Goal: Feedback & Contribution: Submit feedback/report problem

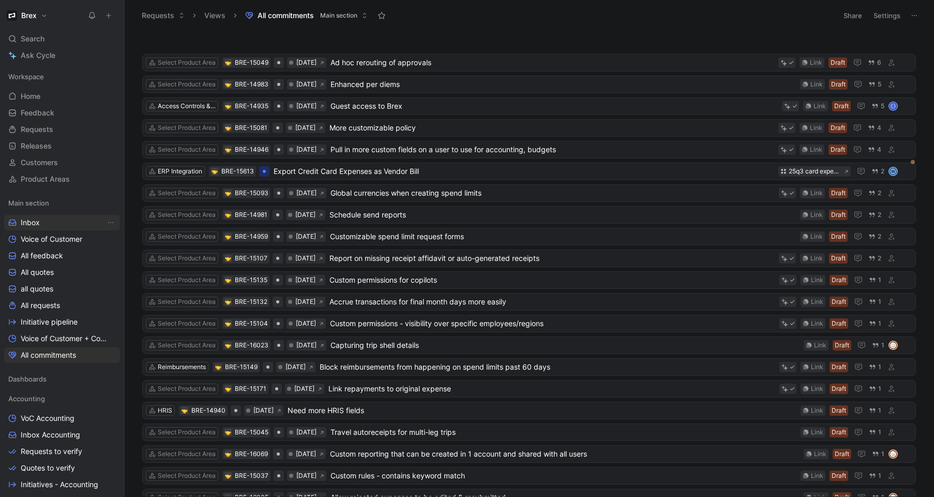
click at [60, 224] on link "Inbox" at bounding box center [62, 223] width 116 height 16
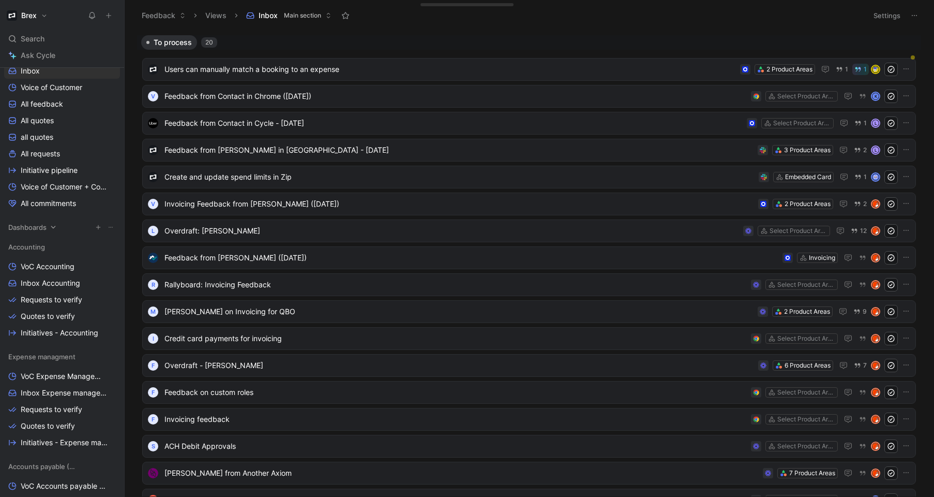
scroll to position [275, 0]
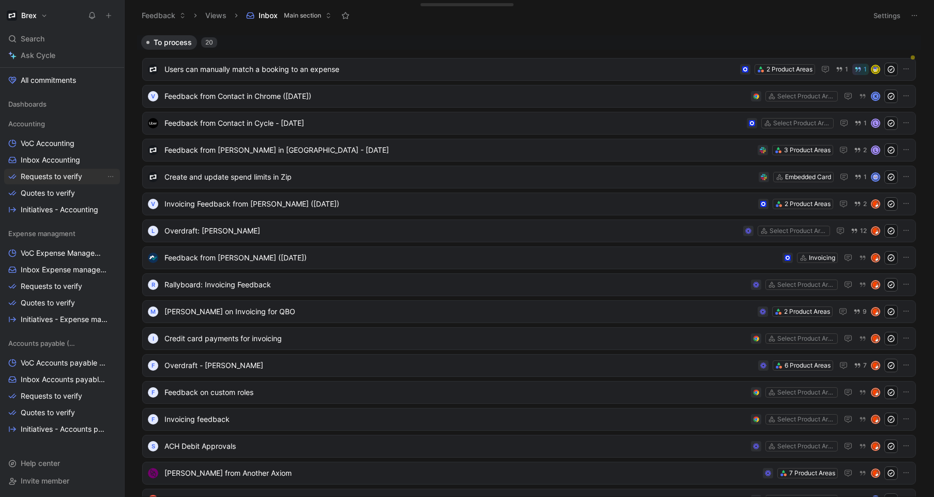
click at [45, 170] on link "Requests to verify" at bounding box center [62, 177] width 116 height 16
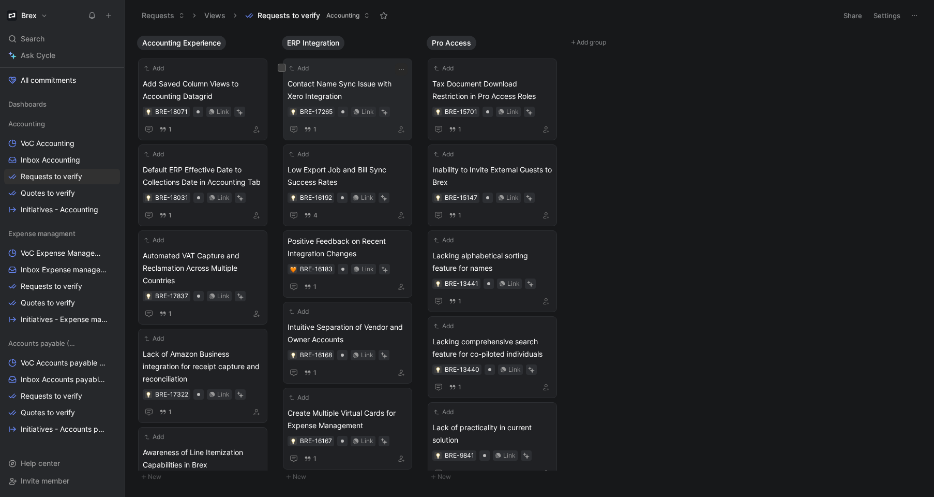
click at [350, 91] on span "Contact Name Sync Issue with Xero Integration" at bounding box center [348, 90] width 120 height 25
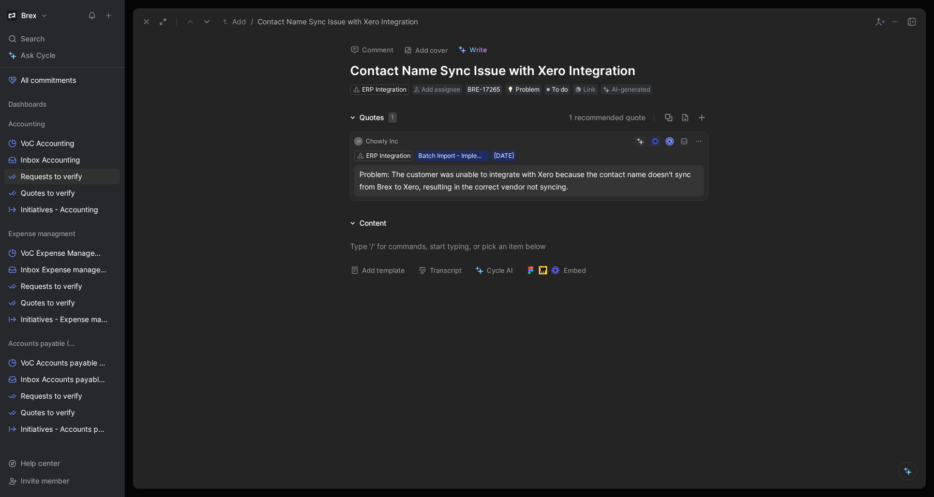
click at [500, 141] on div "A" at bounding box center [554, 141] width 302 height 10
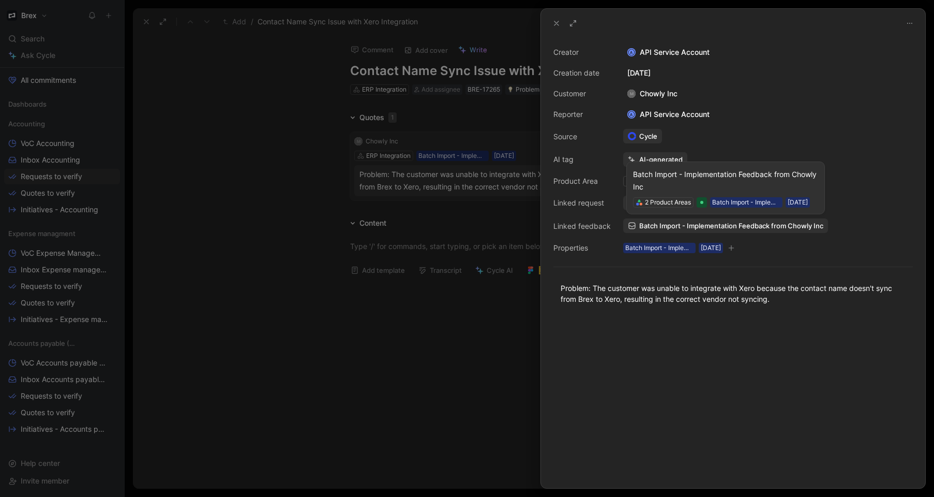
click at [780, 226] on span "Batch Import - Implementation Feedback from Chowly Inc" at bounding box center [732, 225] width 184 height 9
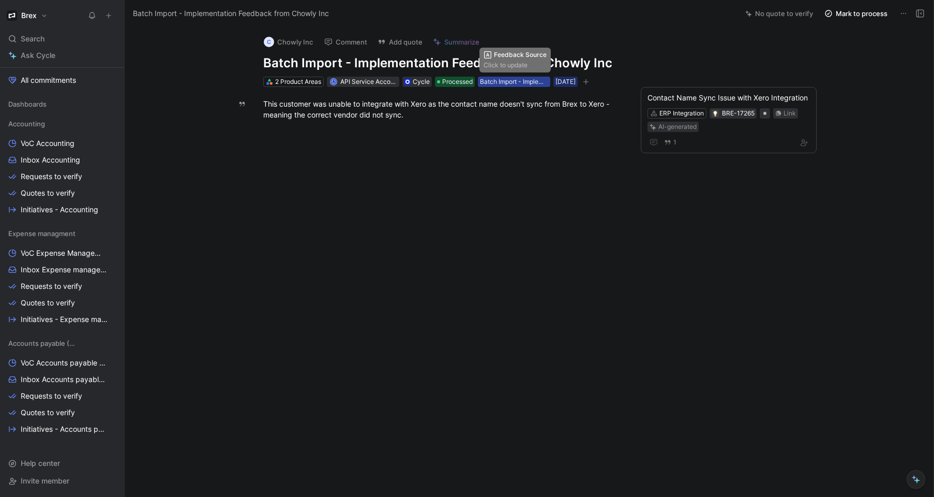
click at [537, 79] on div "Batch Import - Implementation" at bounding box center [514, 82] width 68 height 10
click at [63, 278] on link "Requests to verify" at bounding box center [62, 286] width 116 height 16
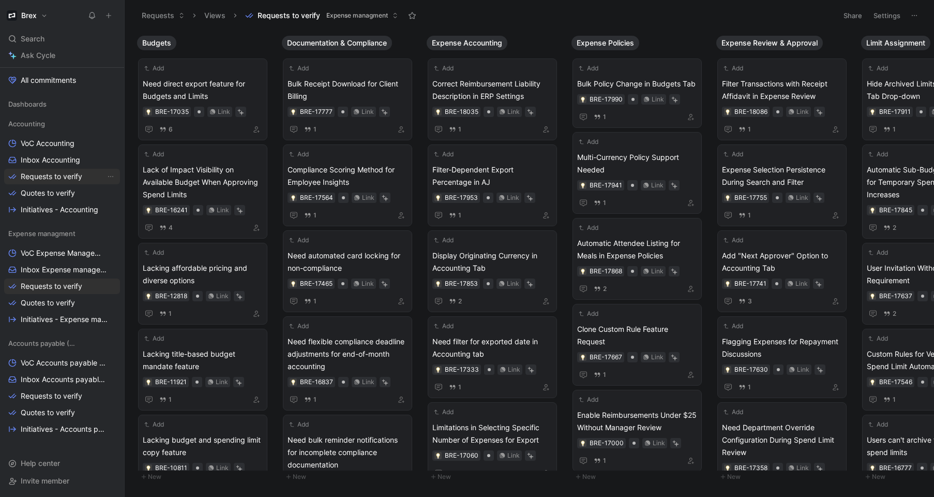
click at [57, 181] on span "Requests to verify" at bounding box center [52, 176] width 62 height 10
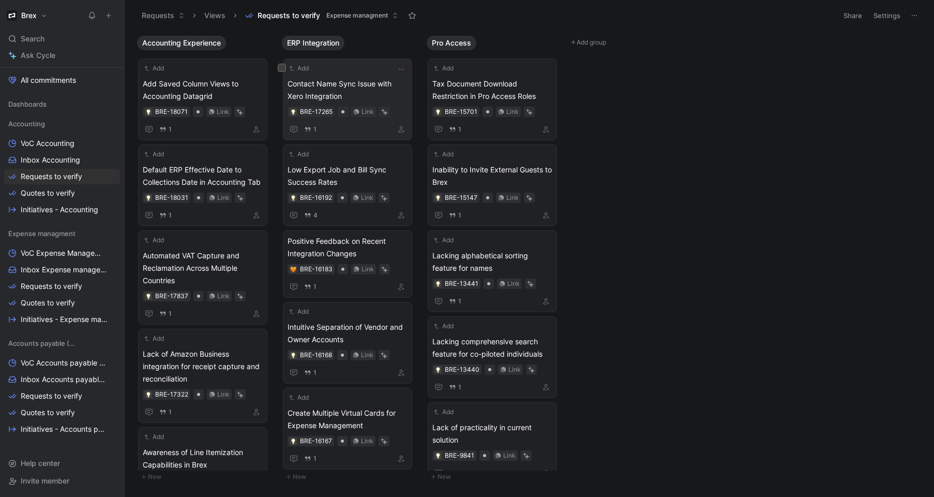
click at [322, 91] on span "Contact Name Sync Issue with Xero Integration" at bounding box center [348, 90] width 120 height 25
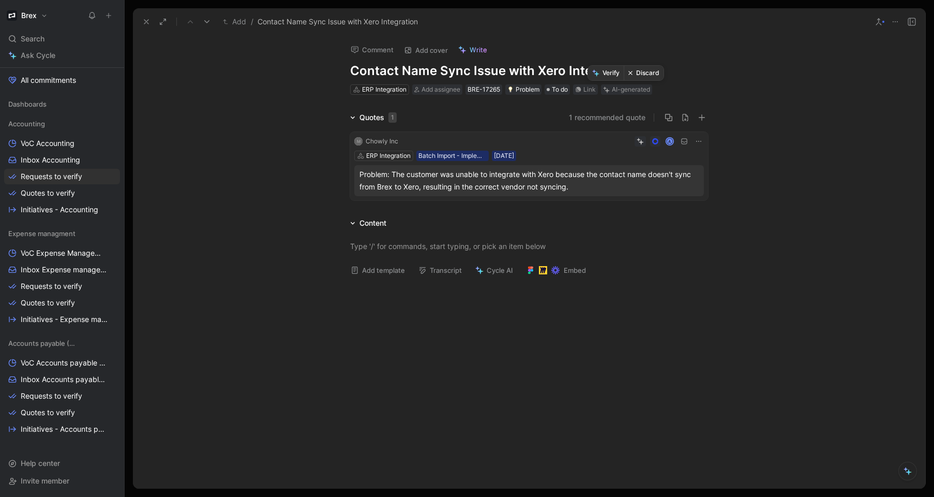
click at [644, 77] on button "Discard" at bounding box center [644, 73] width 40 height 14
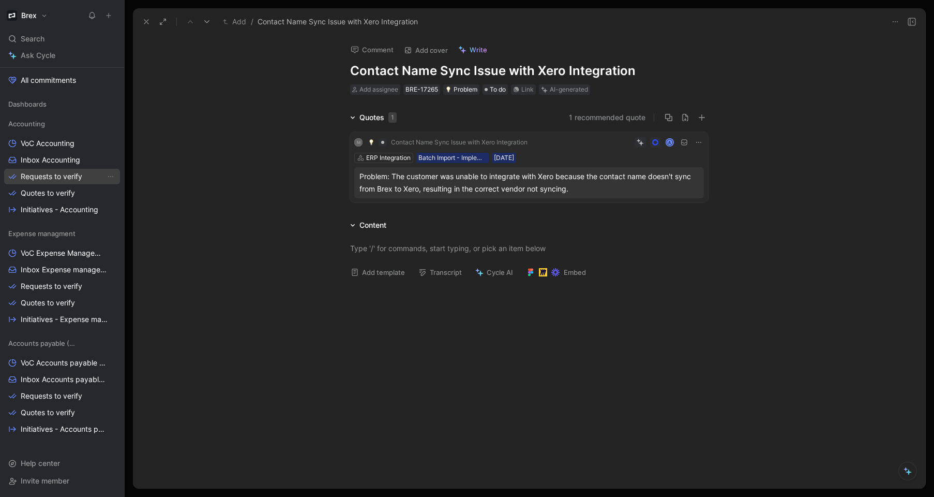
click at [76, 176] on span "Requests to verify" at bounding box center [52, 176] width 62 height 10
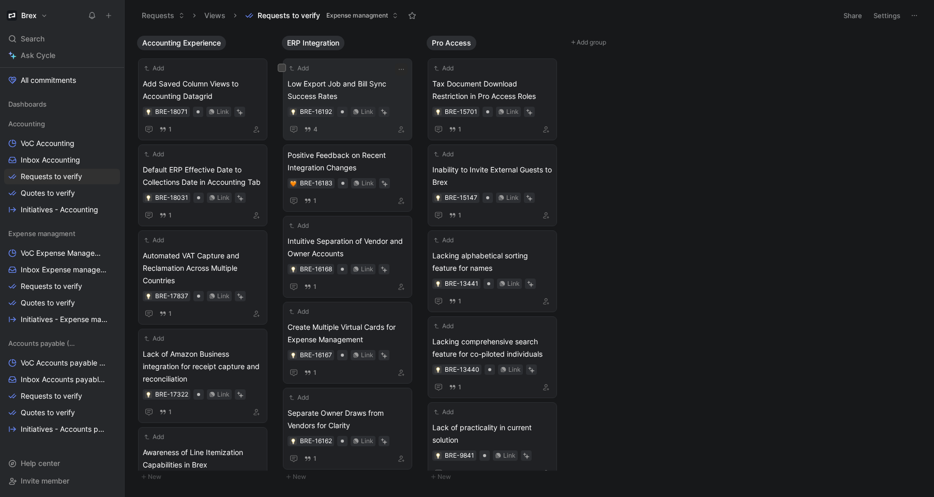
click at [358, 85] on span "Low Export Job and Bill Sync Success Rates" at bounding box center [348, 90] width 120 height 25
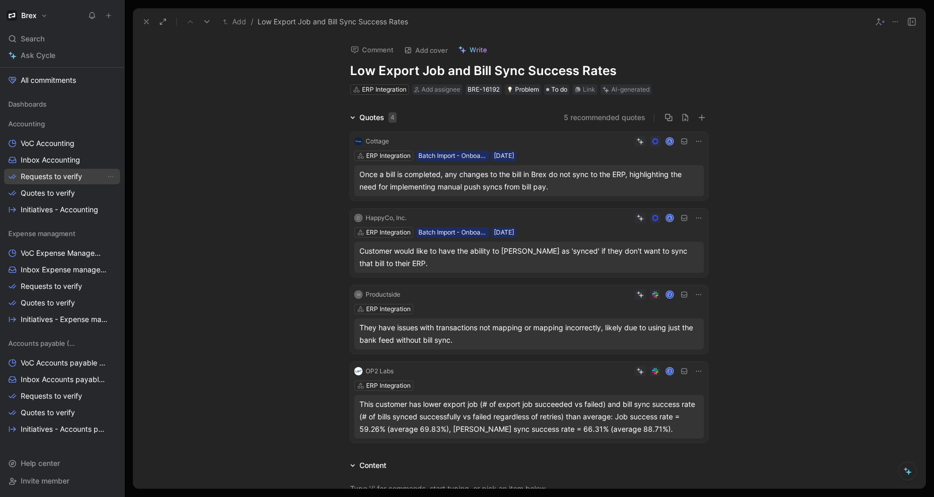
click at [72, 179] on span "Requests to verify" at bounding box center [52, 176] width 62 height 10
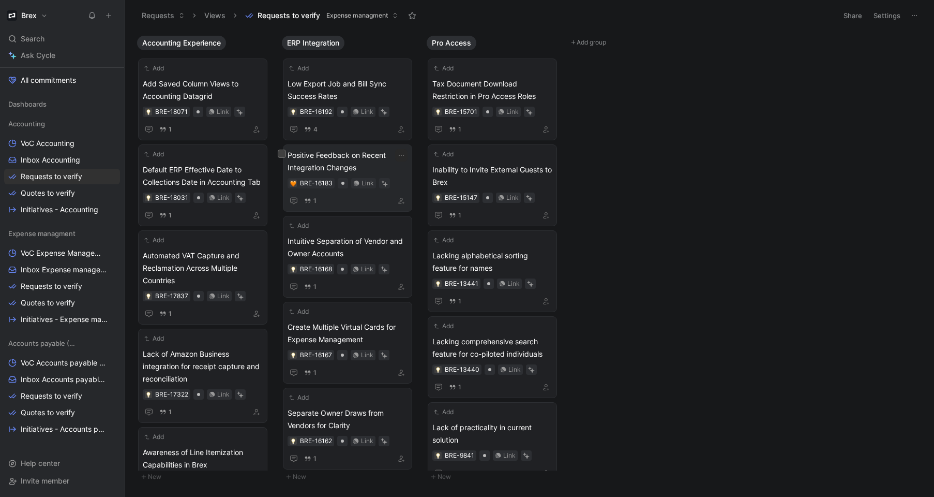
click at [349, 164] on span "Positive Feedback on Recent Integration Changes" at bounding box center [348, 161] width 120 height 25
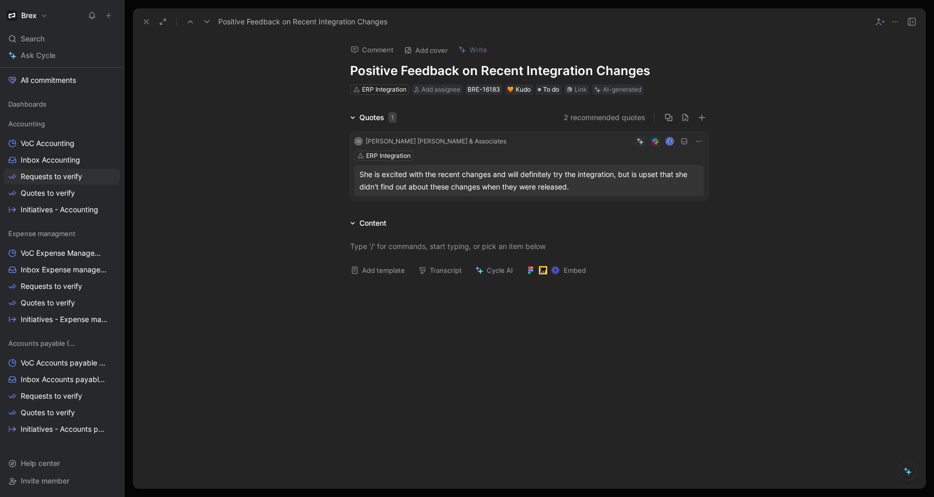
click at [589, 69] on h1 "Positive Feedback on Recent Integration Changes" at bounding box center [529, 71] width 358 height 17
click at [629, 71] on h1 "Positive Feedback on Recent Integration Changes" at bounding box center [529, 71] width 358 height 17
click at [624, 72] on h1 "Positive Feedback on Recent Integration Changes" at bounding box center [529, 71] width 358 height 17
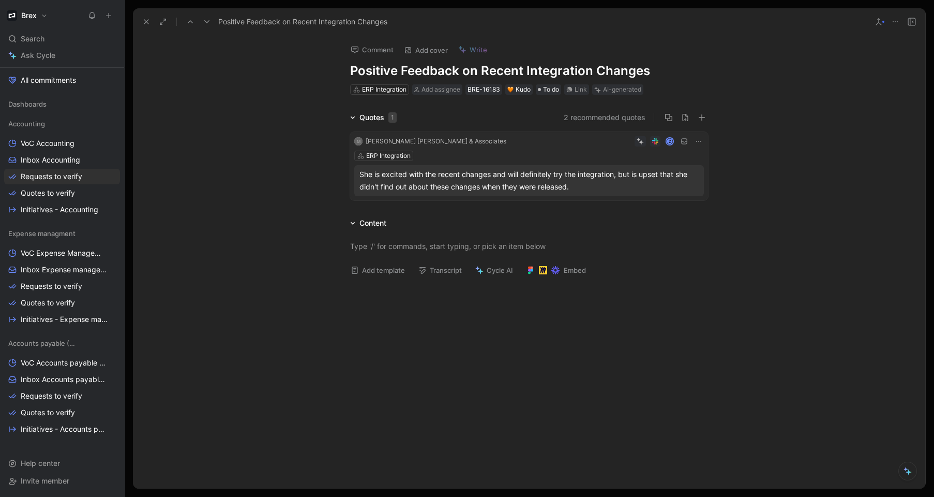
click at [513, 69] on h1 "Positive Feedback on Recent Integration Changes" at bounding box center [529, 71] width 358 height 17
click at [508, 70] on h1 "Positive Feedback on Recent Integration Changes" at bounding box center [529, 71] width 358 height 17
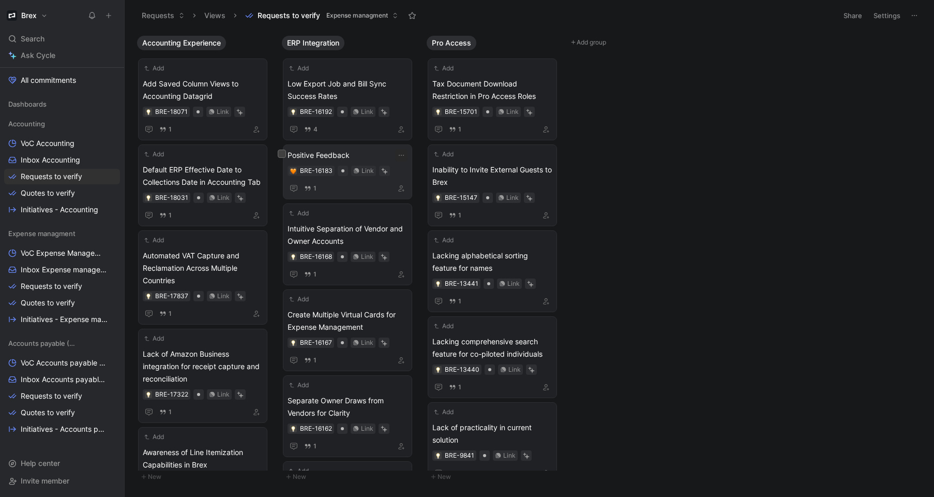
click at [365, 158] on span "Positive Feedback" at bounding box center [348, 155] width 120 height 12
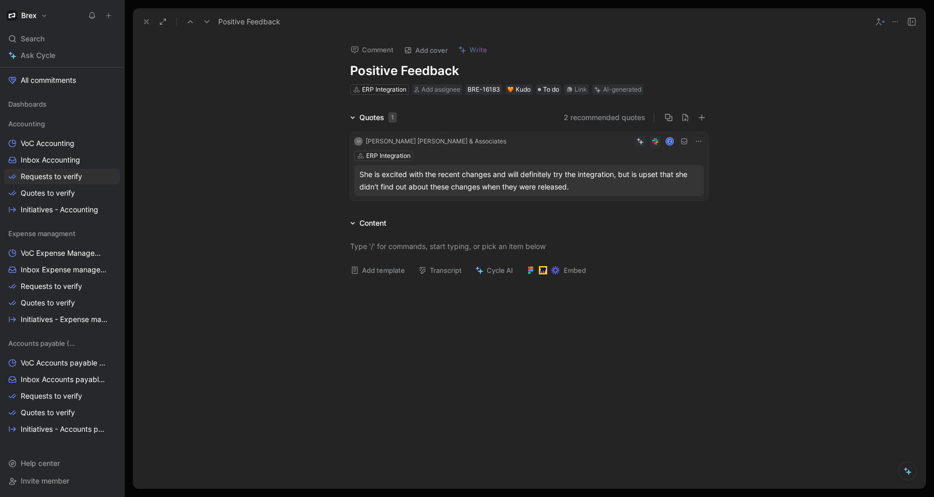
click at [463, 68] on h1 "Positive Feedback" at bounding box center [529, 71] width 358 height 17
click at [296, 164] on div "Quotes 1 No recommendation M [PERSON_NAME] [PERSON_NAME] & Associates Z ERP Int…" at bounding box center [529, 157] width 793 height 93
click at [600, 73] on button "Verify" at bounding box center [597, 73] width 36 height 14
click at [146, 25] on icon at bounding box center [146, 22] width 8 height 8
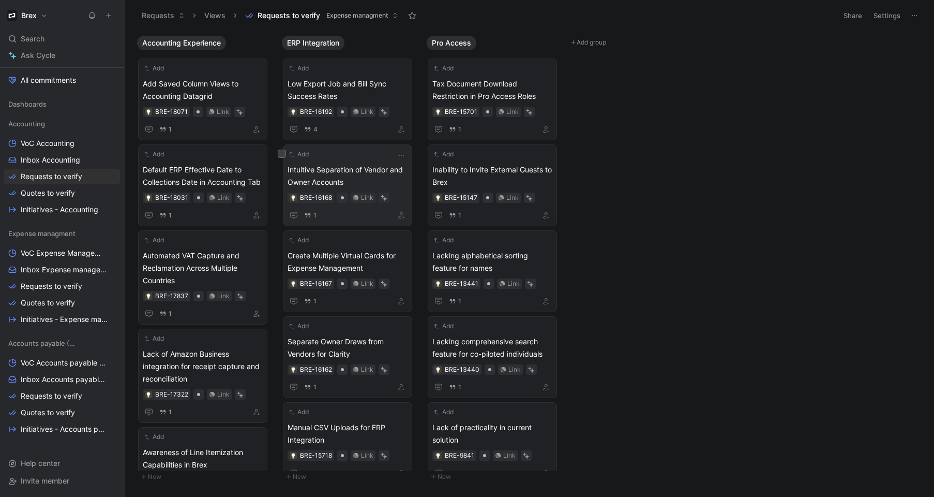
click at [333, 172] on span "Intuitive Separation of Vendor and Owner Accounts" at bounding box center [348, 176] width 120 height 25
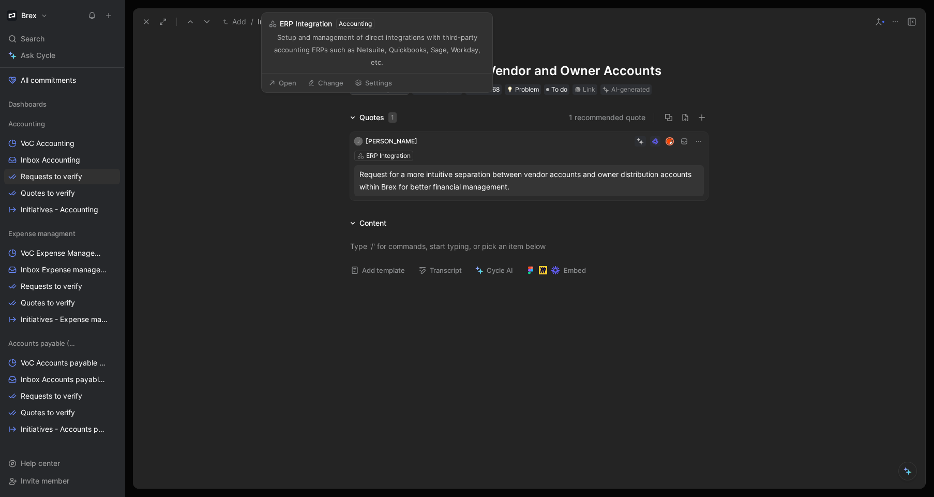
click at [381, 86] on div "ERP Integration" at bounding box center [384, 89] width 44 height 10
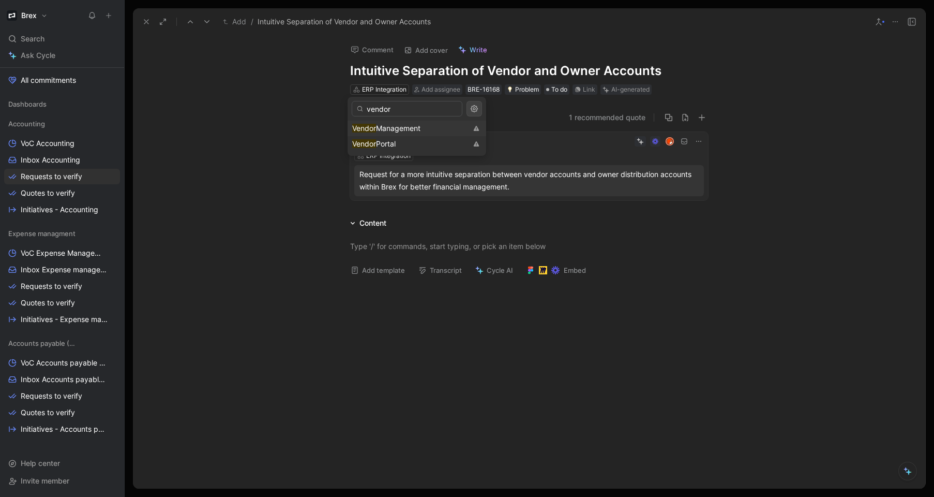
type input "vendor"
click at [403, 130] on span "Management" at bounding box center [398, 128] width 44 height 9
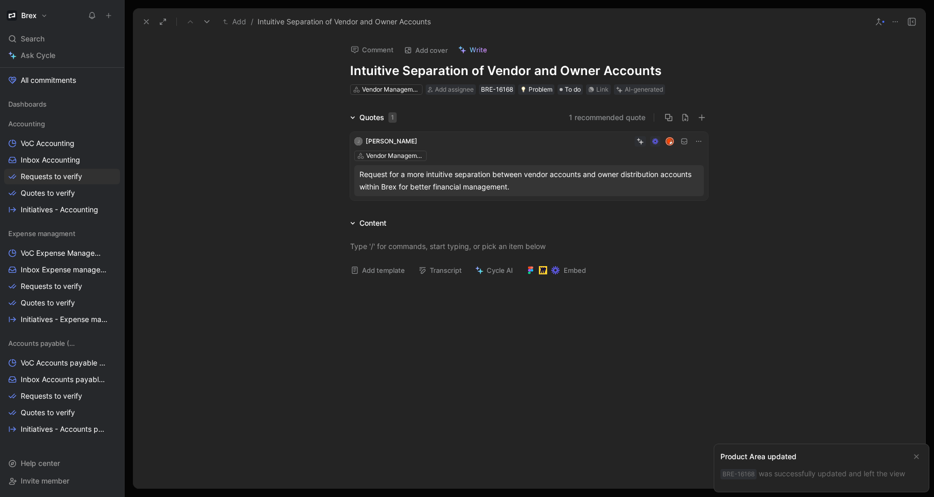
click at [147, 28] on button at bounding box center [146, 21] width 14 height 14
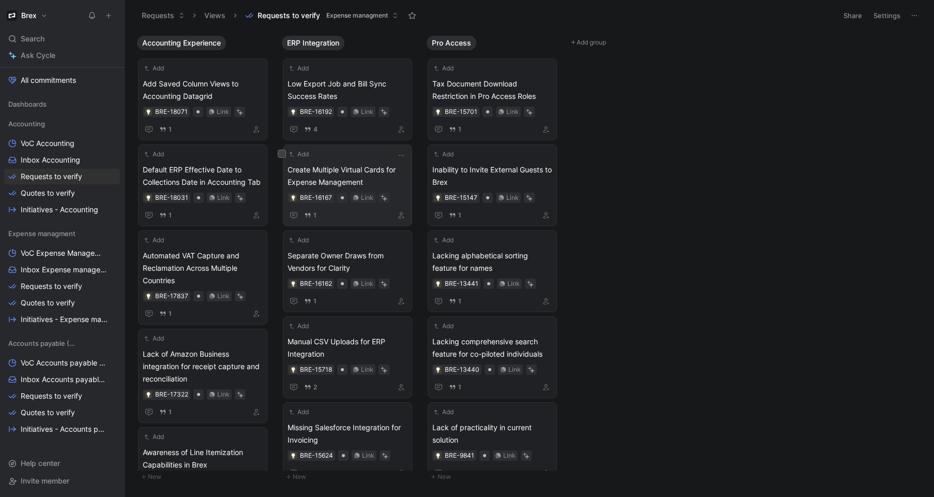
click at [362, 165] on span "Create Multiple Virtual Cards for Expense Management" at bounding box center [348, 176] width 120 height 25
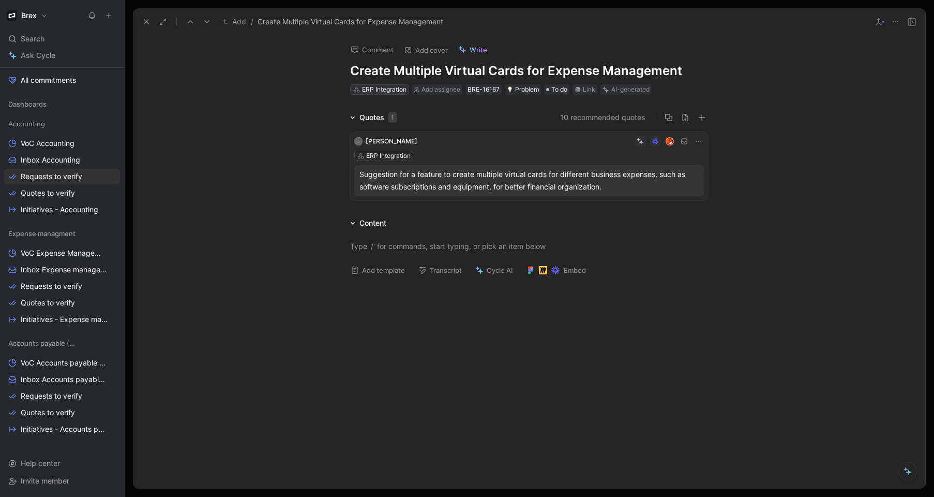
click at [371, 90] on div "ERP Integration" at bounding box center [384, 89] width 44 height 10
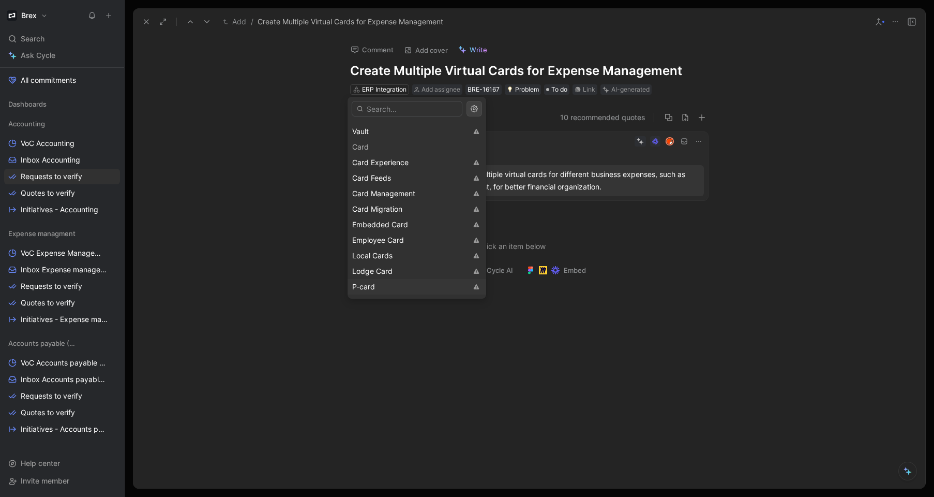
scroll to position [399, 0]
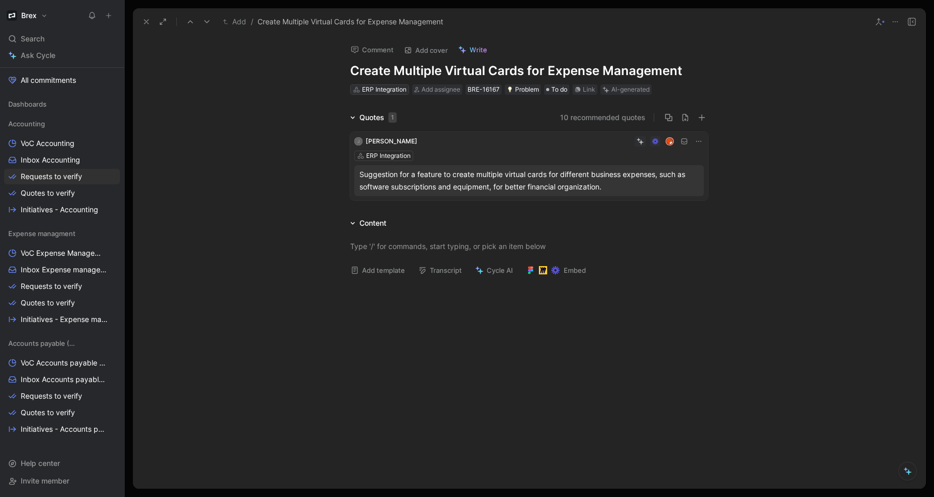
click at [388, 90] on div "ERP Integration" at bounding box center [384, 89] width 44 height 10
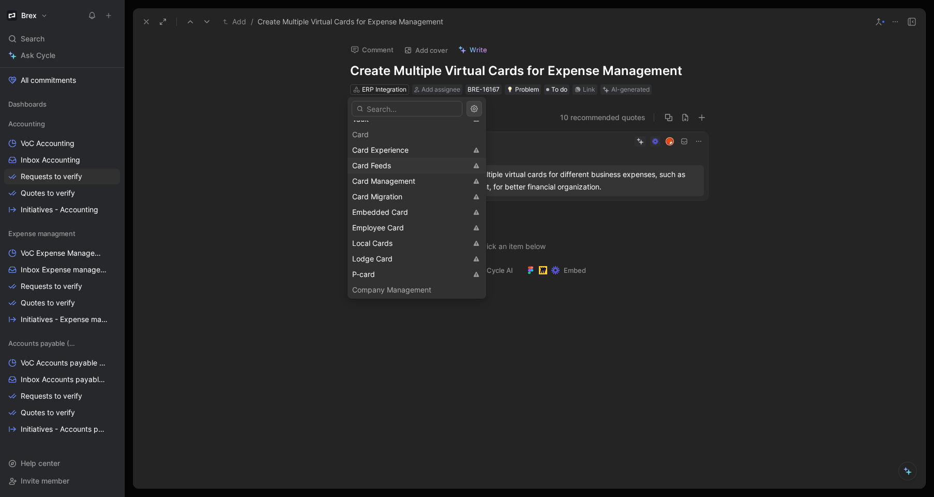
scroll to position [412, 0]
click at [419, 149] on div "Card Experience" at bounding box center [409, 150] width 115 height 12
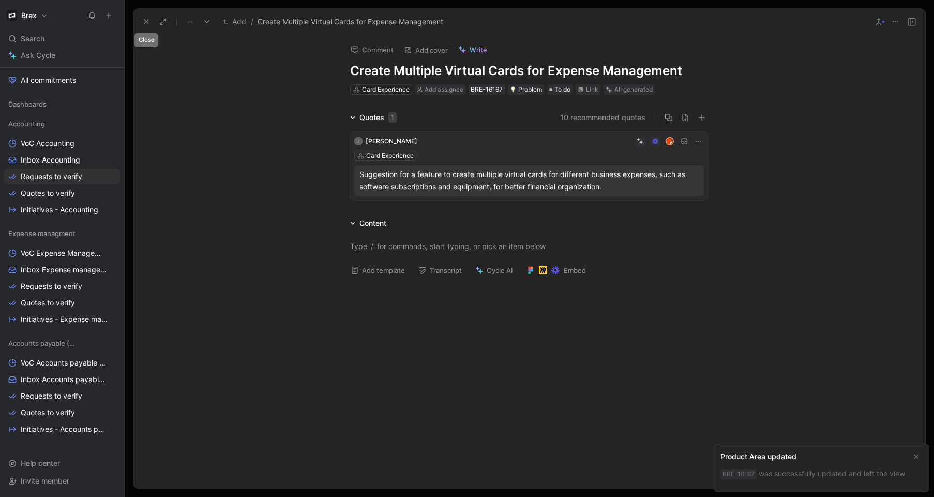
click at [146, 21] on use at bounding box center [146, 22] width 4 height 4
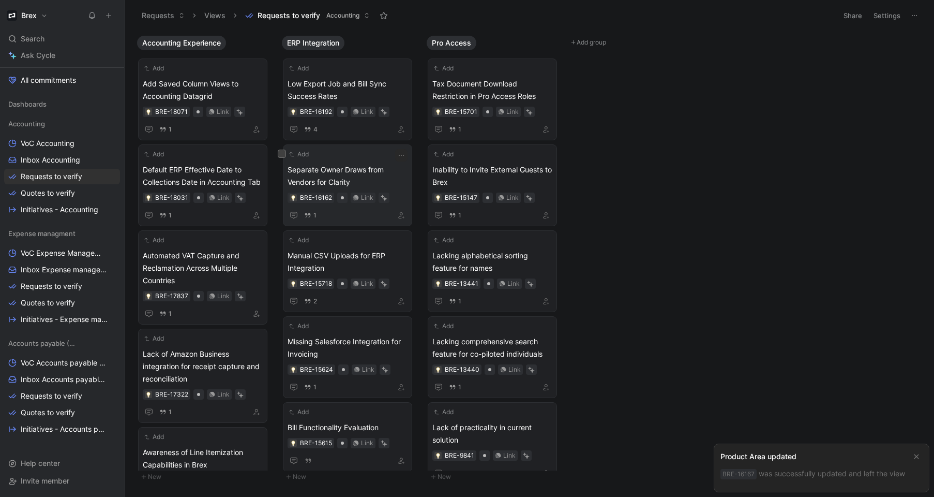
click at [360, 168] on span "Separate Owner Draws from Vendors for Clarity" at bounding box center [348, 176] width 120 height 25
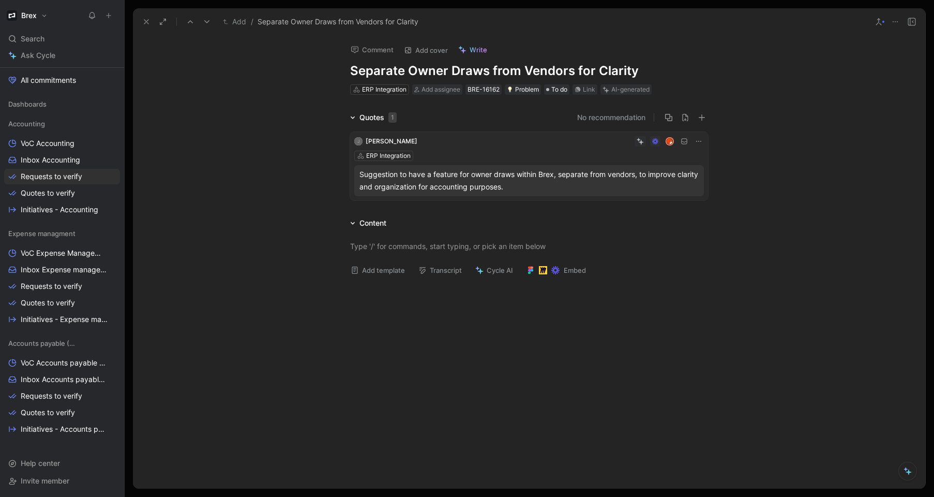
click at [147, 21] on use at bounding box center [146, 22] width 4 height 4
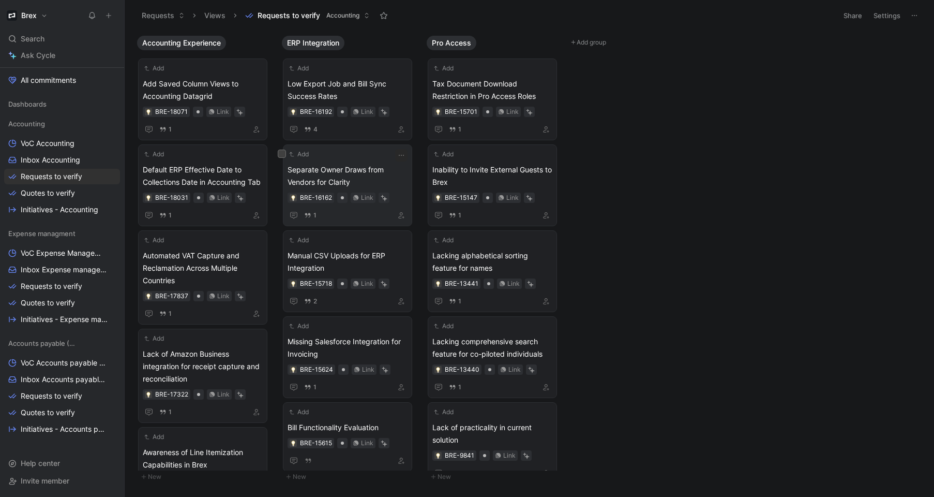
click at [351, 164] on span "Separate Owner Draws from Vendors for Clarity" at bounding box center [348, 176] width 120 height 25
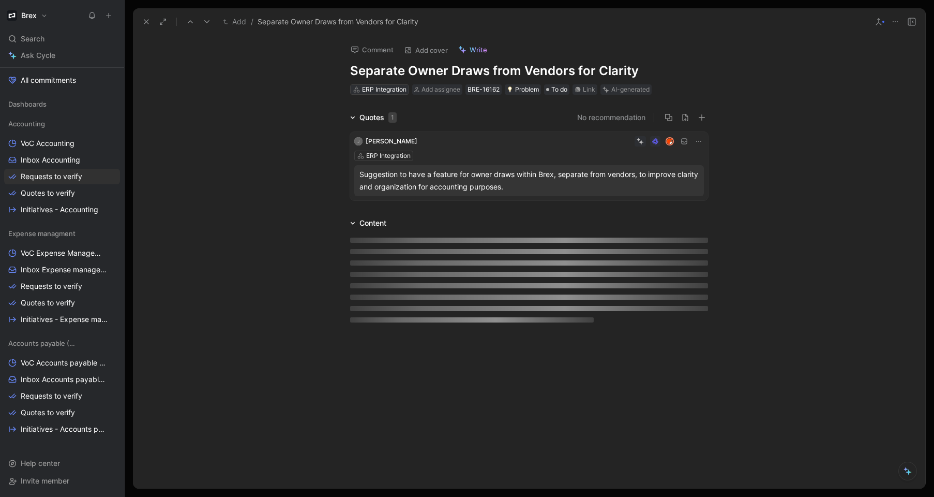
click at [375, 94] on div "ERP Integration" at bounding box center [384, 89] width 44 height 10
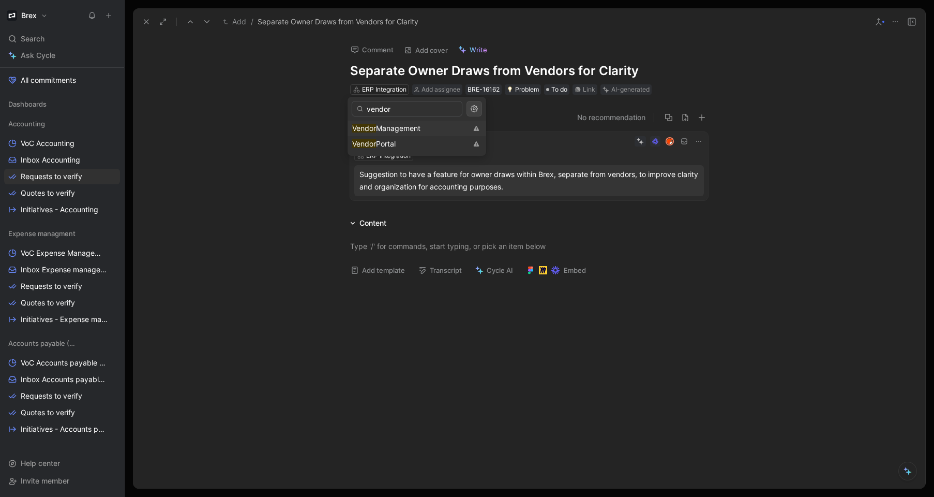
type input "vendor"
click at [419, 130] on span "Management" at bounding box center [398, 128] width 44 height 9
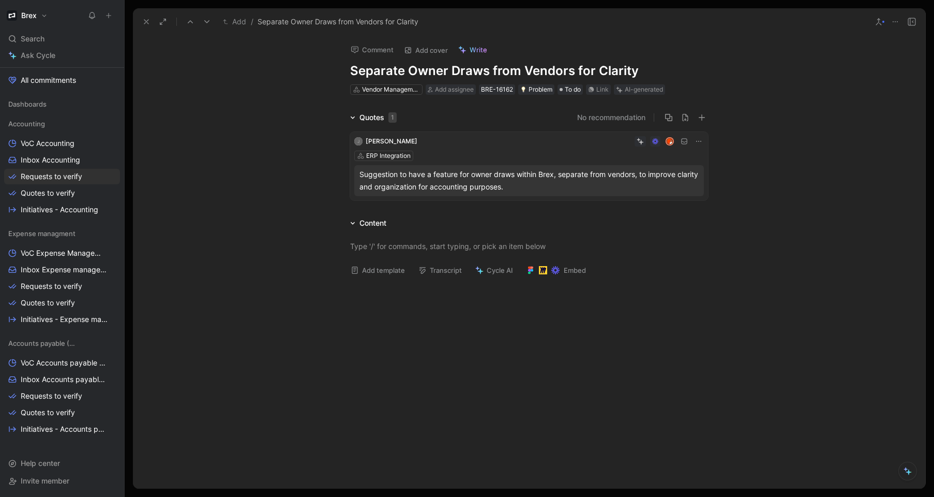
click at [253, 144] on div "Quotes 1 No recommendation [PERSON_NAME] ERP Integration Suggestion to have a f…" at bounding box center [529, 157] width 793 height 93
click at [144, 26] on button at bounding box center [146, 21] width 14 height 14
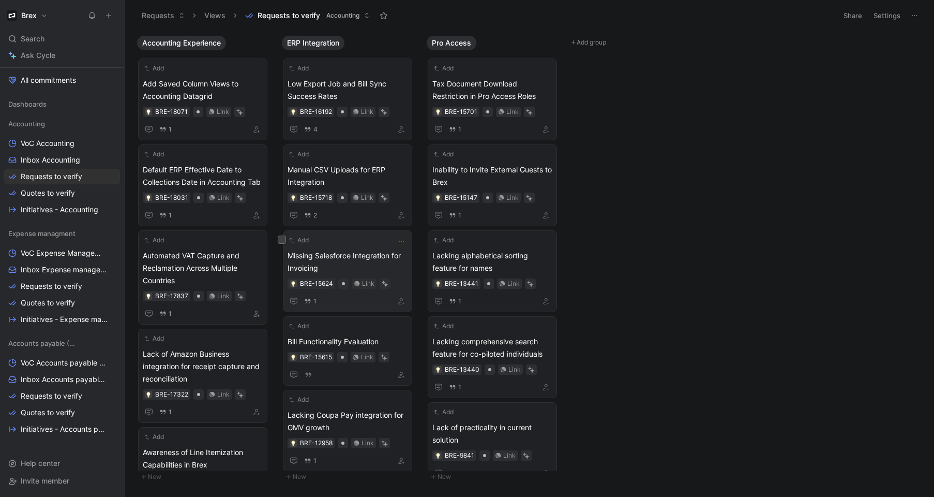
click at [354, 251] on span "Missing Salesforce Integration for Invoicing" at bounding box center [348, 261] width 120 height 25
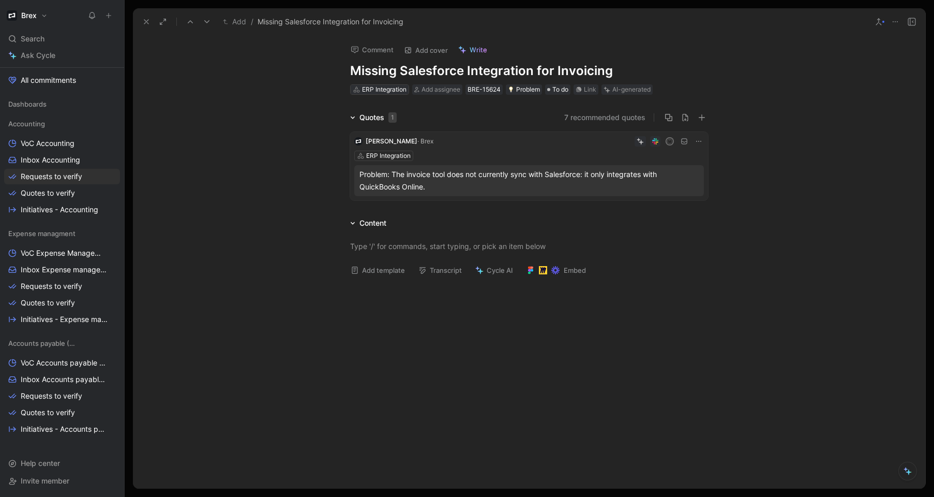
click at [374, 87] on div "ERP Integration" at bounding box center [384, 89] width 44 height 10
type input "invoicin"
click at [405, 127] on div "Invoicin g" at bounding box center [409, 128] width 115 height 12
click at [250, 123] on div "Quotes 1 7 recommended quotes [PERSON_NAME] · [PERSON_NAME] m ERP Integration P…" at bounding box center [529, 157] width 793 height 93
click at [146, 27] on button at bounding box center [146, 21] width 14 height 14
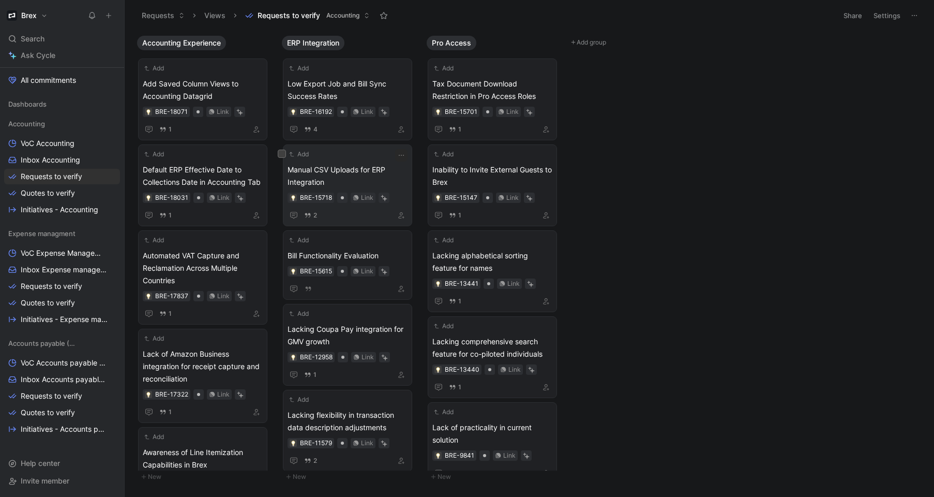
click at [352, 175] on span "Manual CSV Uploads for ERP Integration" at bounding box center [348, 176] width 120 height 25
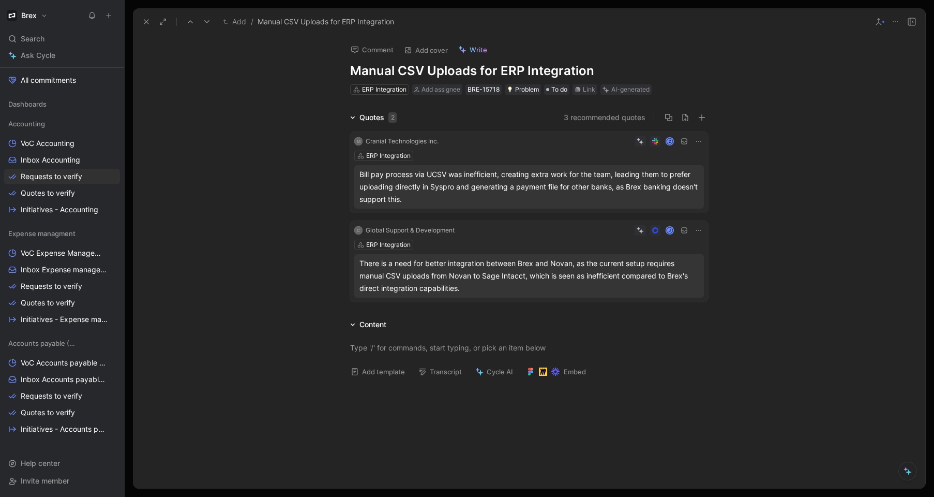
click at [699, 143] on icon at bounding box center [699, 141] width 8 height 8
click at [699, 230] on icon at bounding box center [698, 230] width 5 height 1
click at [689, 293] on div "Delete quote" at bounding box center [670, 296] width 54 height 12
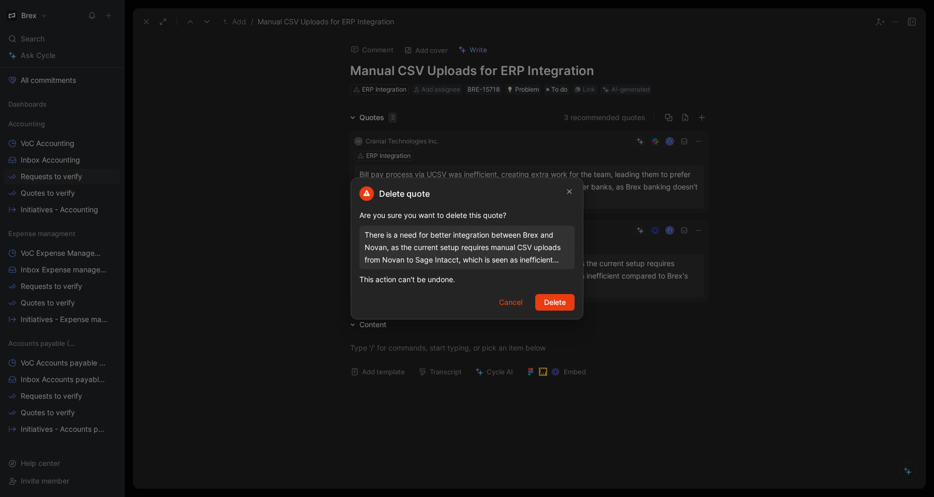
drag, startPoint x: 555, startPoint y: 305, endPoint x: 560, endPoint y: 292, distance: 14.4
click at [555, 305] on span "Delete" at bounding box center [555, 302] width 22 height 12
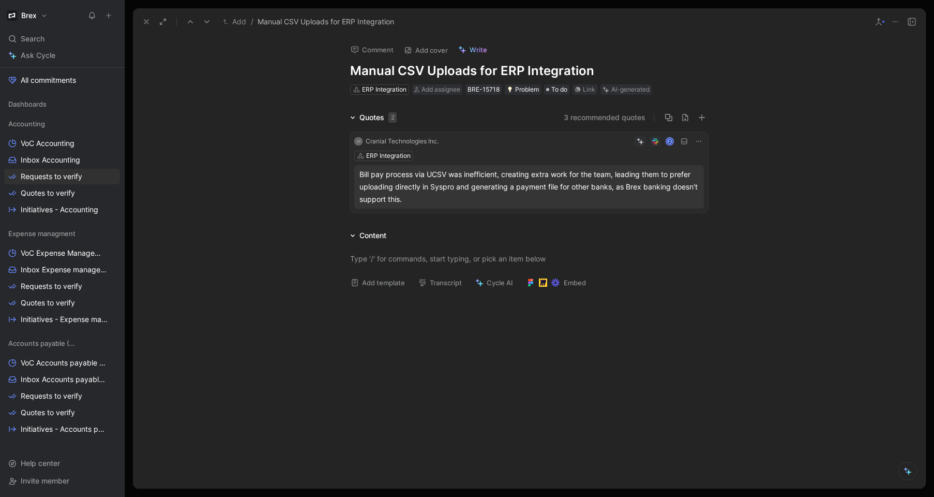
click at [414, 68] on h1 "Manual CSV Uploads for ERP Integration" at bounding box center [529, 71] width 358 height 17
click at [539, 67] on h1 "Manual CSV Uploads for ERP Integration" at bounding box center [529, 71] width 358 height 17
click at [525, 70] on h1 "UCSV experience in bill pay is hard to manage" at bounding box center [529, 71] width 358 height 17
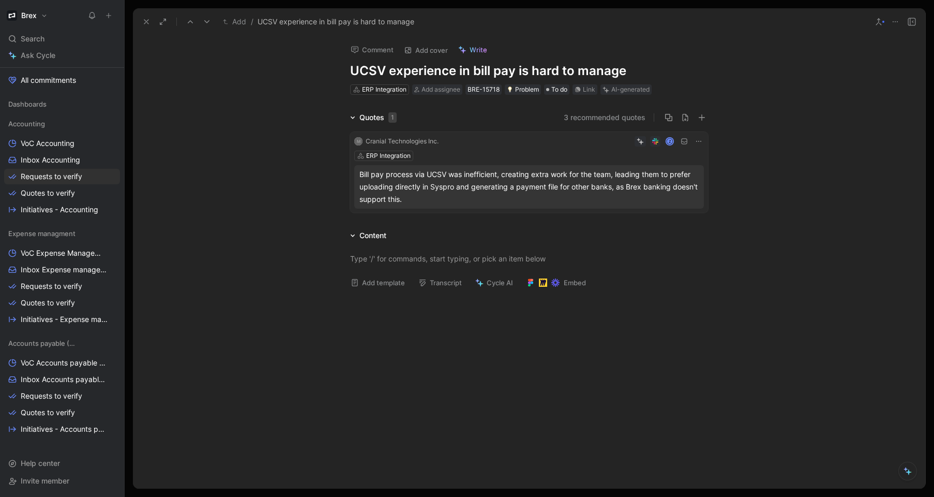
click at [525, 70] on h1 "UCSV experience in bill pay is hard to manage" at bounding box center [529, 71] width 358 height 17
drag, startPoint x: 547, startPoint y: 70, endPoint x: 561, endPoint y: 72, distance: 14.2
click at [547, 70] on h1 "It is hard to manage billpay flow on UCSV" at bounding box center [529, 71] width 358 height 17
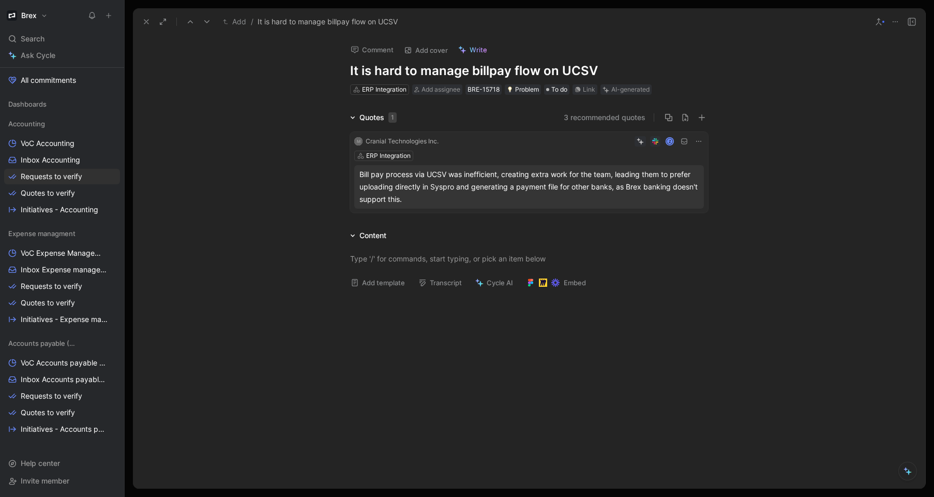
click at [610, 75] on h1 "It is hard to manage billpay flow on UCSV" at bounding box center [529, 71] width 358 height 17
click at [273, 194] on div "Quotes 1 3 recommended quotes M Cranial Technologies Inc. Z ERP Integration Bil…" at bounding box center [529, 164] width 793 height 106
click at [270, 177] on div "Quotes 1 3 recommended quotes M Cranial Technologies Inc. Z ERP Integration Bil…" at bounding box center [529, 164] width 793 height 106
click at [582, 116] on button "3 recommended quotes" at bounding box center [605, 117] width 82 height 12
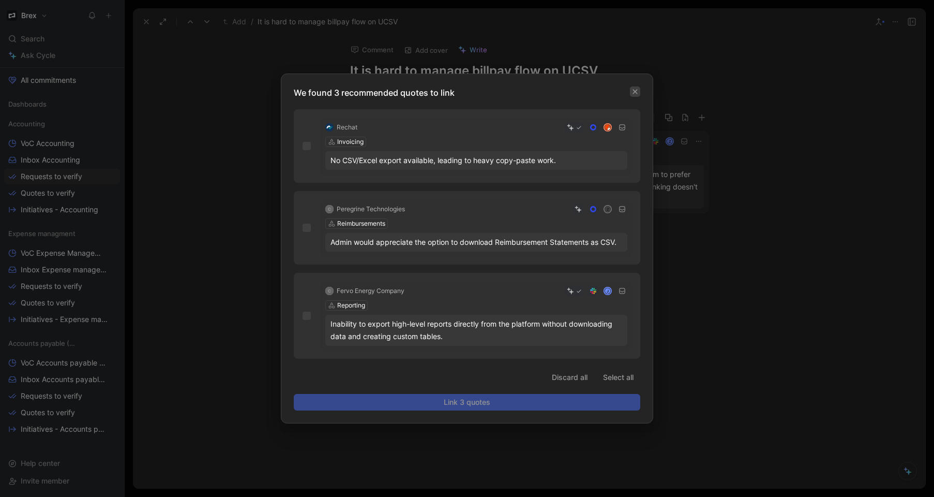
click at [631, 89] on button "button" at bounding box center [635, 91] width 10 height 10
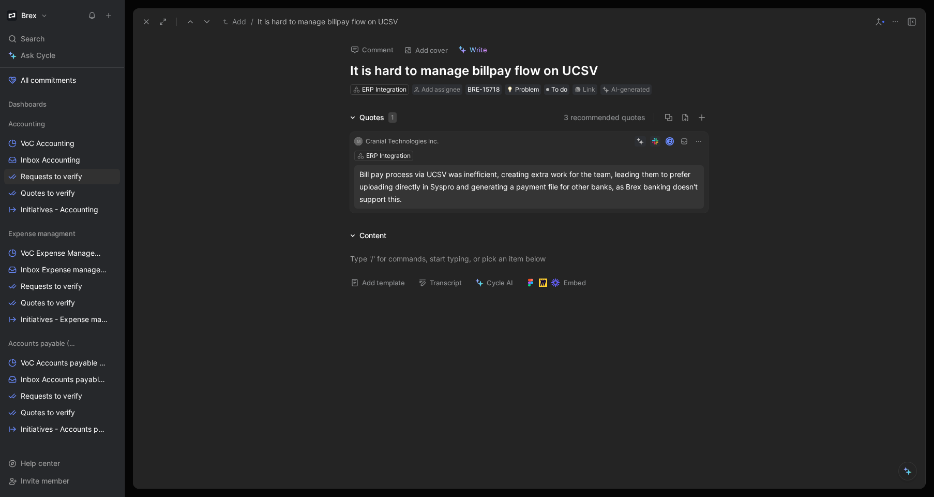
click at [260, 140] on div "Quotes 1 3 recommended quotes M Cranial Technologies Inc. Z ERP Integration Bil…" at bounding box center [529, 164] width 793 height 106
click at [385, 88] on div "ERP Integration" at bounding box center [384, 89] width 44 height 10
type input "bill"
click at [367, 127] on span "Pay" at bounding box center [368, 128] width 13 height 9
click at [307, 117] on div "Quotes 1 3 recommended quotes M Cranial Technologies Inc. Z ERP Integration Bil…" at bounding box center [529, 164] width 793 height 106
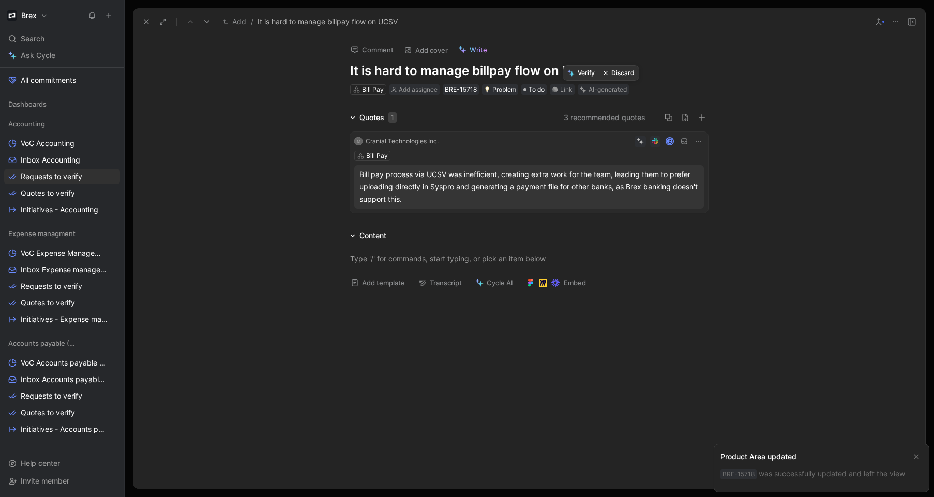
click at [587, 73] on button "Verify" at bounding box center [581, 73] width 36 height 14
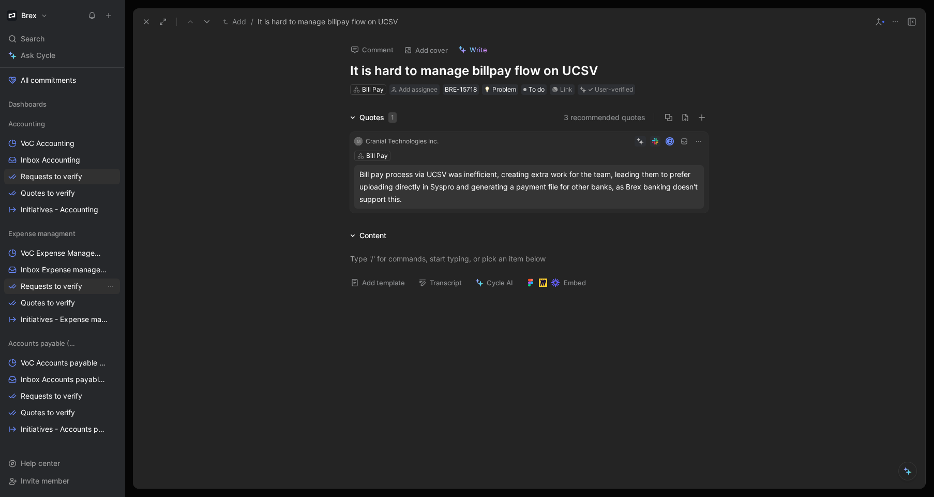
click at [52, 285] on span "Requests to verify" at bounding box center [52, 286] width 62 height 10
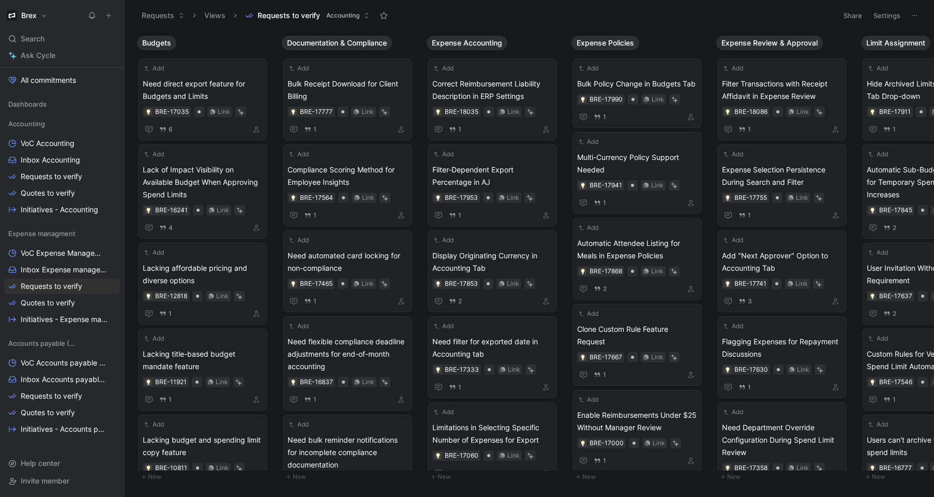
click at [108, 13] on icon at bounding box center [108, 15] width 7 height 7
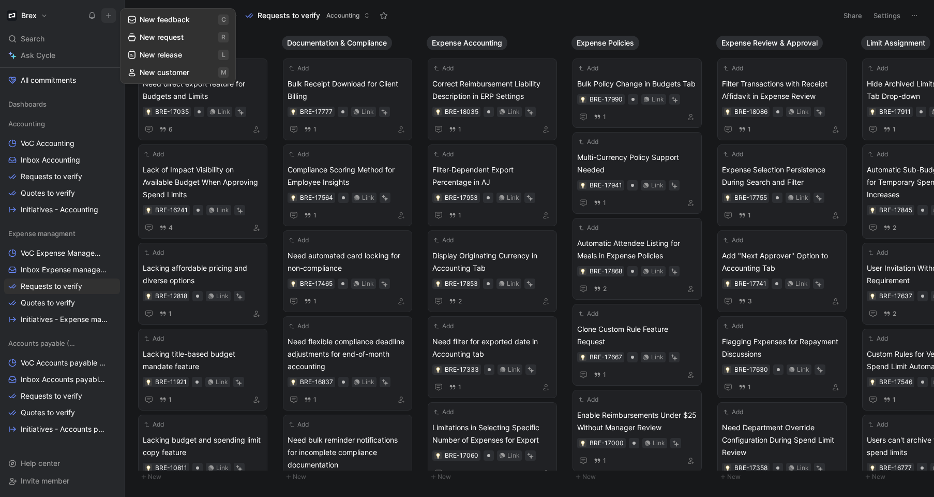
click at [179, 20] on button "New feedback c" at bounding box center [178, 20] width 111 height 18
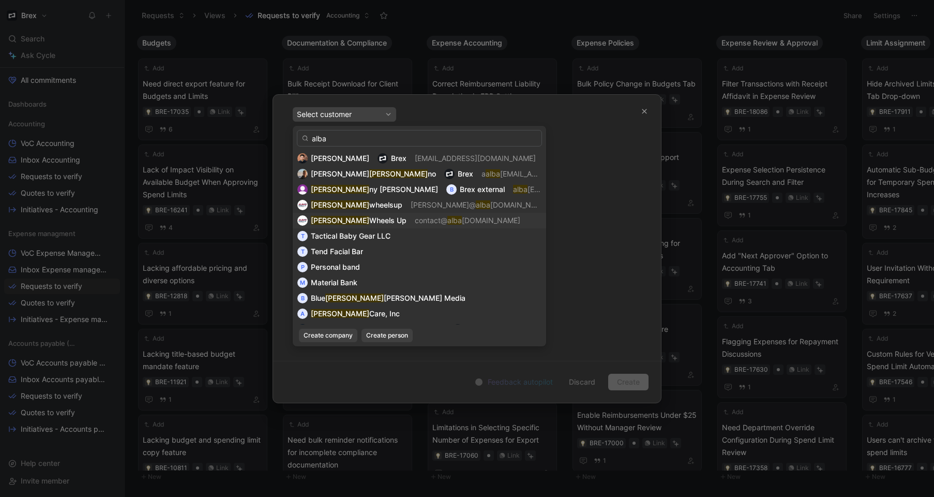
type input "alba"
click at [366, 222] on div "Alba Wheels Up contact@ alba [DOMAIN_NAME]" at bounding box center [420, 220] width 244 height 12
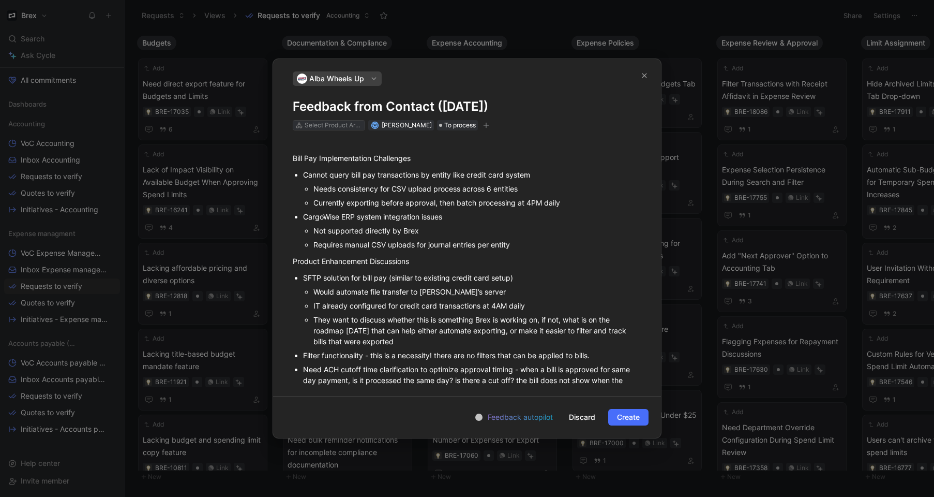
click at [331, 126] on div "Select Product Areas" at bounding box center [334, 125] width 58 height 10
type input "b"
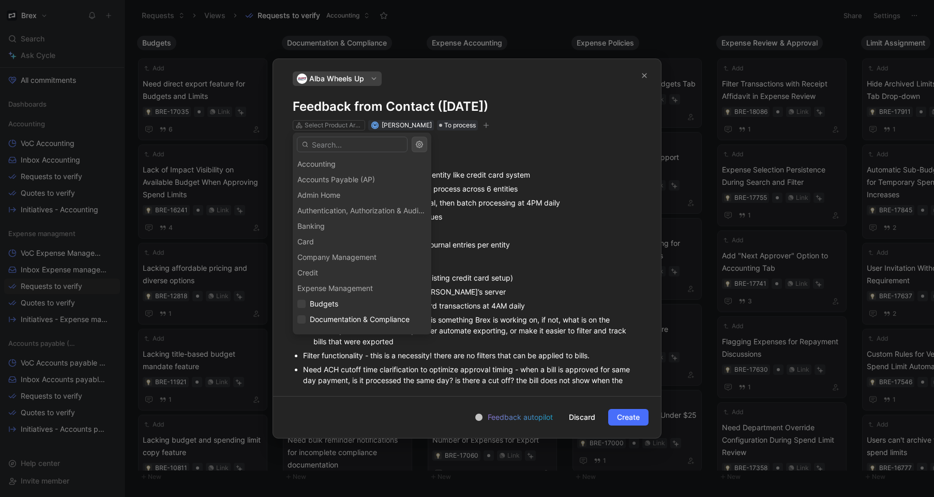
click at [339, 184] on div "Accounts Payable (AP)" at bounding box center [362, 180] width 139 height 16
click at [340, 183] on div "Accounts Payable (AP)" at bounding box center [362, 180] width 139 height 16
click at [332, 183] on div "Accounts Payable (AP)" at bounding box center [362, 180] width 139 height 16
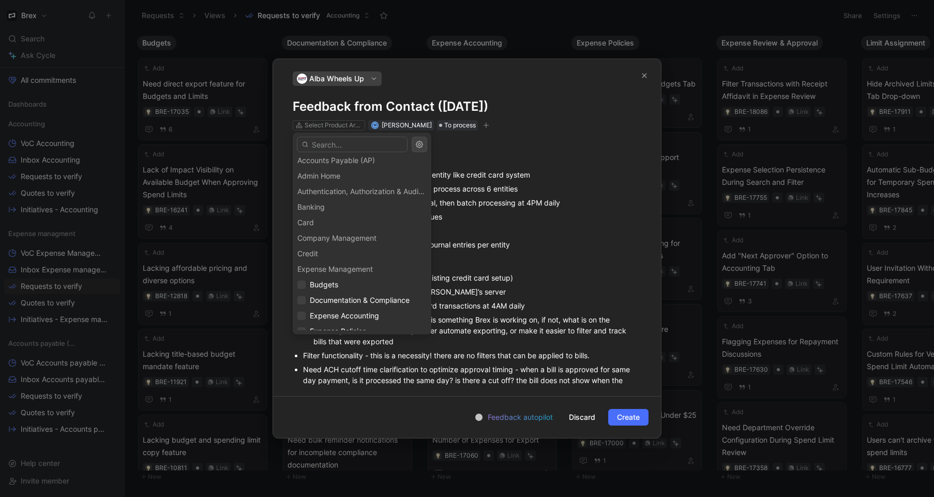
scroll to position [14, 0]
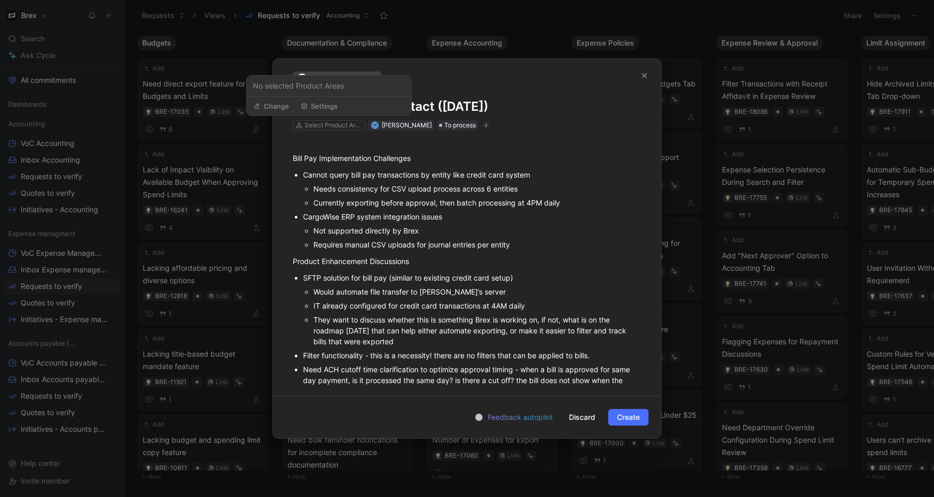
click at [279, 103] on button "Change" at bounding box center [271, 106] width 45 height 14
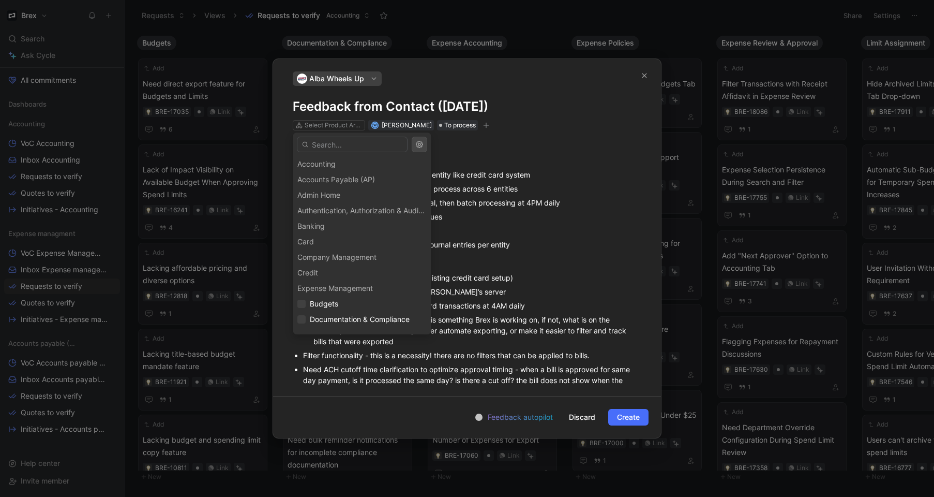
click at [420, 147] on icon "button" at bounding box center [419, 144] width 7 height 7
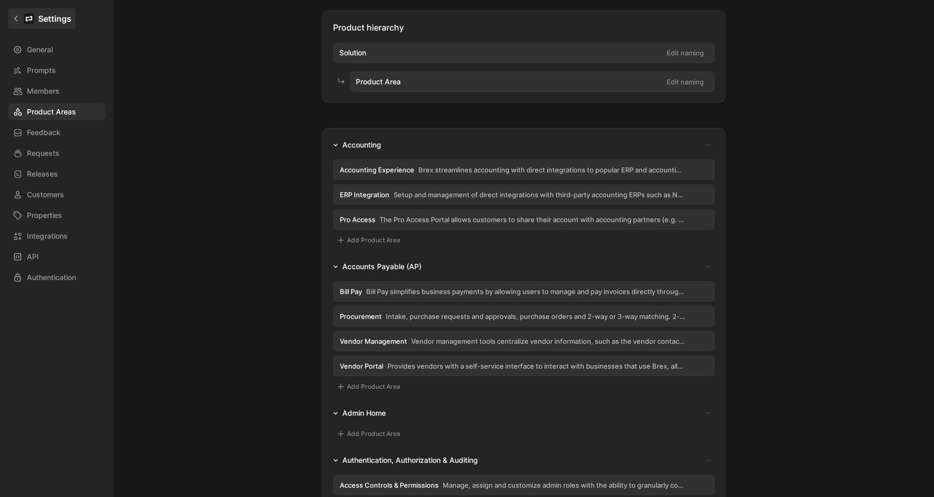
scroll to position [48, 0]
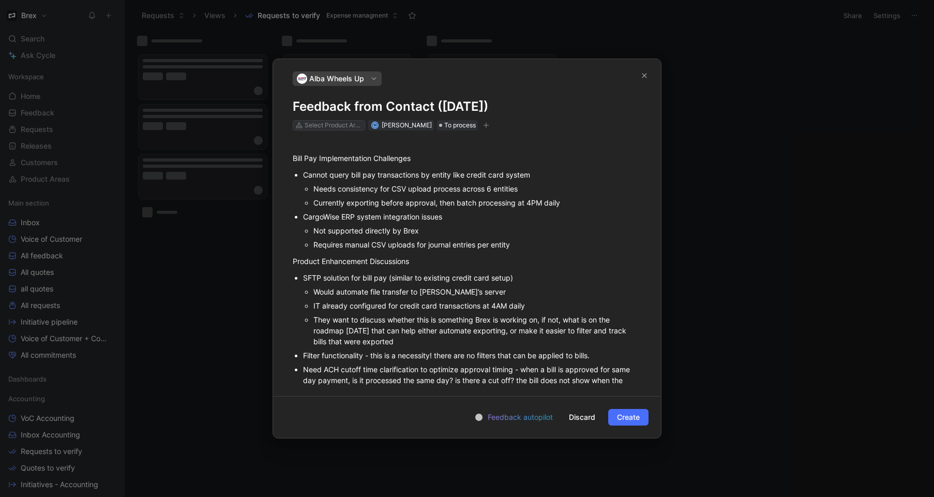
click at [339, 120] on div "Select Product Areas" at bounding box center [334, 125] width 58 height 10
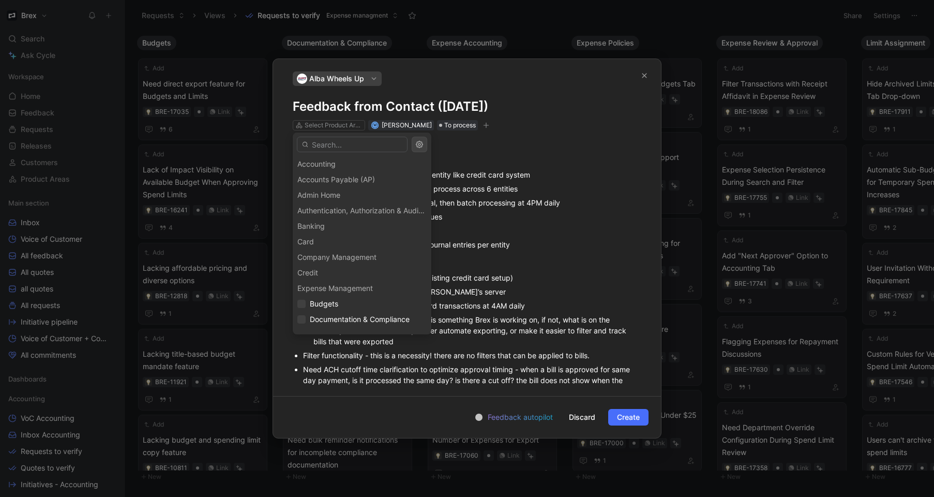
click at [322, 207] on div "Authentication, Authorization & Auditing" at bounding box center [362, 211] width 139 height 16
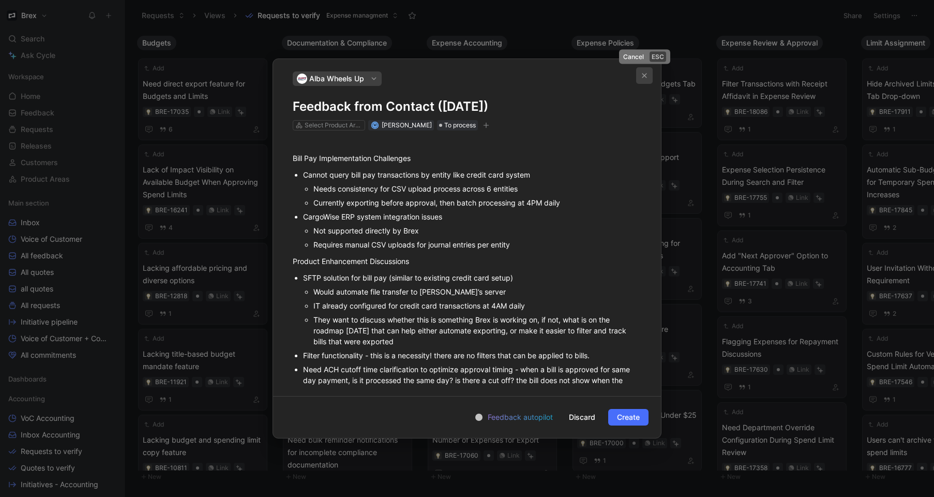
click at [646, 77] on icon "button" at bounding box center [645, 75] width 5 height 5
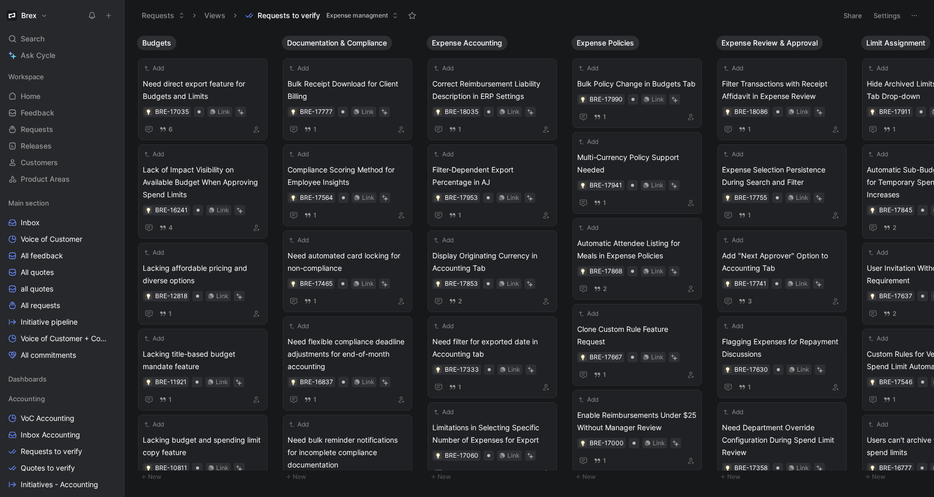
click at [28, 16] on h1 "Brex" at bounding box center [29, 15] width 16 height 9
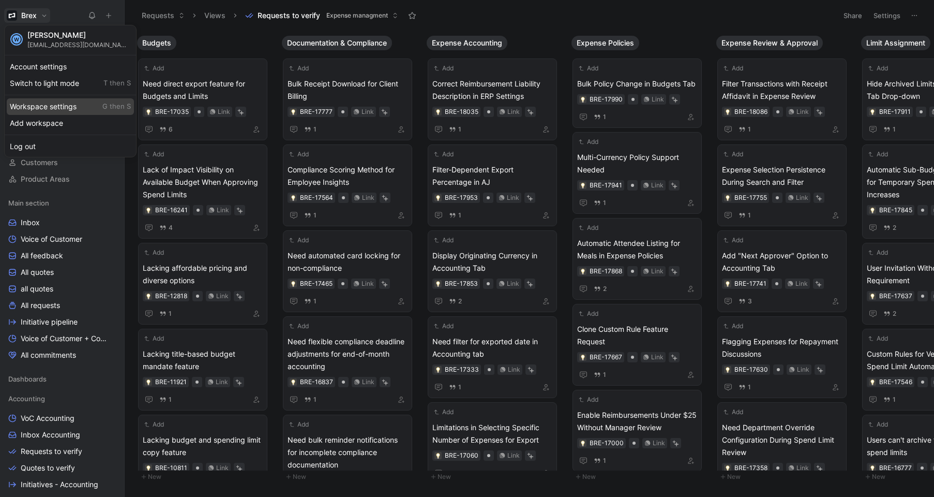
click at [62, 104] on div "Workspace settings G then S" at bounding box center [70, 106] width 127 height 17
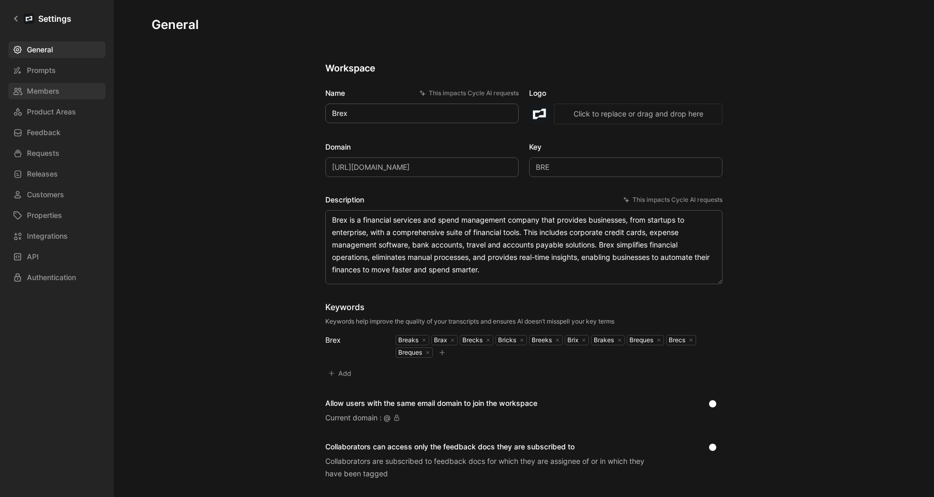
click at [61, 95] on link "Members" at bounding box center [56, 91] width 97 height 17
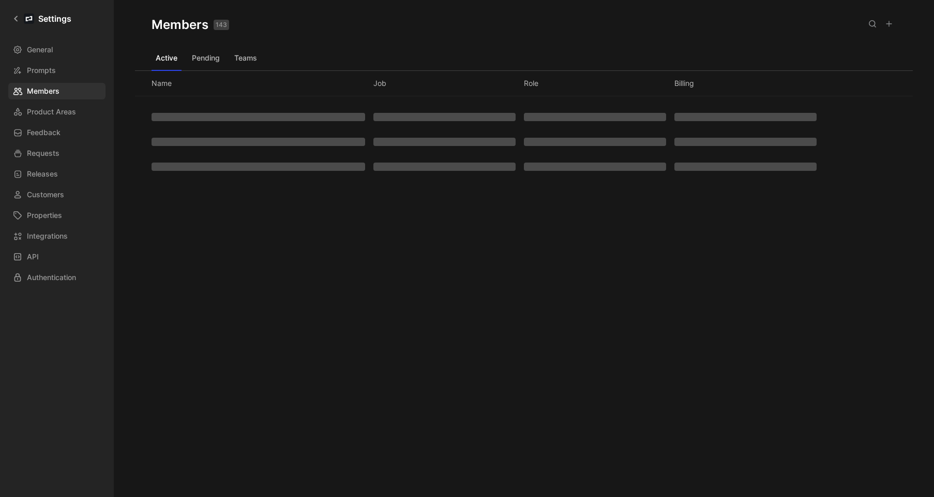
click at [253, 57] on button "Teams" at bounding box center [245, 58] width 31 height 17
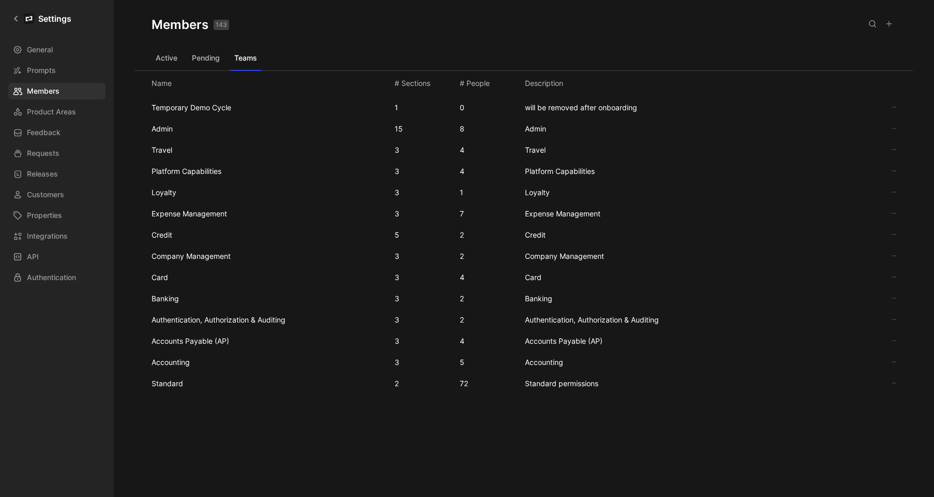
click at [470, 361] on div "Accounting 3 5 Accounting" at bounding box center [524, 361] width 762 height 21
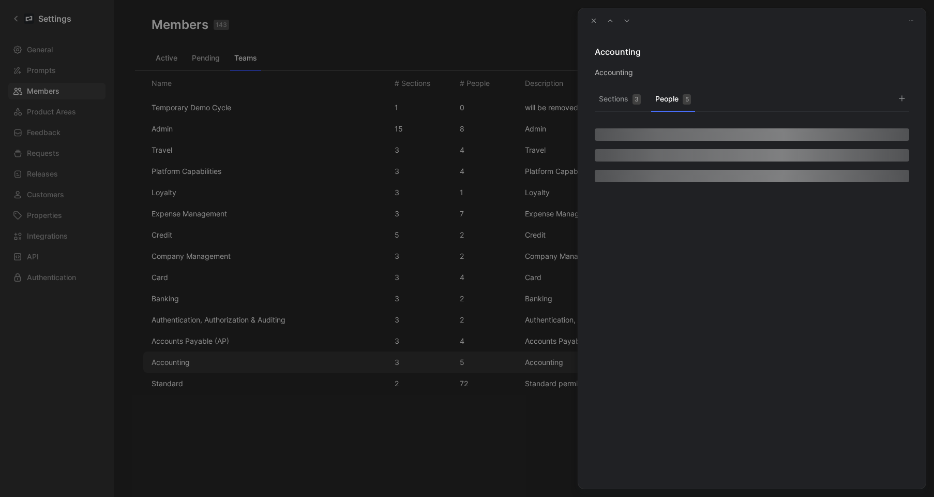
click at [662, 102] on button "People 5" at bounding box center [673, 102] width 44 height 20
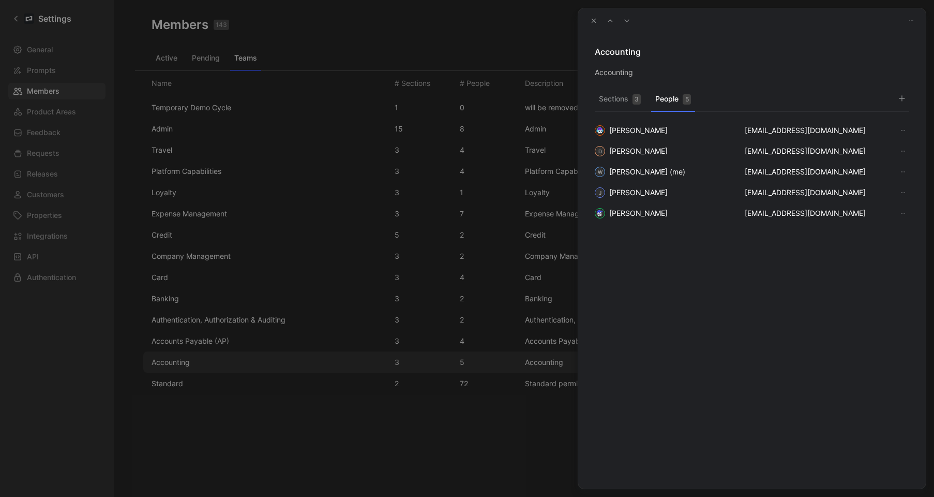
click at [907, 172] on button "button" at bounding box center [903, 172] width 12 height 12
click at [913, 17] on div at bounding box center [467, 248] width 934 height 497
click at [331, 256] on div at bounding box center [467, 248] width 934 height 497
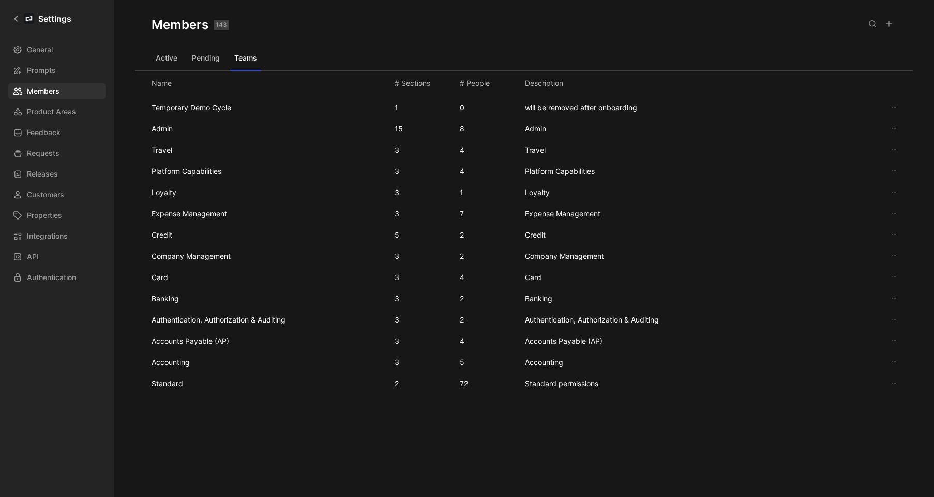
click at [195, 103] on span "Temporary Demo Cycle" at bounding box center [192, 107] width 80 height 9
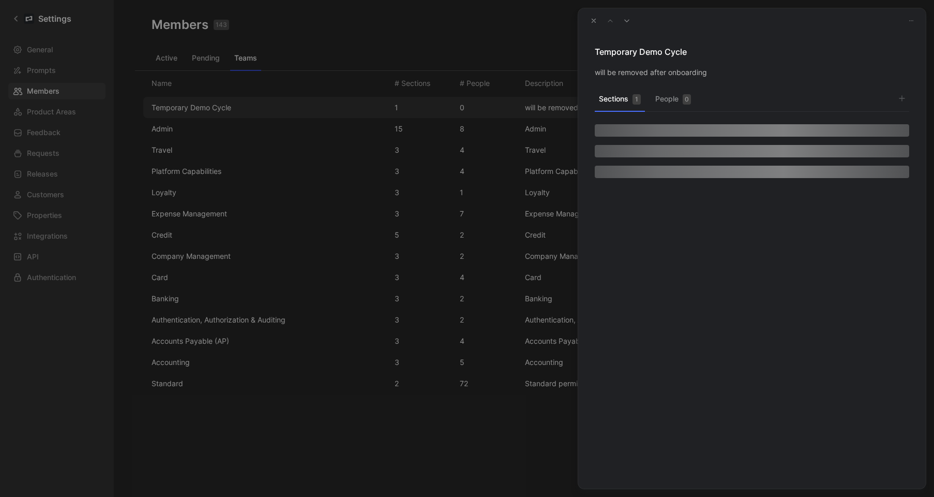
click at [229, 237] on div at bounding box center [467, 248] width 934 height 497
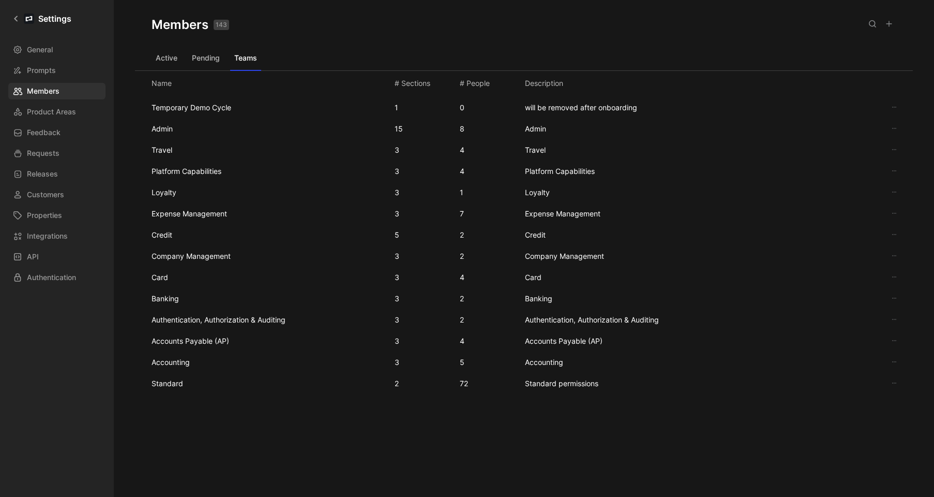
click at [221, 347] on div "Accounts Payable (AP) 3 4 Accounts Payable (AP)" at bounding box center [524, 340] width 762 height 21
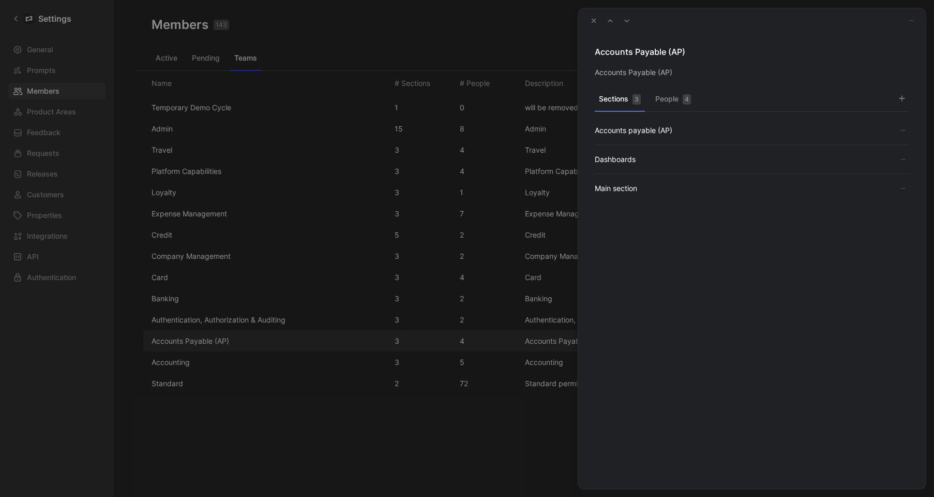
click at [671, 95] on button "People 4" at bounding box center [673, 102] width 44 height 20
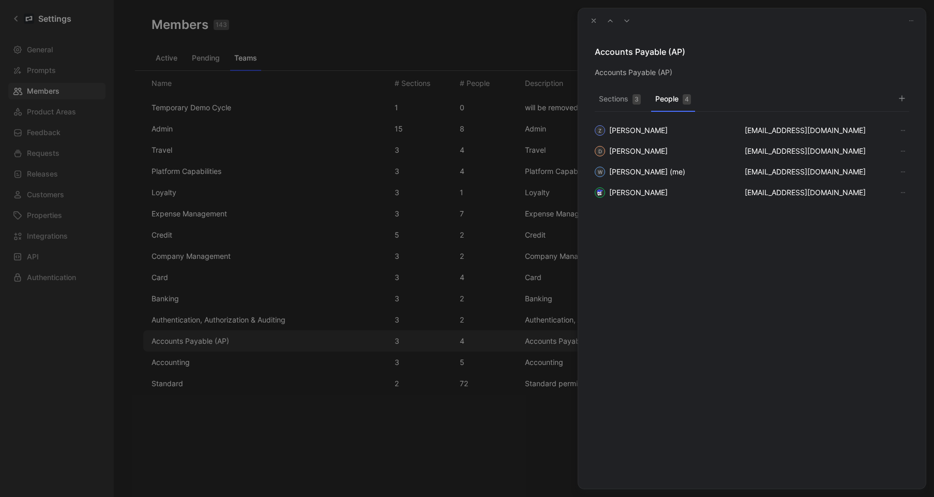
click at [48, 55] on div at bounding box center [467, 248] width 934 height 497
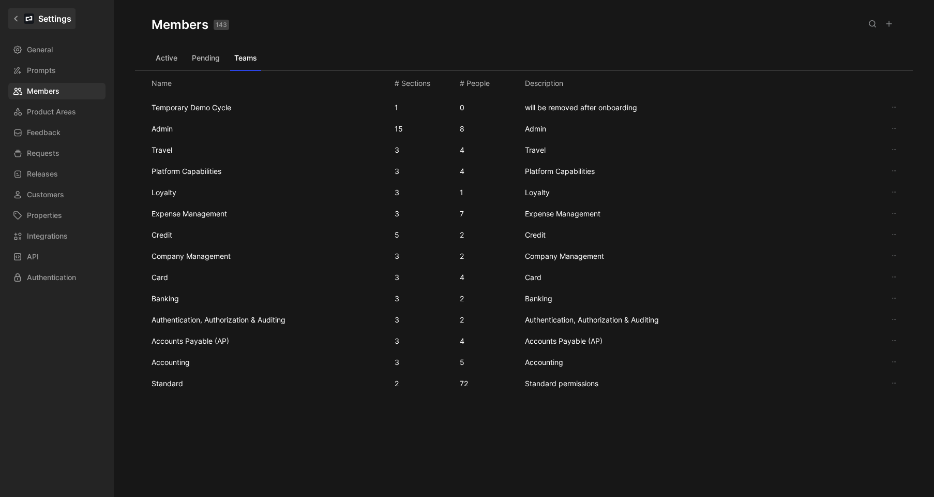
click at [17, 25] on link "Settings" at bounding box center [41, 18] width 67 height 21
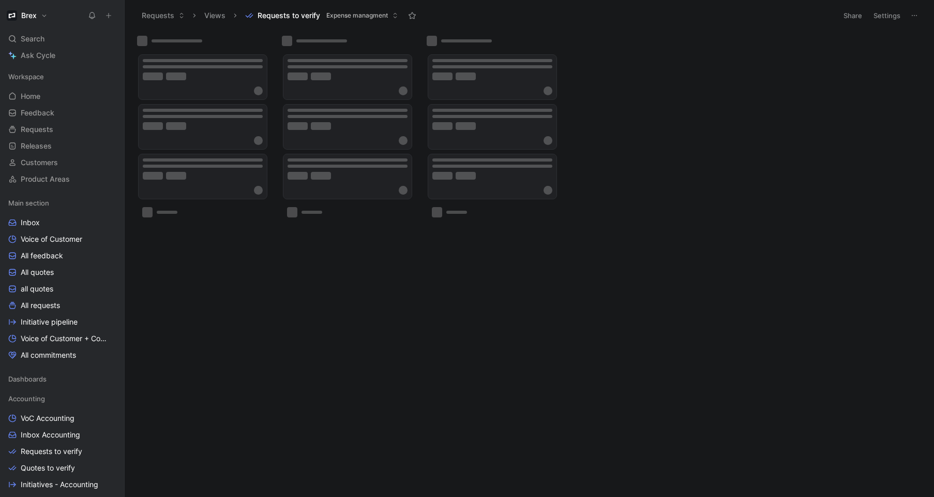
click at [109, 18] on icon at bounding box center [108, 15] width 7 height 7
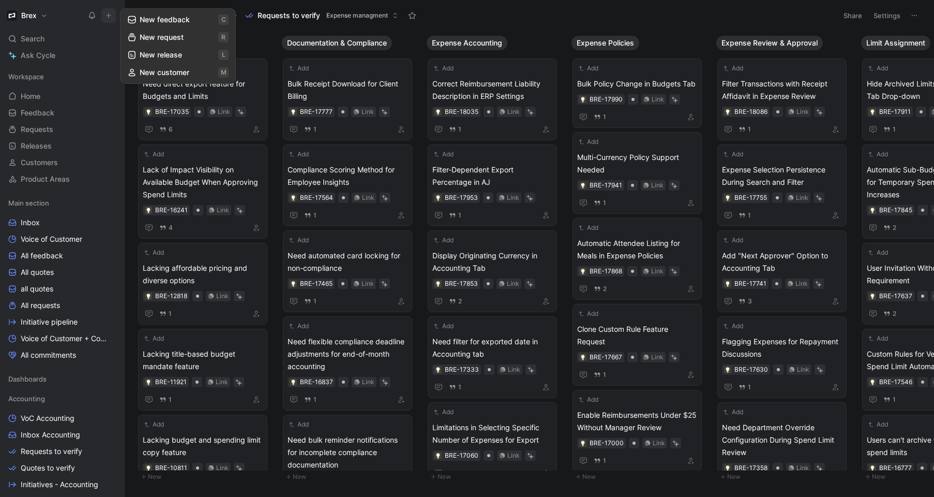
click at [170, 23] on button "New feedback c" at bounding box center [178, 20] width 111 height 18
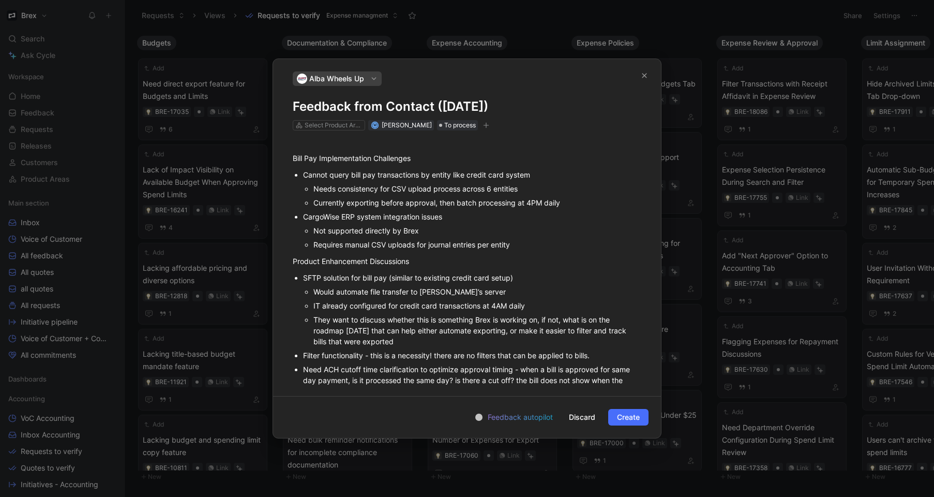
click at [309, 164] on p "Bill Pay Implementation Challenges" at bounding box center [467, 153] width 388 height 28
click at [339, 127] on div "Select Product Areas" at bounding box center [334, 125] width 58 height 10
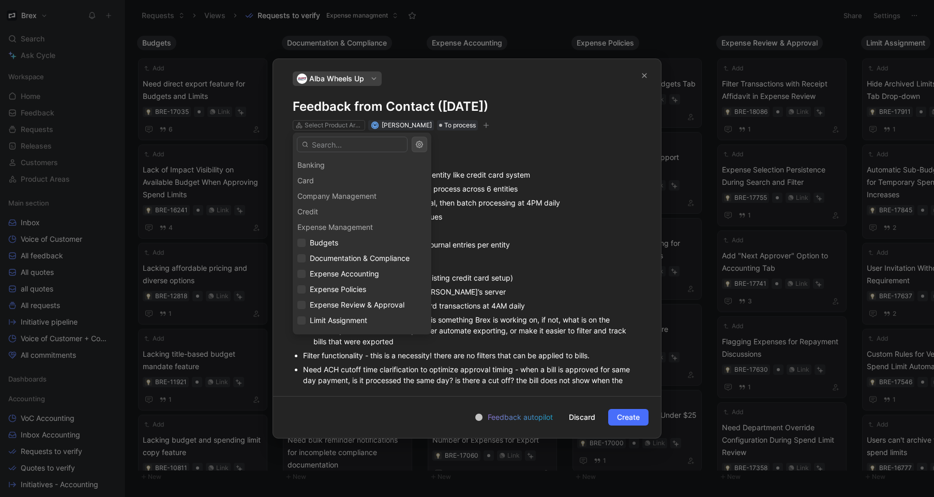
scroll to position [63, 0]
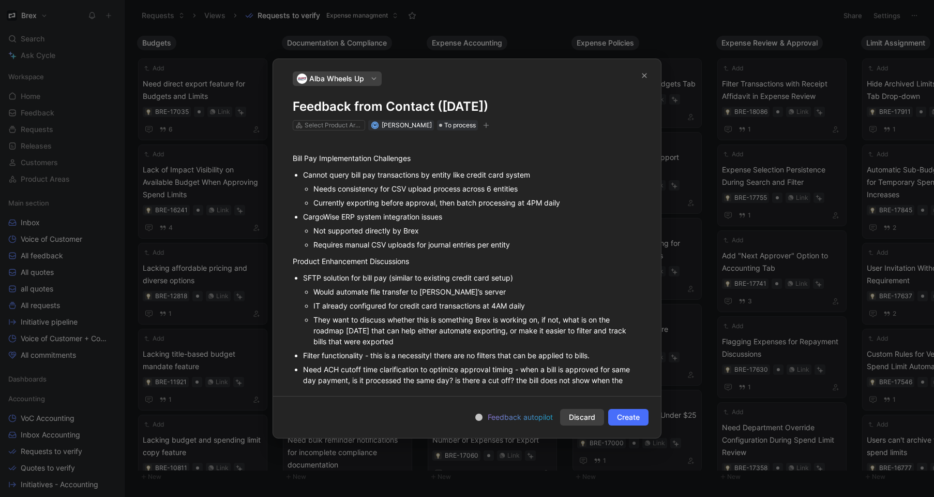
click at [578, 411] on span "Discard" at bounding box center [582, 417] width 26 height 12
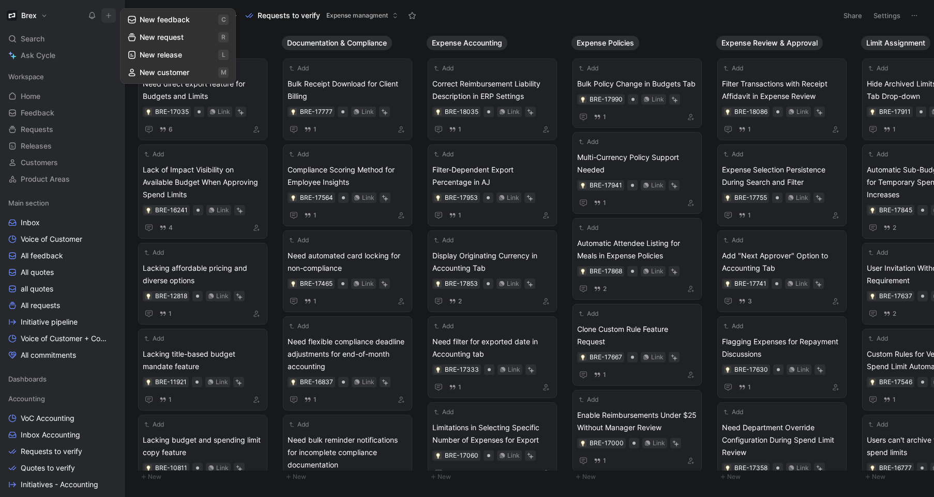
click at [184, 18] on button "New feedback c" at bounding box center [178, 20] width 111 height 18
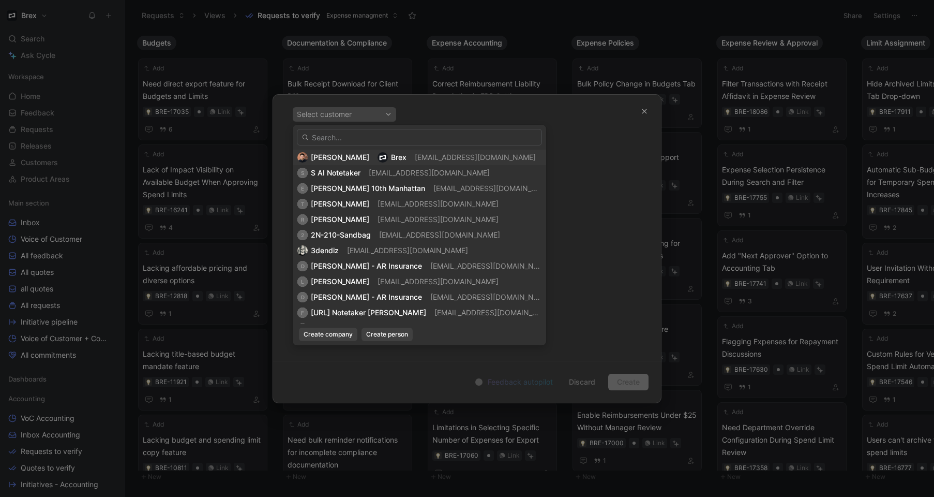
drag, startPoint x: 644, startPoint y: 215, endPoint x: 531, endPoint y: 229, distance: 114.1
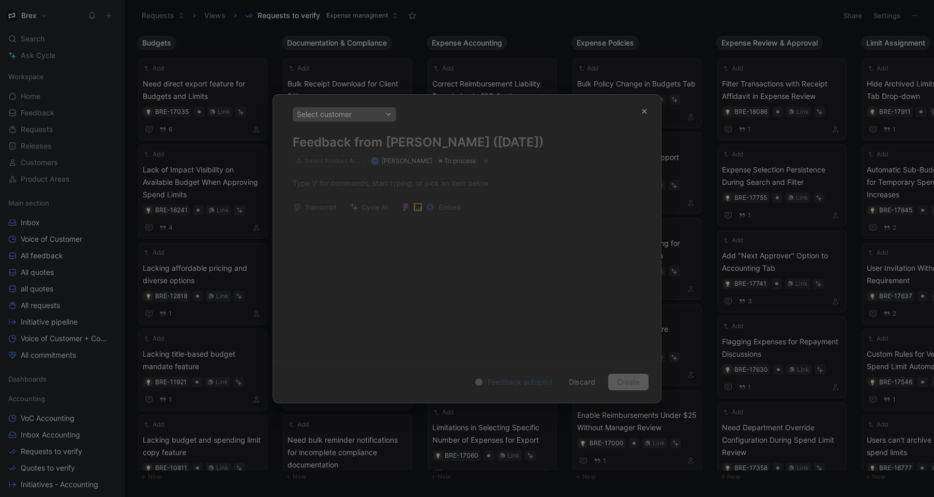
click at [323, 160] on div "Select customer Feedback from [PERSON_NAME] ([DATE]) Select Product Areas W [PE…" at bounding box center [467, 136] width 349 height 59
click at [322, 161] on div "Select customer Feedback from [PERSON_NAME] ([DATE]) Select Product Areas W [PE…" at bounding box center [467, 136] width 349 height 59
click at [330, 161] on div "Select customer Feedback from [PERSON_NAME] ([DATE]) Select Product Areas W [PE…" at bounding box center [467, 136] width 349 height 59
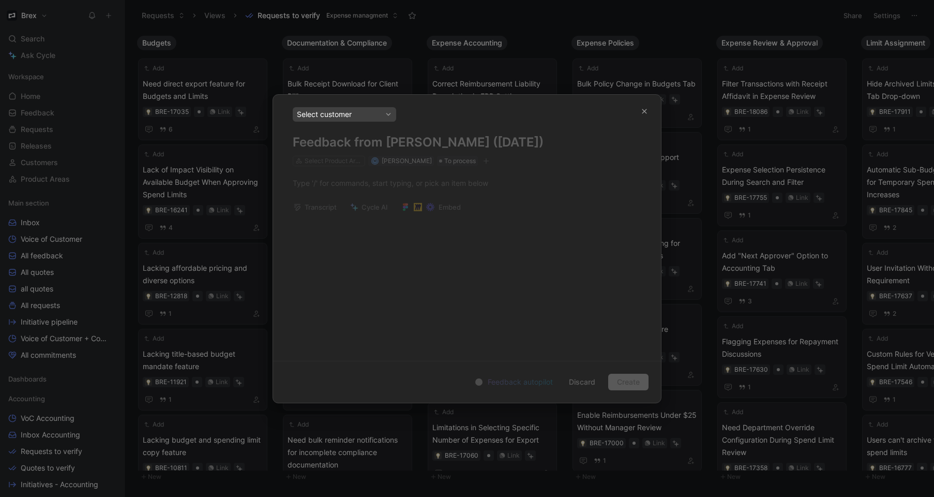
click at [367, 112] on div "Select customer" at bounding box center [344, 114] width 95 height 12
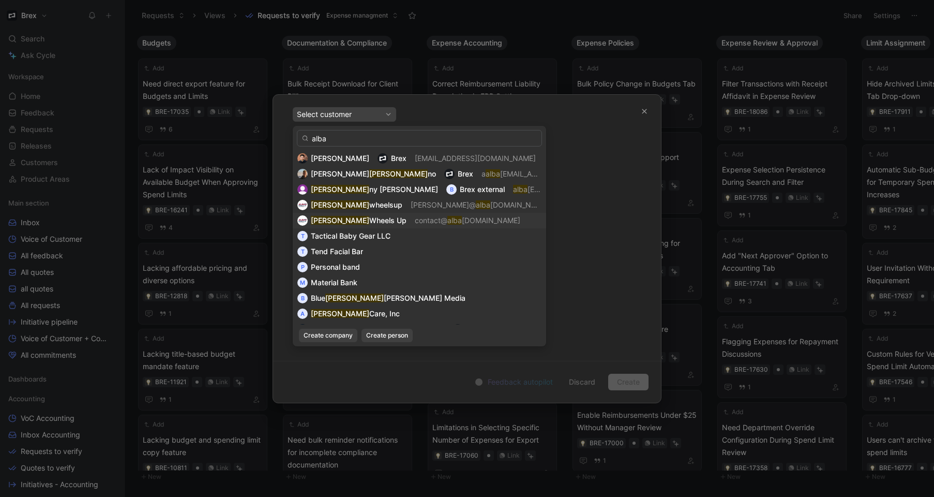
type input "alba"
click at [369, 219] on div "Alba Wheels Up contact@ alba [DOMAIN_NAME]" at bounding box center [420, 220] width 244 height 12
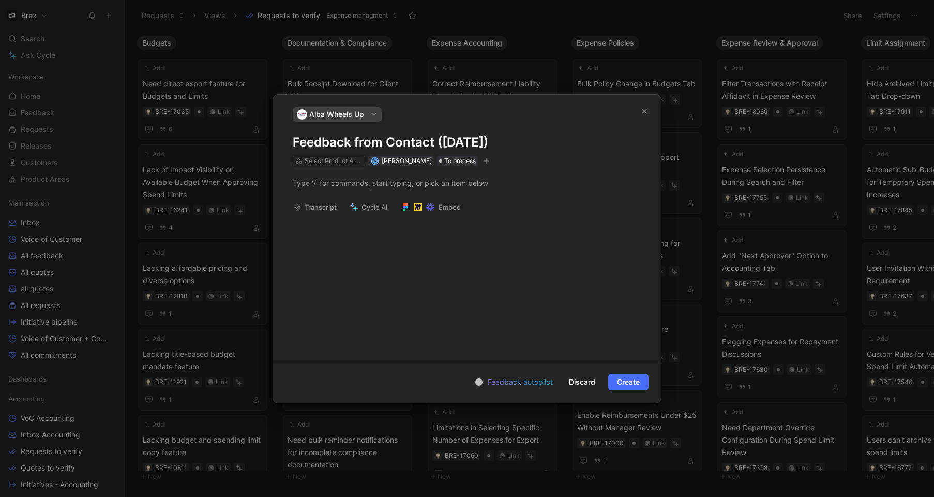
click at [371, 115] on icon "button" at bounding box center [373, 114] width 7 height 7
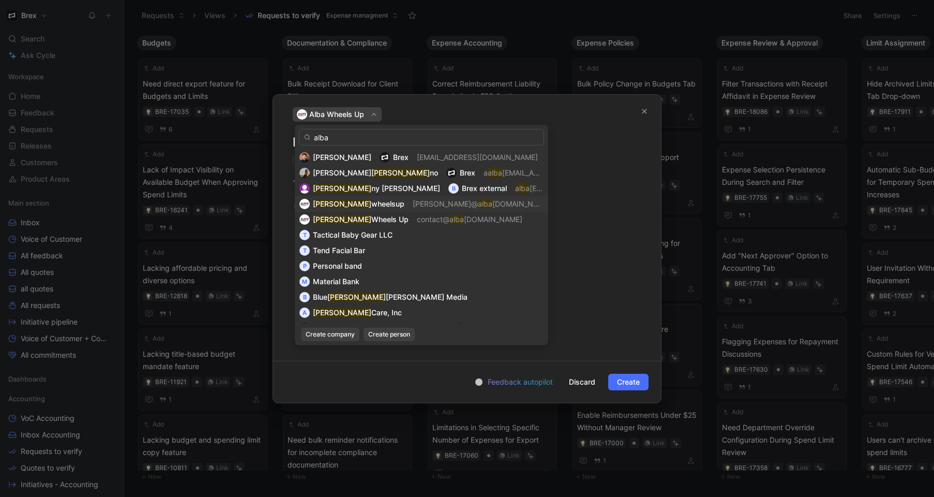
type input "alba"
click at [372, 199] on span "wheelsup" at bounding box center [388, 203] width 33 height 9
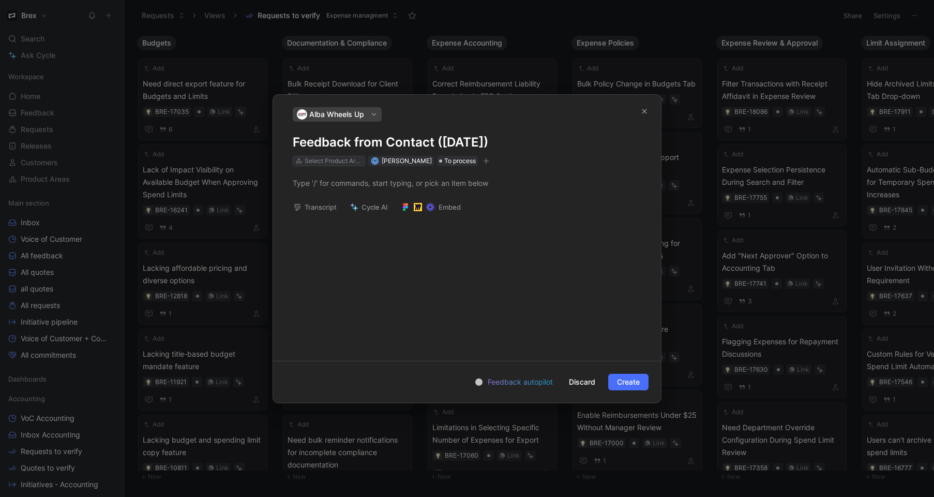
click at [343, 156] on div "Select Product Areas" at bounding box center [334, 161] width 58 height 10
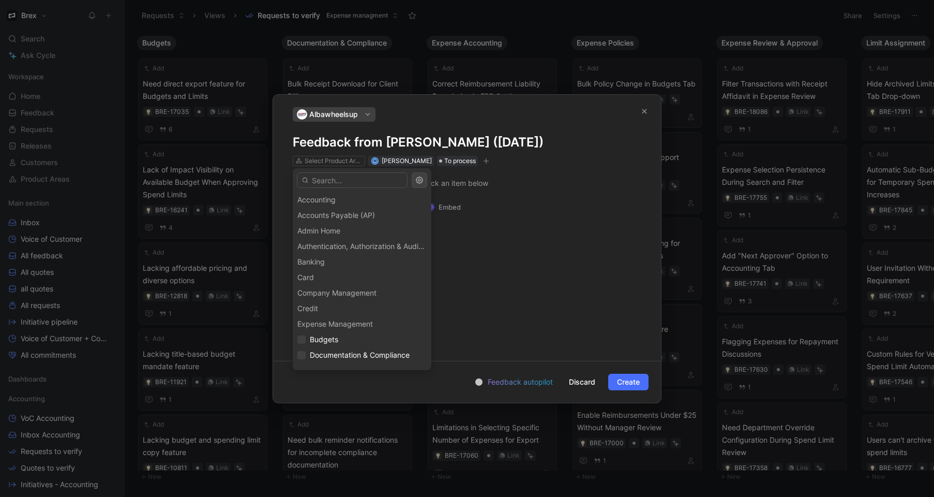
scroll to position [183, 0]
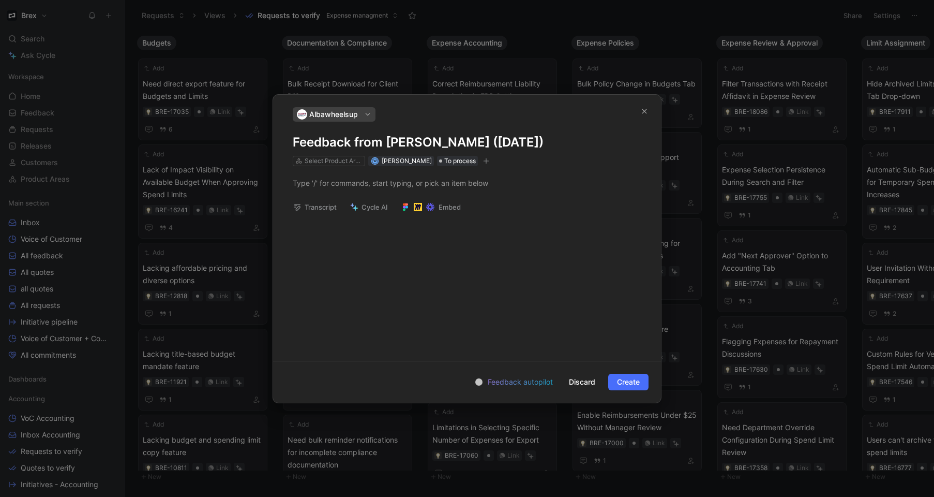
click at [336, 113] on span "Albawheelsup" at bounding box center [333, 114] width 49 height 12
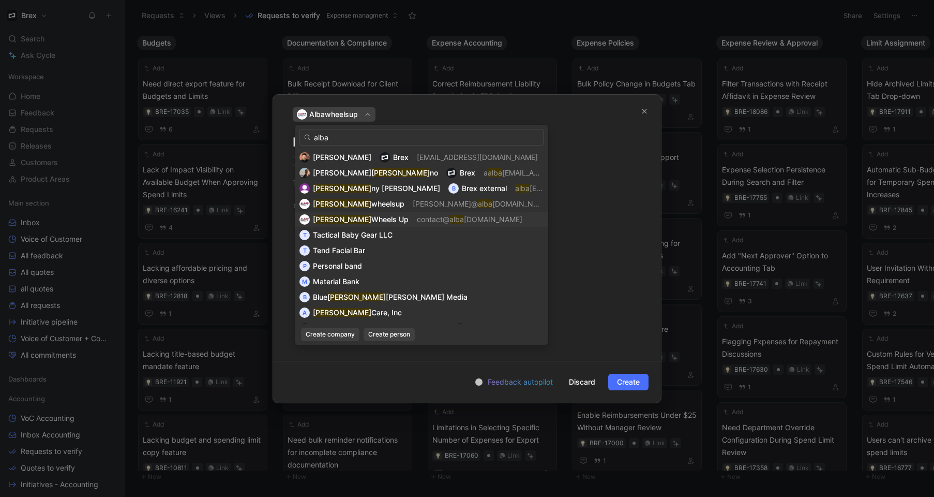
type input "alba"
click at [372, 216] on span "Wheels Up" at bounding box center [390, 219] width 37 height 9
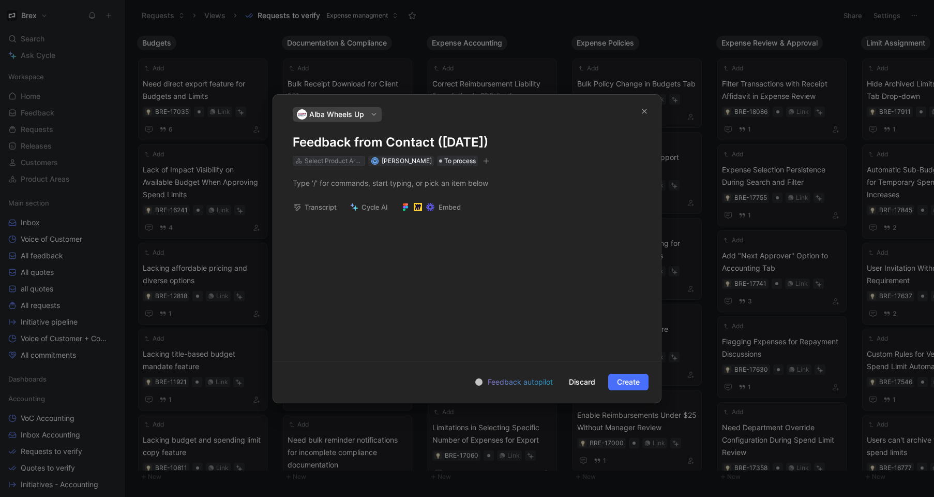
click at [335, 161] on div "Select Product Areas" at bounding box center [334, 161] width 58 height 10
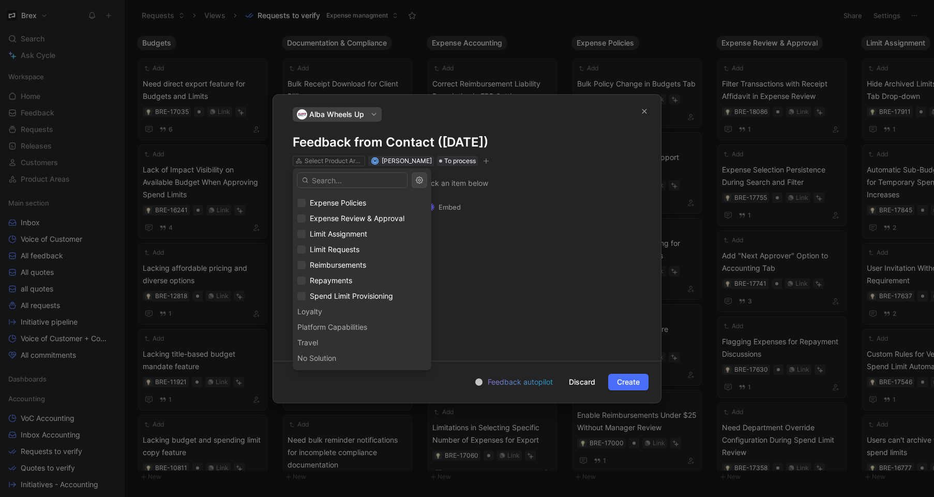
click at [327, 331] on div "Platform Capabilities" at bounding box center [362, 327] width 139 height 16
click at [326, 329] on div "Platform Capabilities" at bounding box center [362, 327] width 139 height 16
click at [323, 216] on div "Accounts Payable (AP)" at bounding box center [362, 213] width 139 height 16
click at [323, 213] on div "Accounts Payable (AP)" at bounding box center [362, 213] width 139 height 16
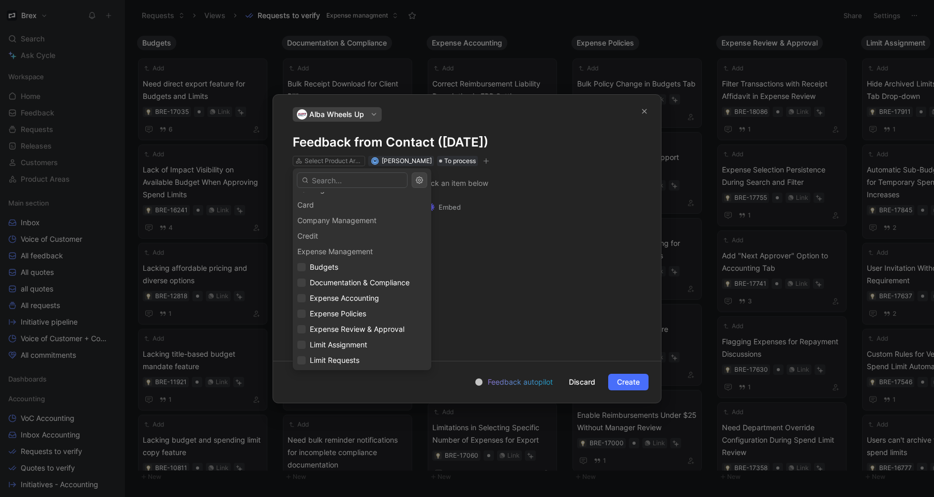
scroll to position [153, 0]
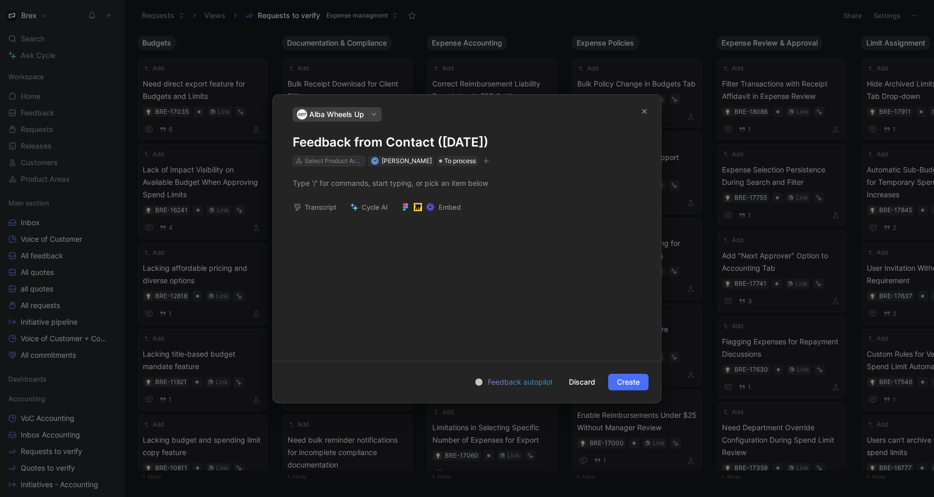
click at [326, 164] on div "Select Product Areas" at bounding box center [334, 161] width 58 height 10
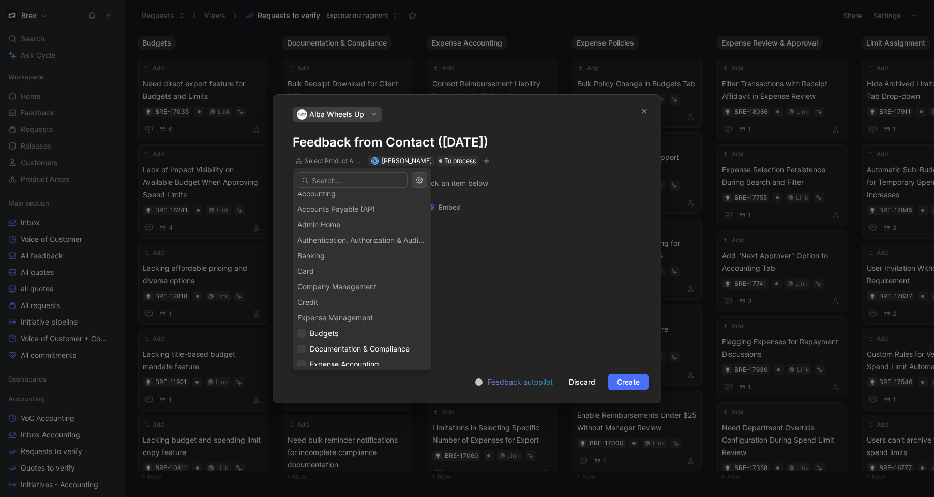
scroll to position [0, 0]
click at [338, 182] on input "text" at bounding box center [352, 180] width 111 height 16
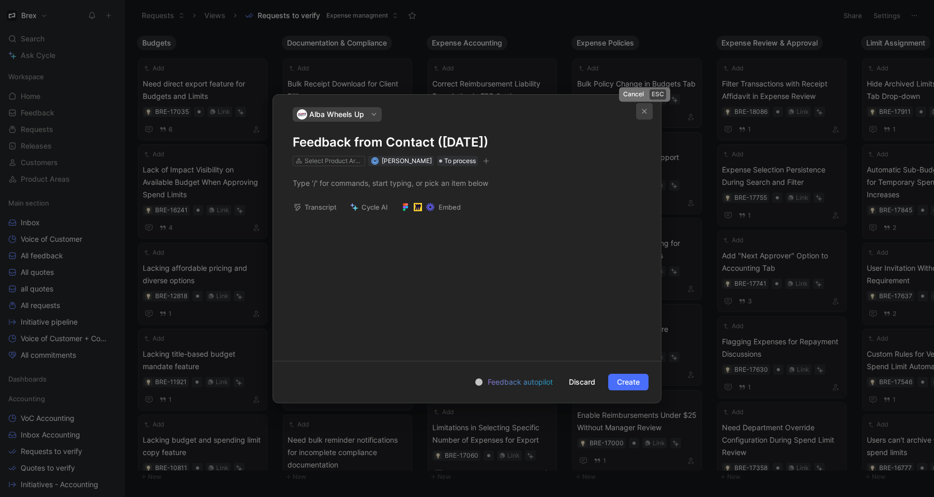
click at [646, 108] on icon "button" at bounding box center [645, 111] width 6 height 6
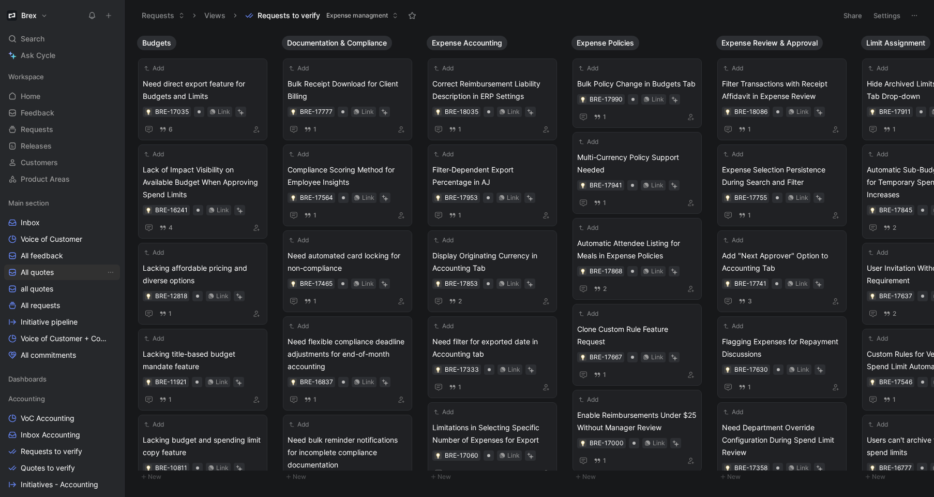
click at [53, 268] on span "All quotes" at bounding box center [37, 272] width 33 height 10
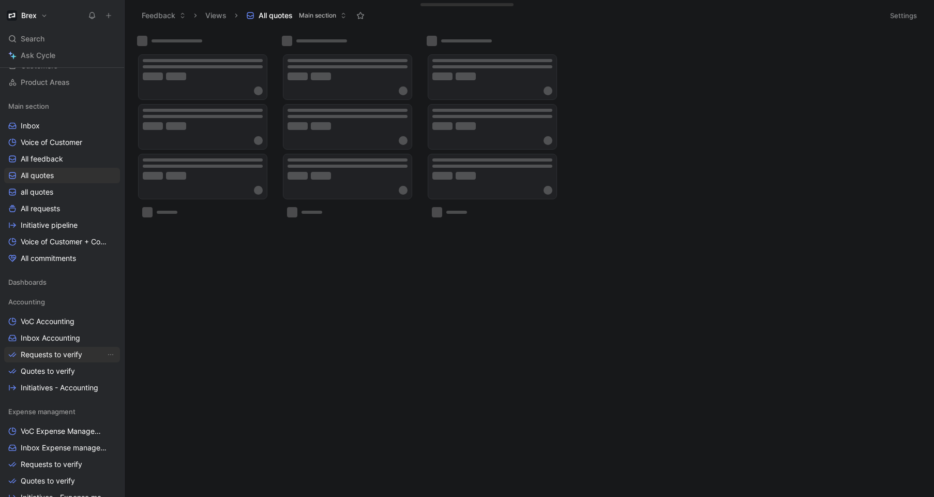
scroll to position [100, 0]
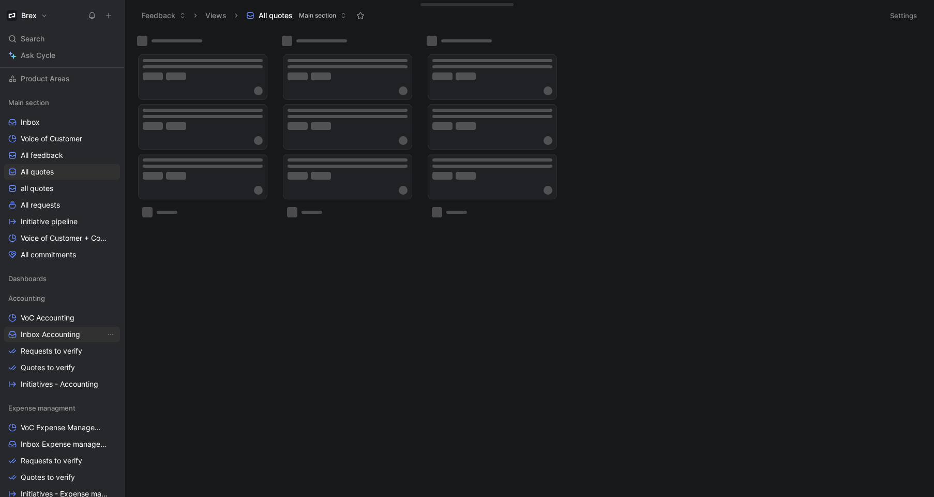
click at [58, 332] on span "Inbox Accounting" at bounding box center [51, 334] width 60 height 10
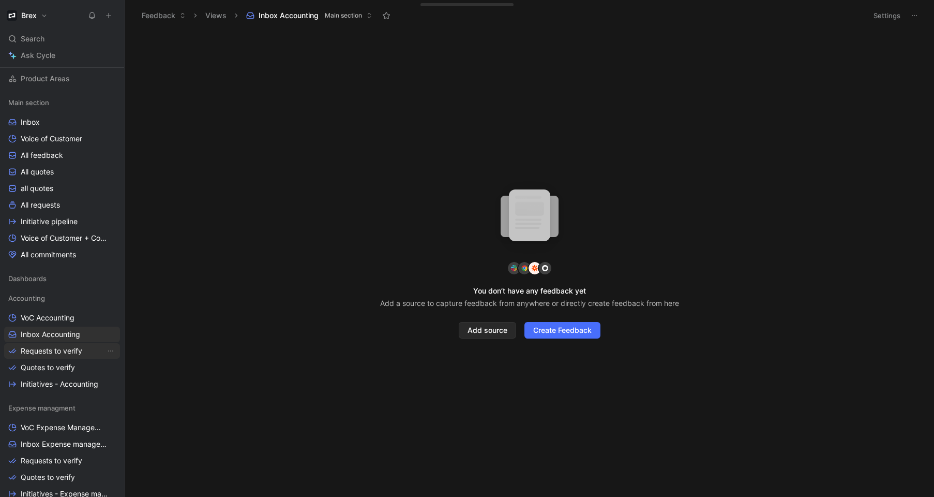
click at [66, 351] on span "Requests to verify" at bounding box center [52, 351] width 62 height 10
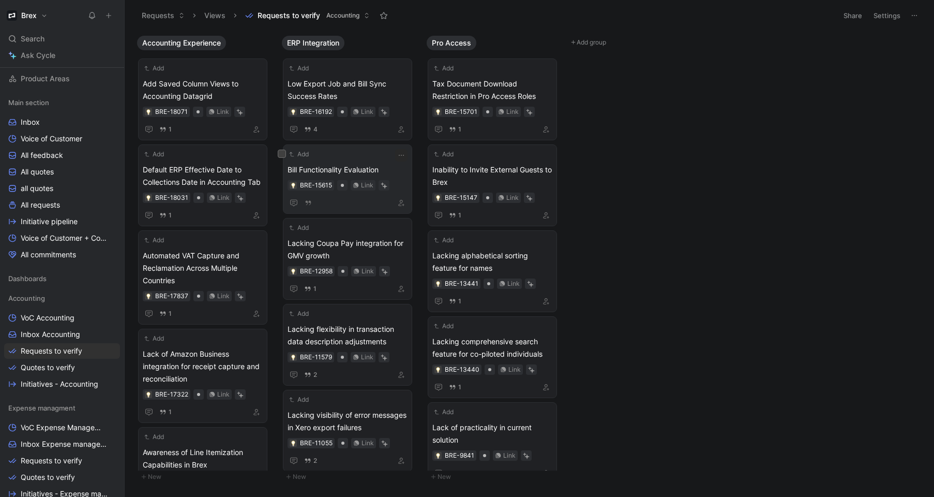
click at [363, 160] on div "Add Bill Functionality Evaluation BRE-15615 Link" at bounding box center [348, 179] width 120 height 60
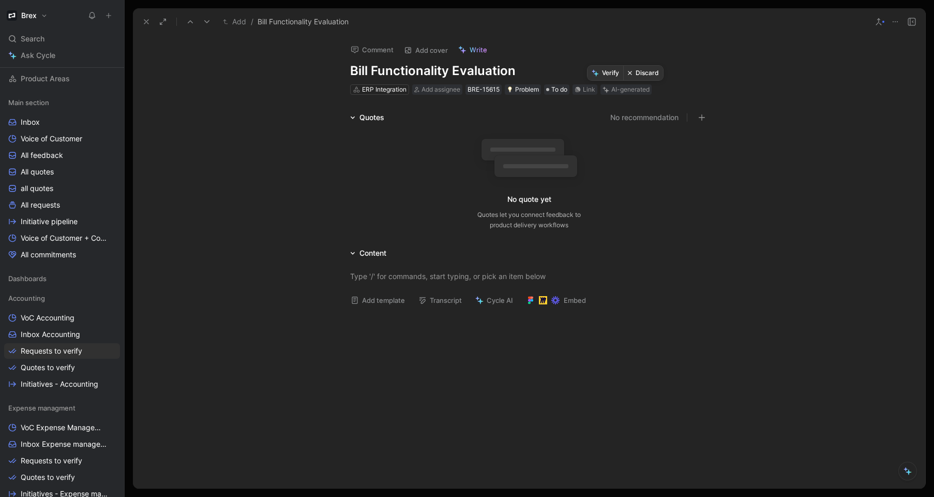
click at [646, 76] on button "Discard" at bounding box center [644, 73] width 40 height 14
click at [68, 352] on span "Requests to verify" at bounding box center [52, 351] width 62 height 10
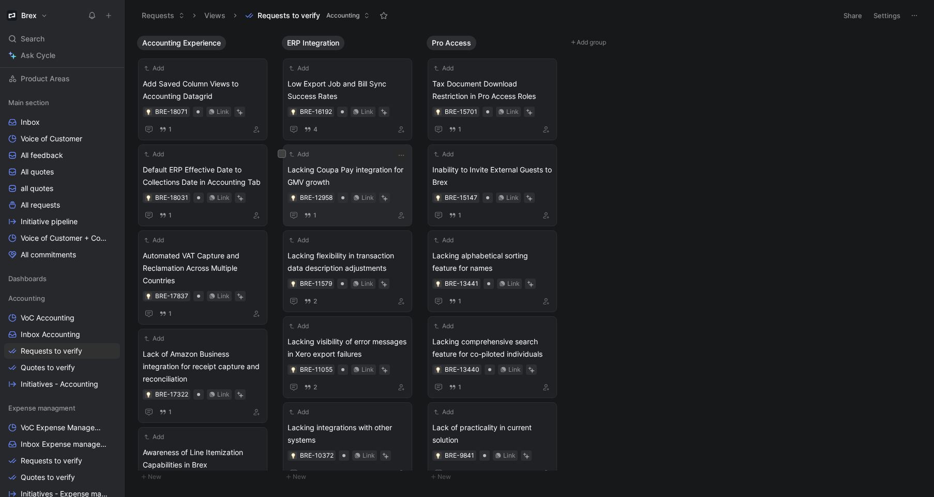
click at [360, 158] on div "Add" at bounding box center [341, 154] width 107 height 10
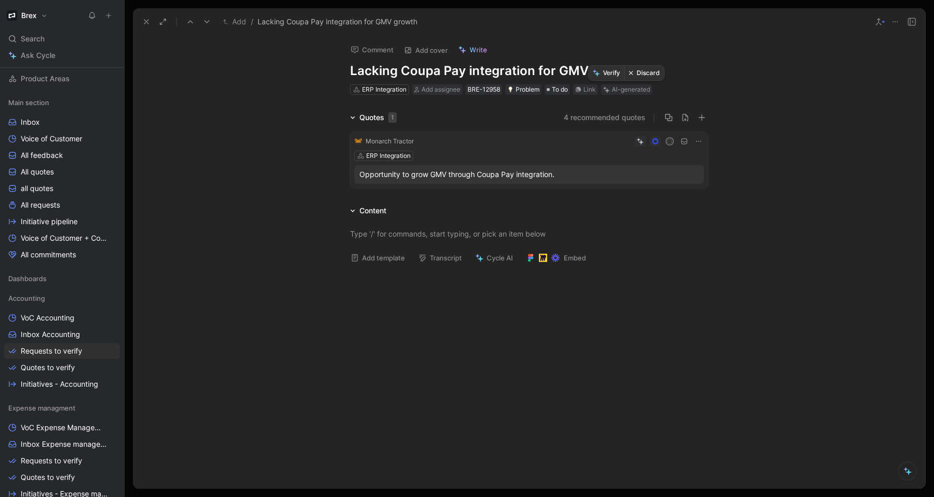
click at [647, 75] on button "Discard" at bounding box center [645, 73] width 40 height 14
click at [82, 349] on link "Requests to verify" at bounding box center [62, 351] width 116 height 16
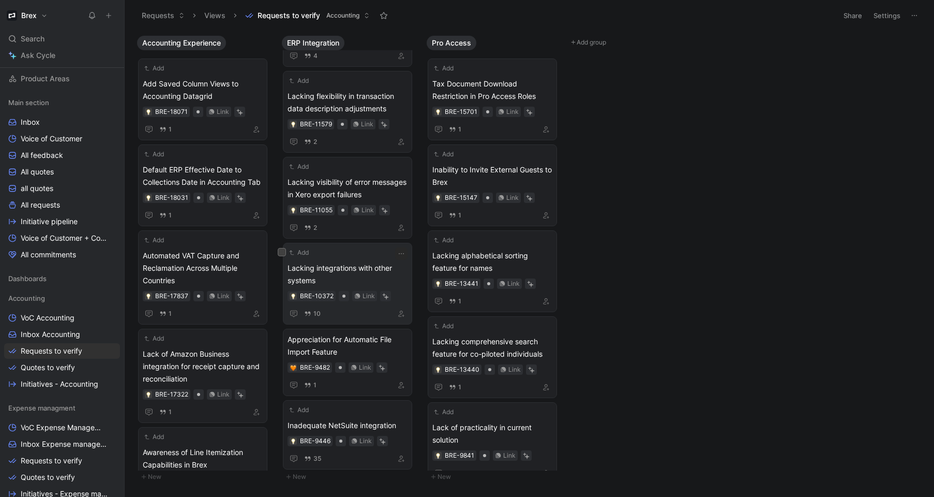
scroll to position [75, 0]
click at [345, 273] on span "Lacking integrations with other systems" at bounding box center [348, 273] width 120 height 25
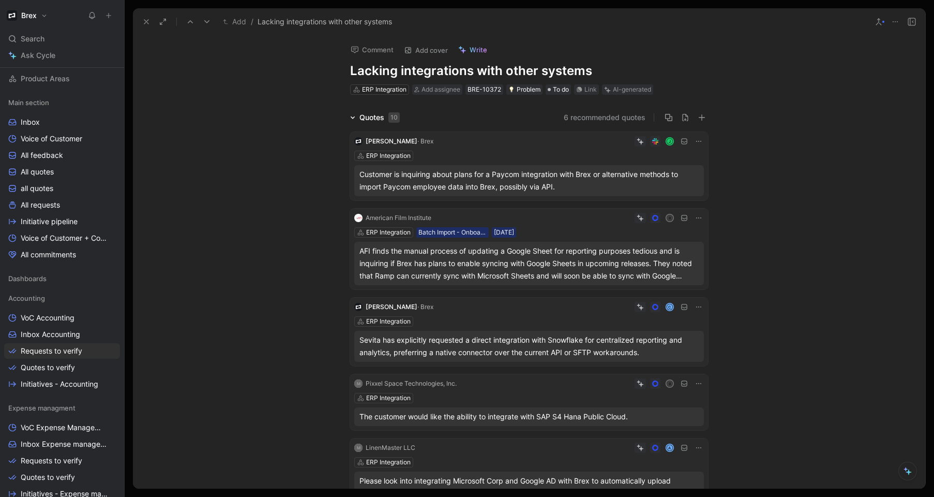
click at [346, 117] on div "Quotes 10" at bounding box center [375, 117] width 58 height 12
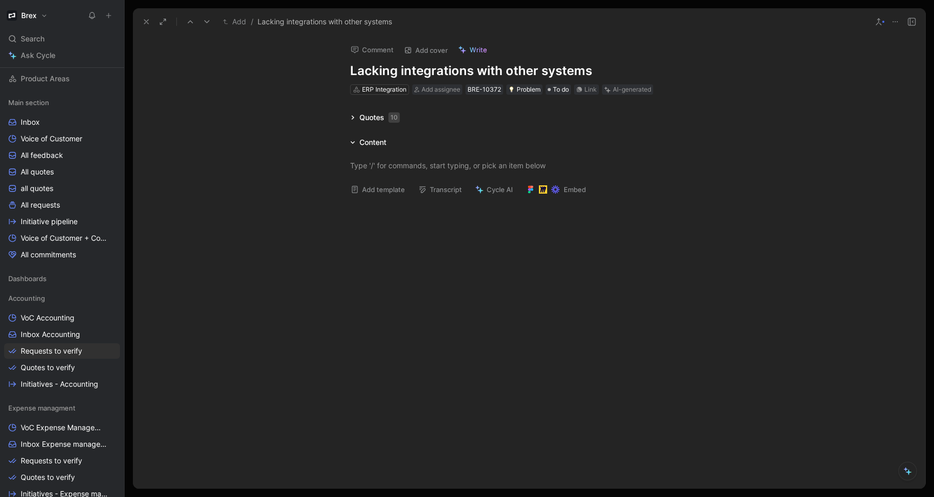
click at [350, 120] on div "Quotes 10" at bounding box center [375, 117] width 58 height 12
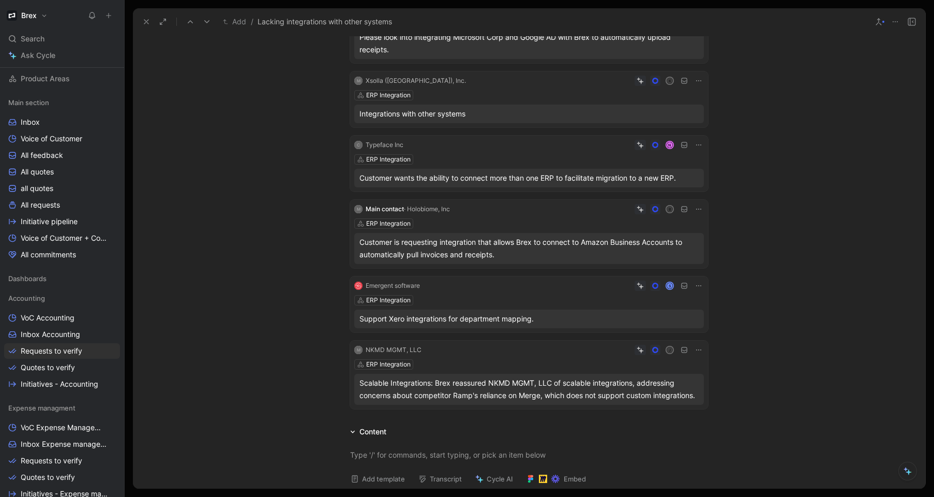
scroll to position [433, 0]
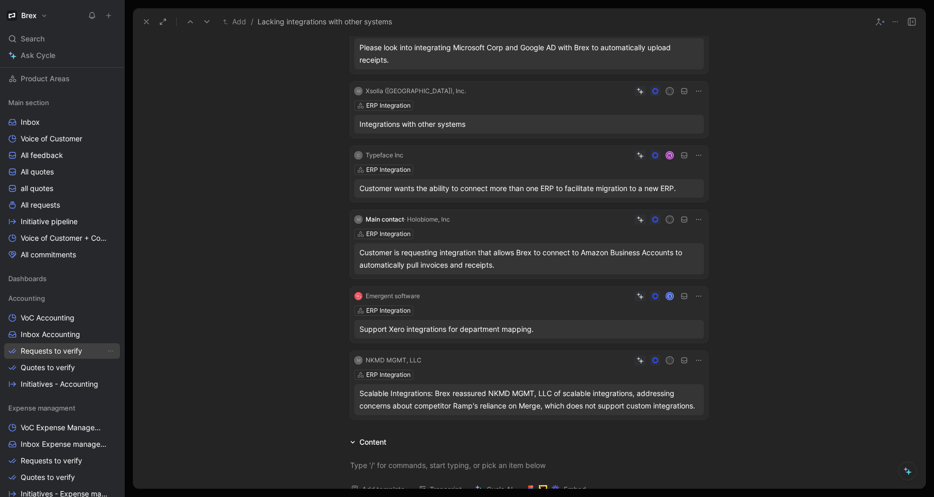
click at [73, 352] on span "Requests to verify" at bounding box center [52, 351] width 62 height 10
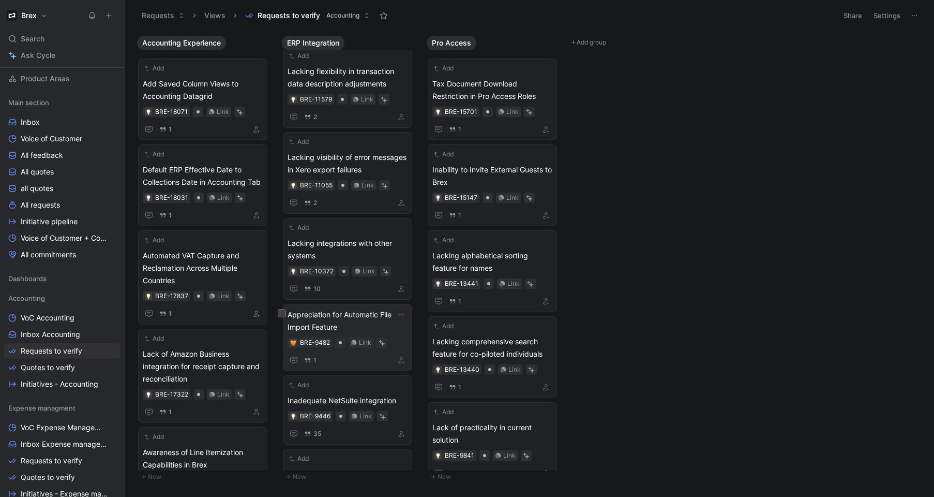
scroll to position [153, 0]
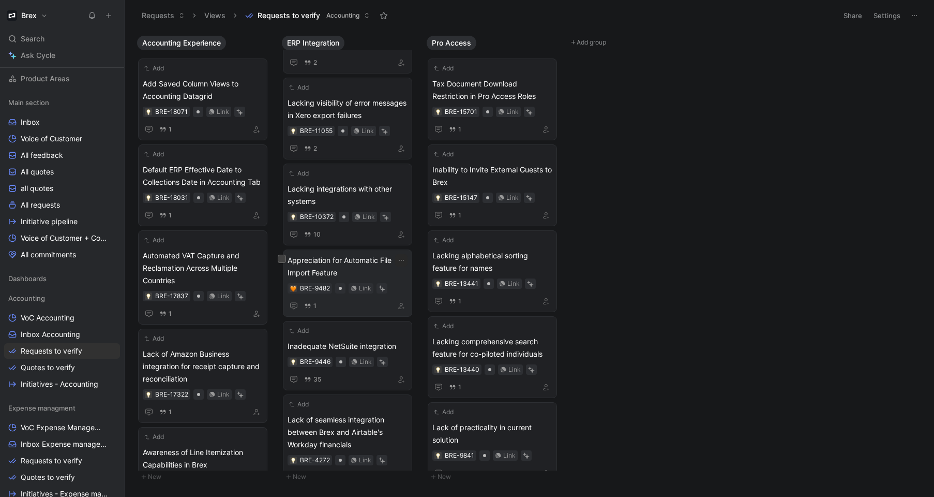
click at [350, 268] on span "Appreciation for Automatic File Import Feature" at bounding box center [348, 266] width 120 height 25
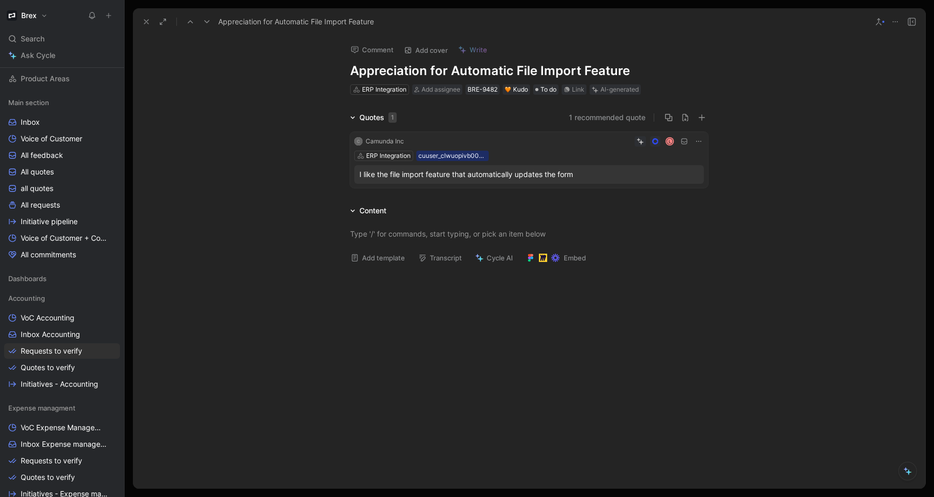
click at [621, 183] on div "I like the file import feature that automatically updates the form" at bounding box center [529, 174] width 350 height 19
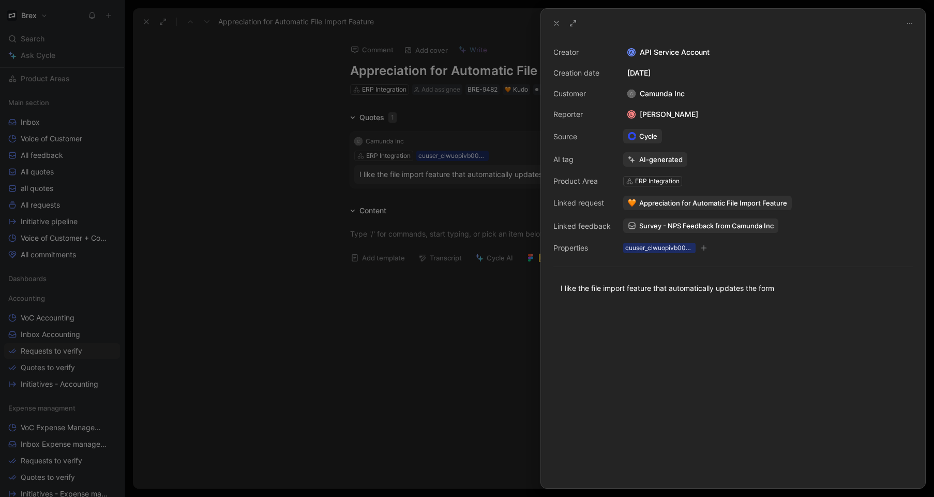
click at [464, 345] on div at bounding box center [467, 248] width 934 height 497
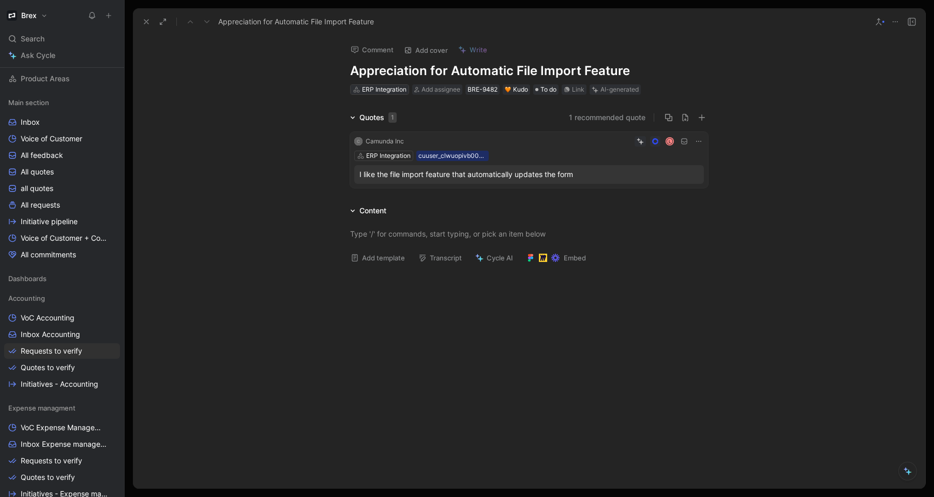
click at [380, 88] on div "ERP Integration" at bounding box center [384, 89] width 44 height 10
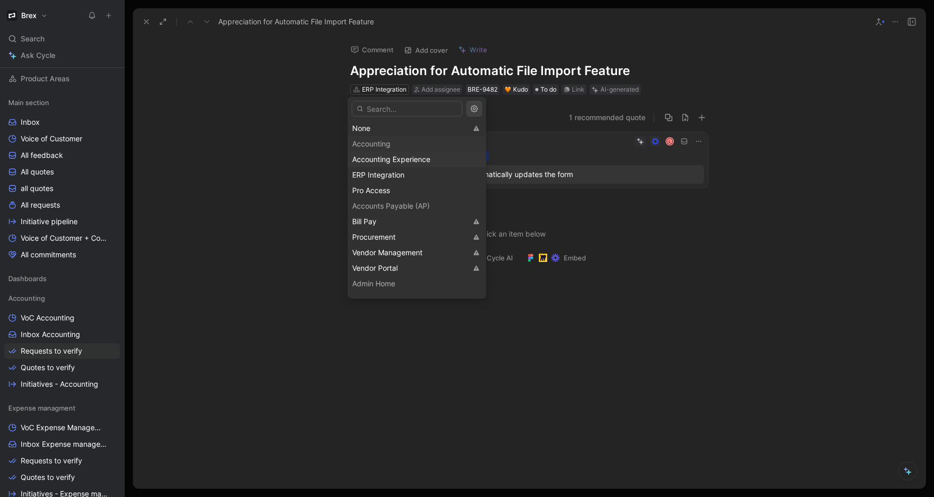
click at [410, 154] on div "Accounting Experience" at bounding box center [416, 159] width 129 height 12
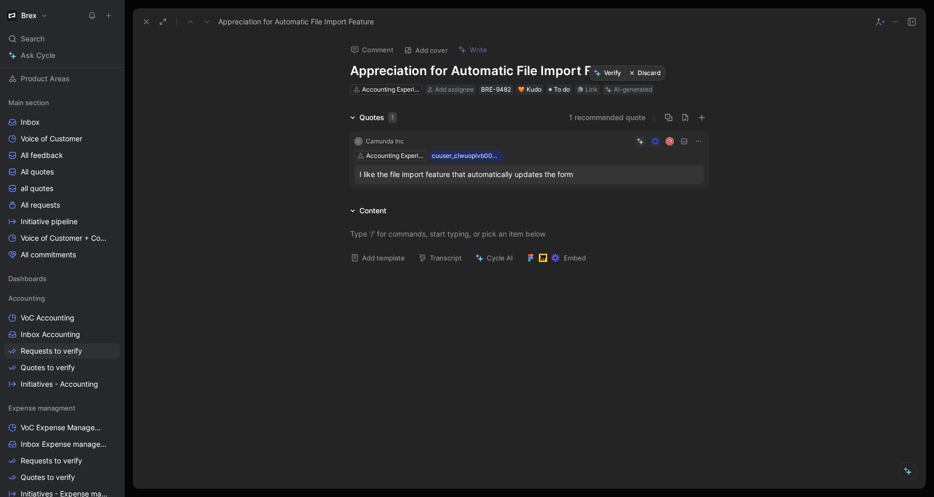
click at [613, 75] on button "Verify" at bounding box center [608, 73] width 36 height 14
click at [77, 352] on span "Requests to verify" at bounding box center [52, 351] width 62 height 10
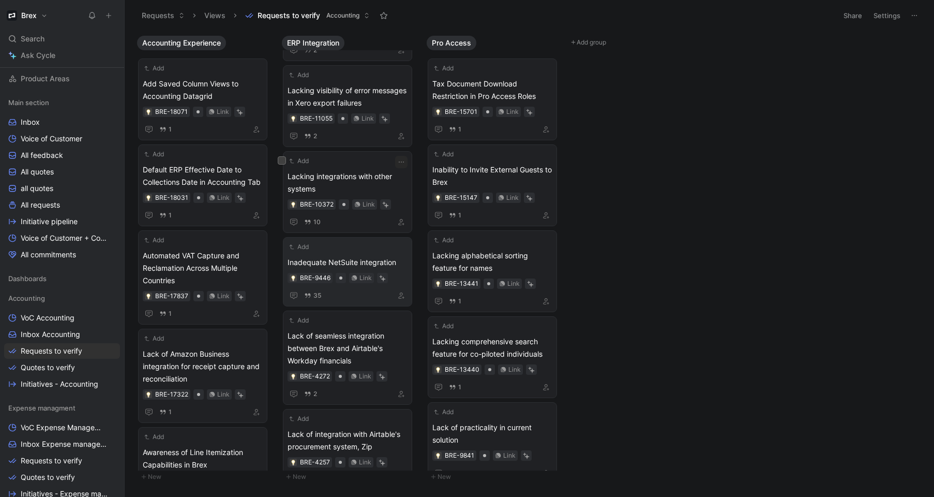
scroll to position [168, 0]
click at [364, 251] on div "Add Inadequate NetSuite integration BRE-9446 Link 35" at bounding box center [348, 269] width 120 height 60
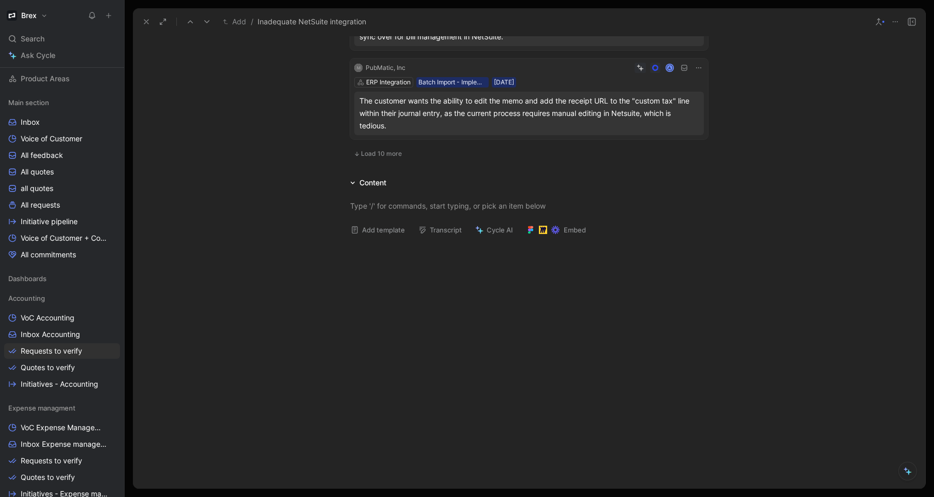
scroll to position [811, 0]
click at [53, 355] on span "Requests to verify" at bounding box center [52, 351] width 62 height 10
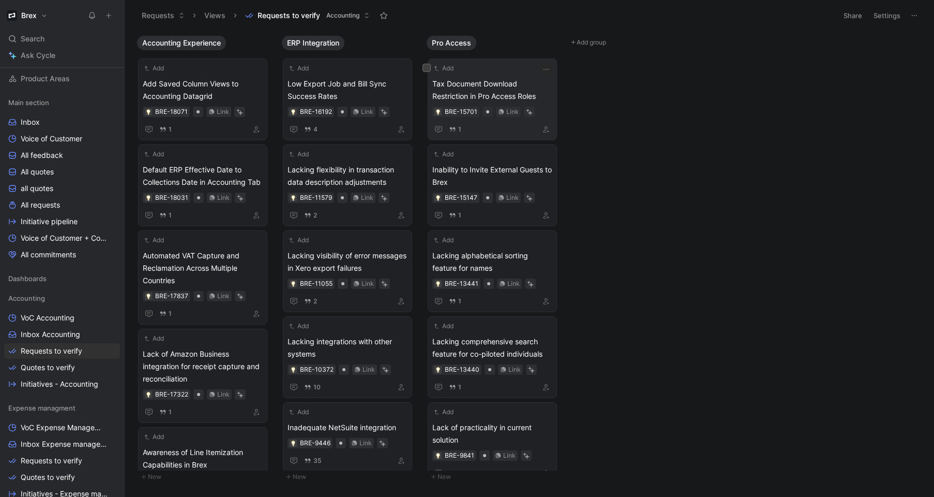
click at [503, 84] on span "Tax Document Download Restriction in Pro Access Roles" at bounding box center [493, 90] width 120 height 25
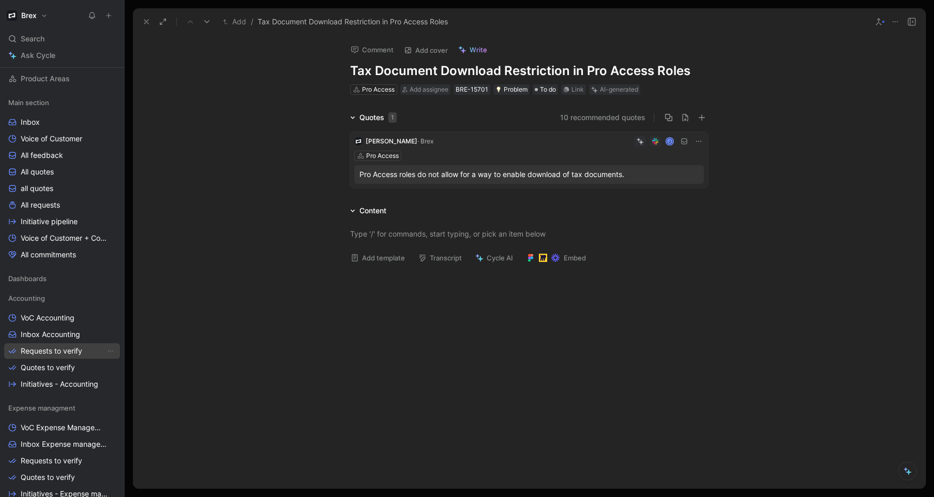
click at [66, 346] on span "Requests to verify" at bounding box center [52, 351] width 62 height 10
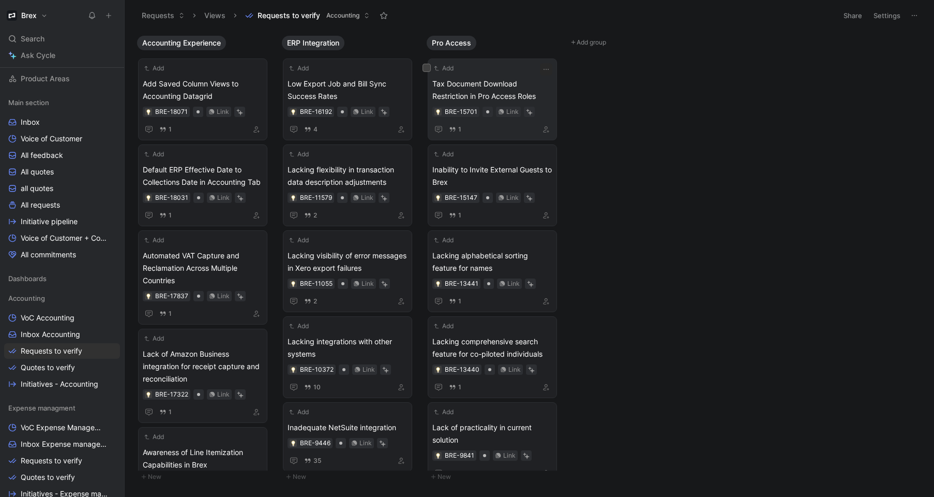
click at [511, 68] on div "Add" at bounding box center [486, 68] width 107 height 10
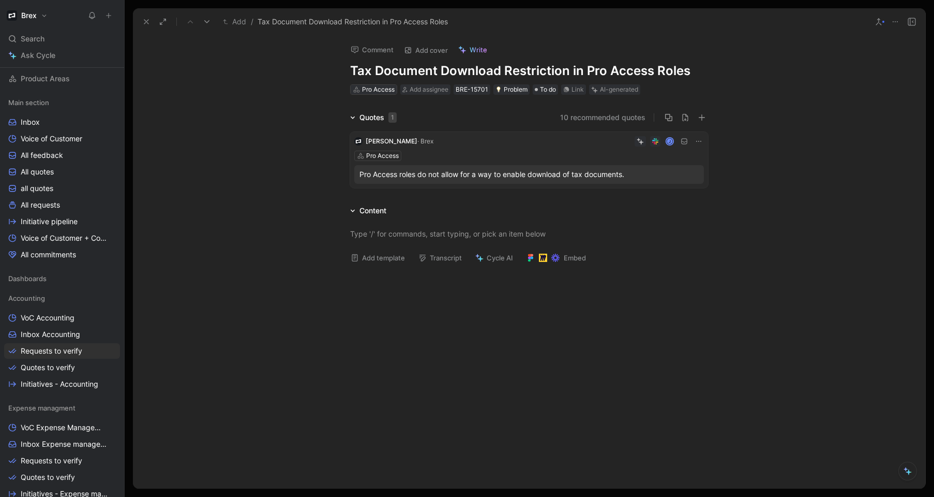
click at [376, 92] on div "Pro Access" at bounding box center [378, 89] width 33 height 10
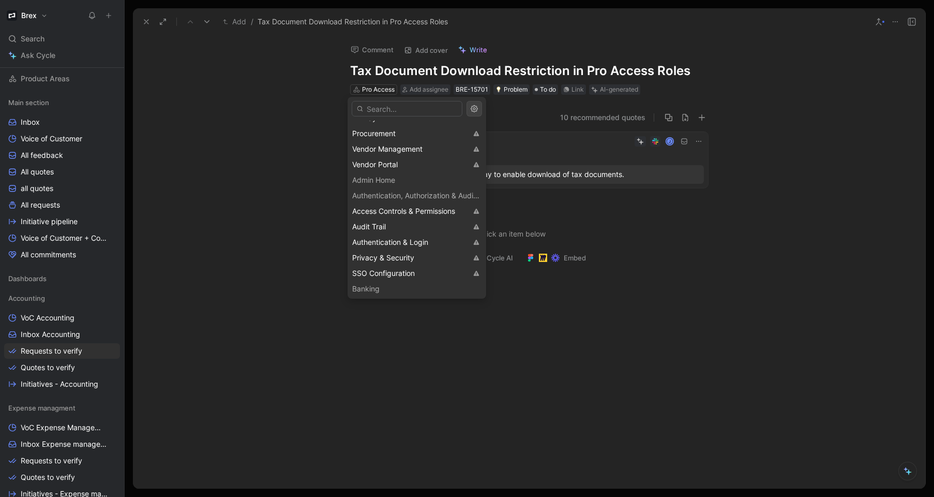
scroll to position [107, 0]
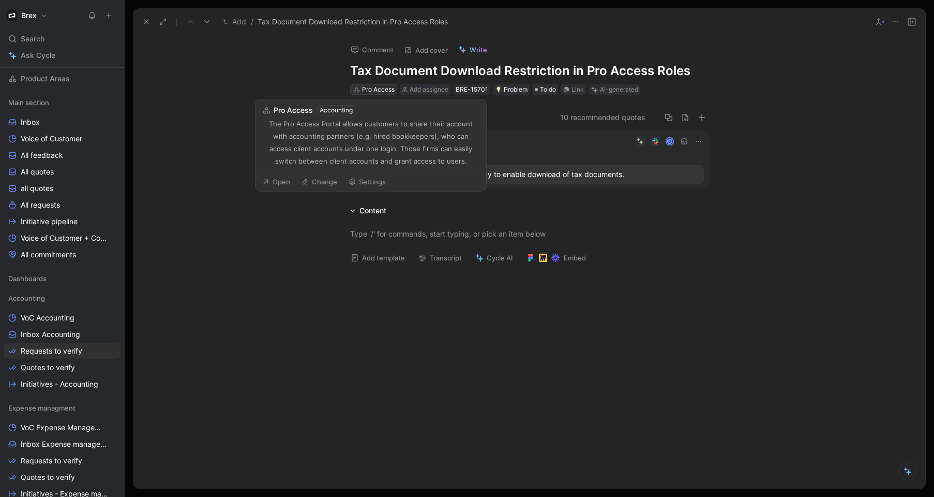
click at [371, 88] on div "Pro Access" at bounding box center [378, 89] width 33 height 10
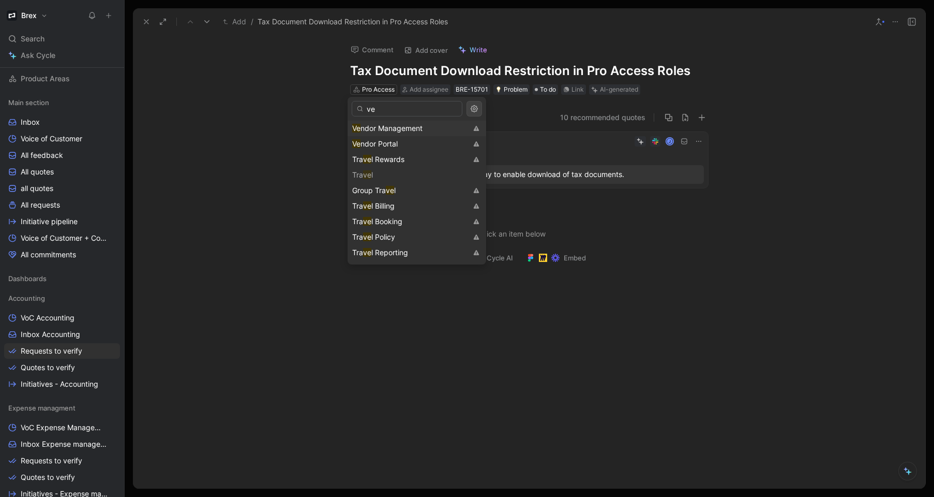
scroll to position [0, 0]
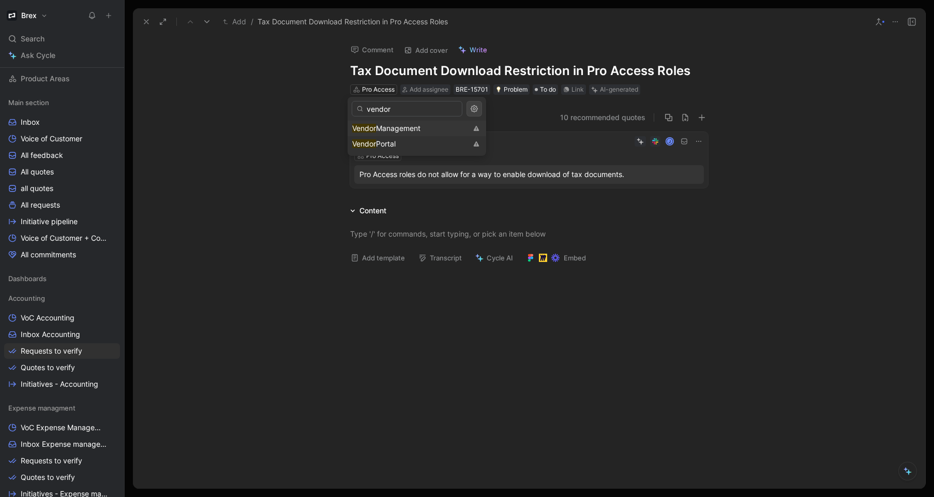
type input "vendor"
click at [452, 122] on div "Vendor Management" at bounding box center [409, 128] width 115 height 12
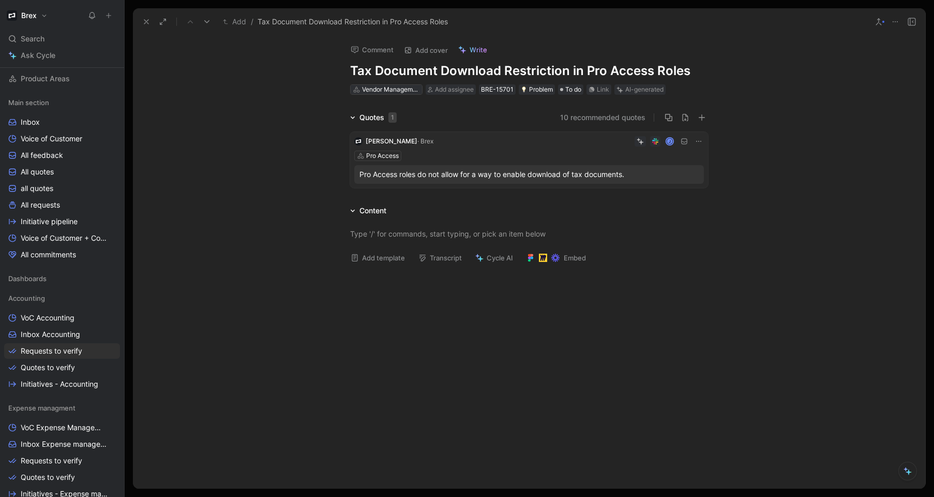
click at [397, 92] on div "Vendor Management" at bounding box center [391, 89] width 58 height 10
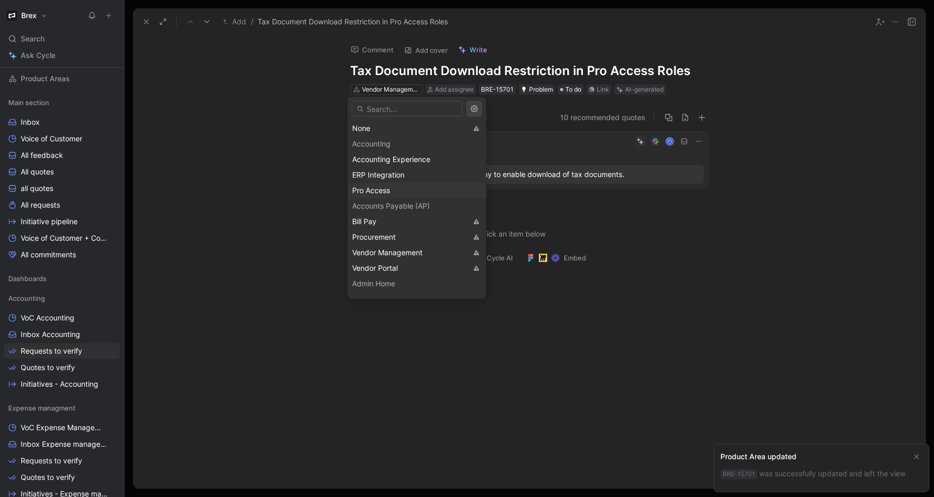
click at [380, 191] on span "Pro Access" at bounding box center [371, 190] width 38 height 9
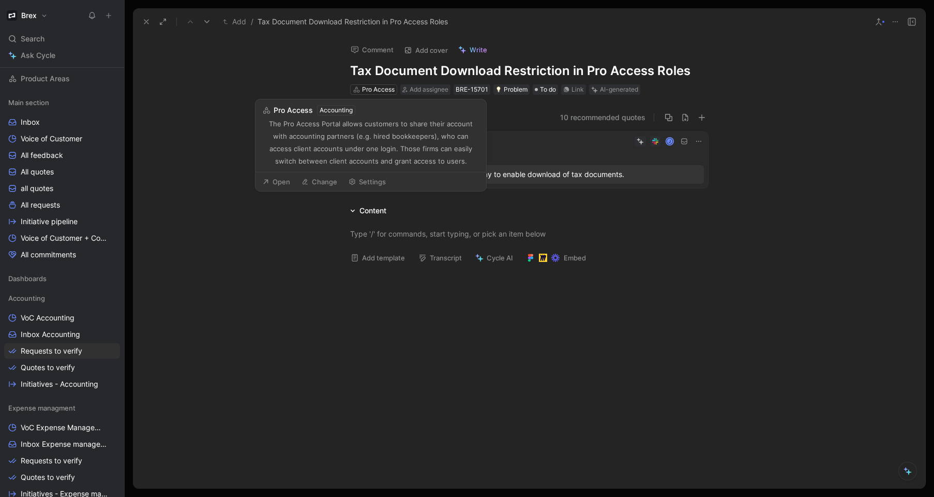
click at [319, 84] on div "Comment Add cover Write Tax Document Download Restriction in Pro Access Roles P…" at bounding box center [529, 261] width 793 height 453
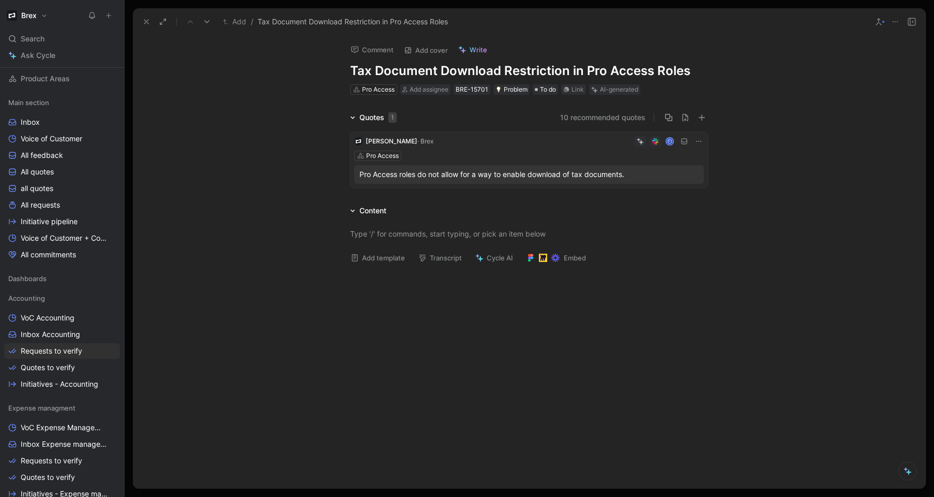
click at [404, 156] on div "Pro Access" at bounding box center [529, 156] width 350 height 10
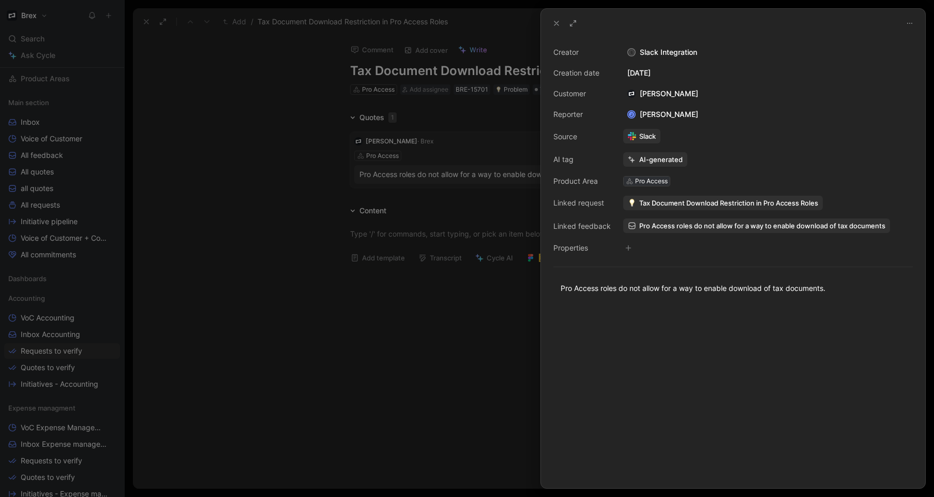
drag, startPoint x: 678, startPoint y: 181, endPoint x: 670, endPoint y: 180, distance: 8.8
click at [678, 181] on div "Creator S Slack Integration Creation date [DATE] Customer [PERSON_NAME] Reporte…" at bounding box center [734, 150] width 360 height 208
click at [559, 22] on icon at bounding box center [557, 23] width 8 height 8
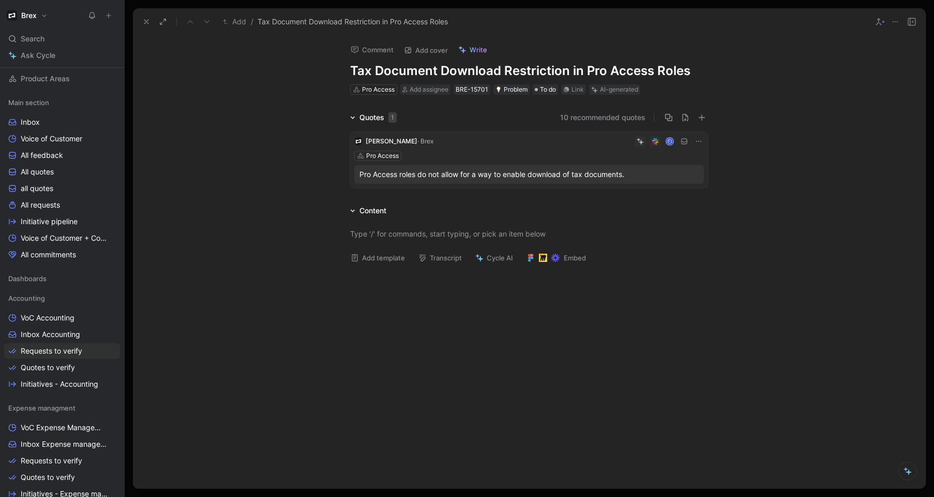
click at [115, 19] on button at bounding box center [108, 15] width 14 height 14
click at [591, 73] on button "Verify" at bounding box center [593, 73] width 36 height 14
click at [364, 92] on div "Pro Access" at bounding box center [378, 89] width 33 height 10
type input "vendor"
click at [433, 132] on div "Vendor Management" at bounding box center [409, 128] width 115 height 12
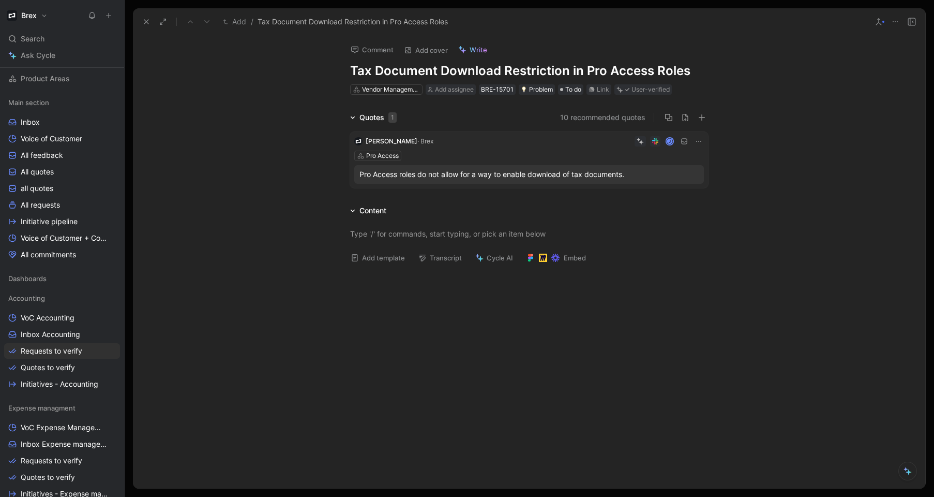
click at [280, 132] on div "Quotes 1 10 recommended quotes [PERSON_NAME] · [PERSON_NAME] J Pro Access Pro A…" at bounding box center [529, 151] width 793 height 81
click at [145, 20] on use at bounding box center [146, 22] width 4 height 4
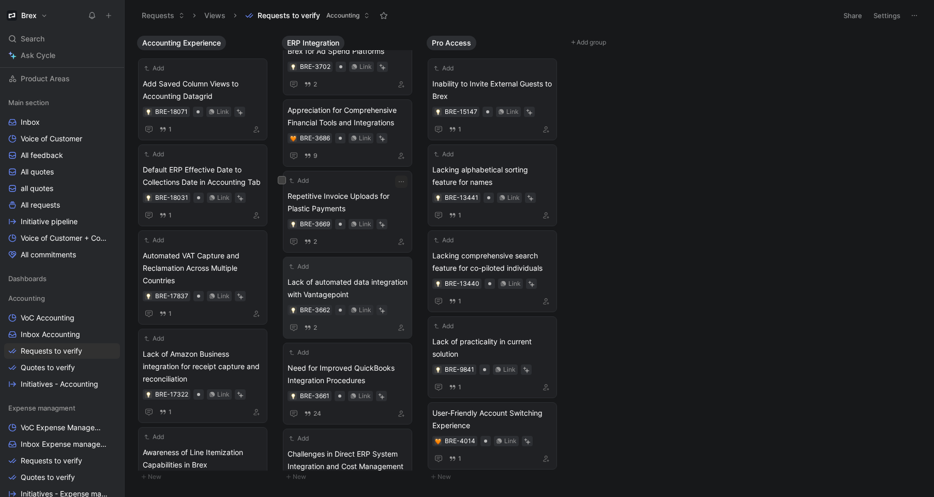
scroll to position [1529, 0]
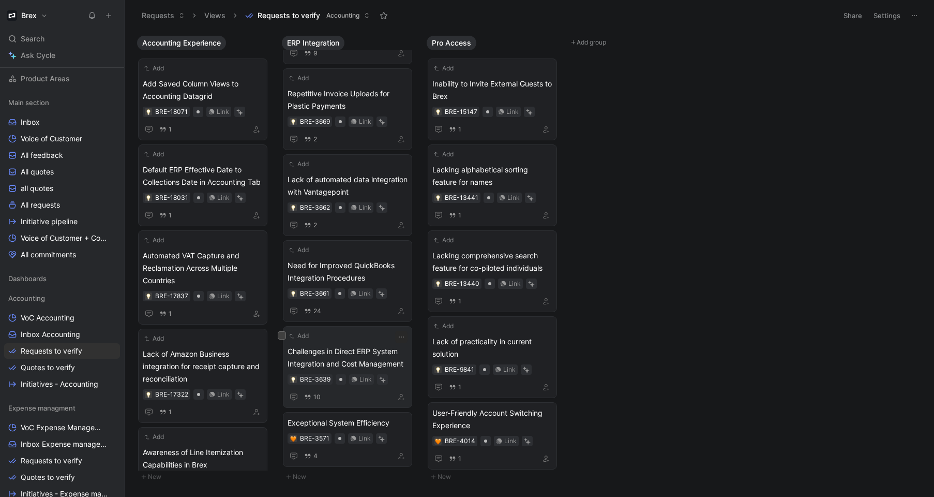
click at [346, 339] on div "Add" at bounding box center [341, 336] width 107 height 10
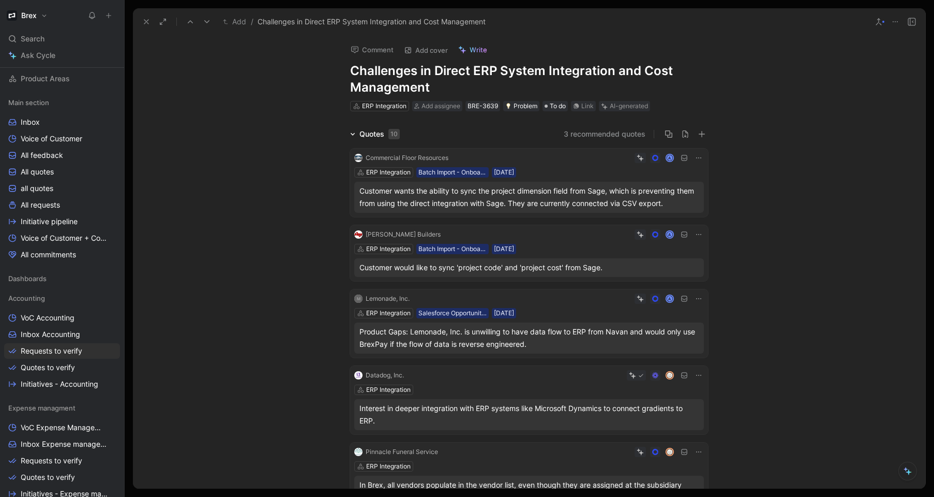
click at [143, 24] on icon at bounding box center [146, 22] width 8 height 8
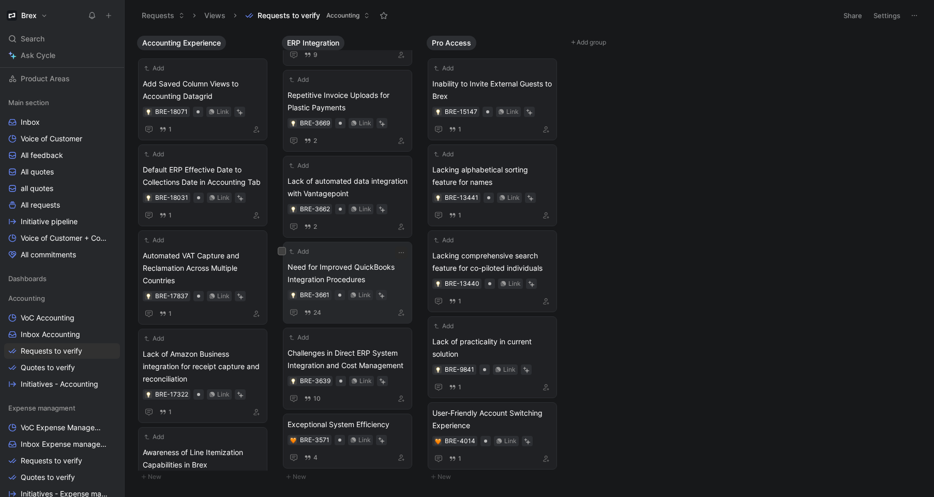
scroll to position [1527, 0]
click at [365, 273] on span "Need for Improved QuickBooks Integration Procedures" at bounding box center [348, 273] width 120 height 25
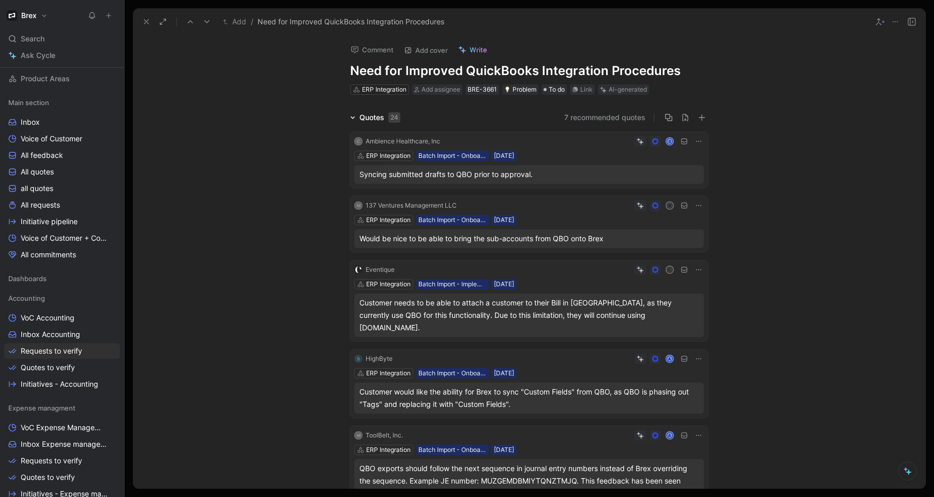
click at [109, 16] on use at bounding box center [109, 15] width 5 height 5
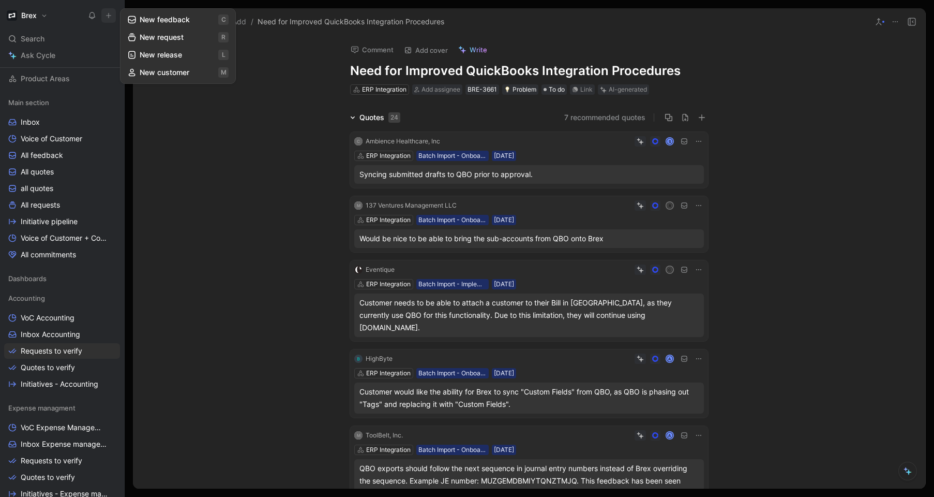
click at [180, 21] on button "New feedback c" at bounding box center [178, 20] width 111 height 18
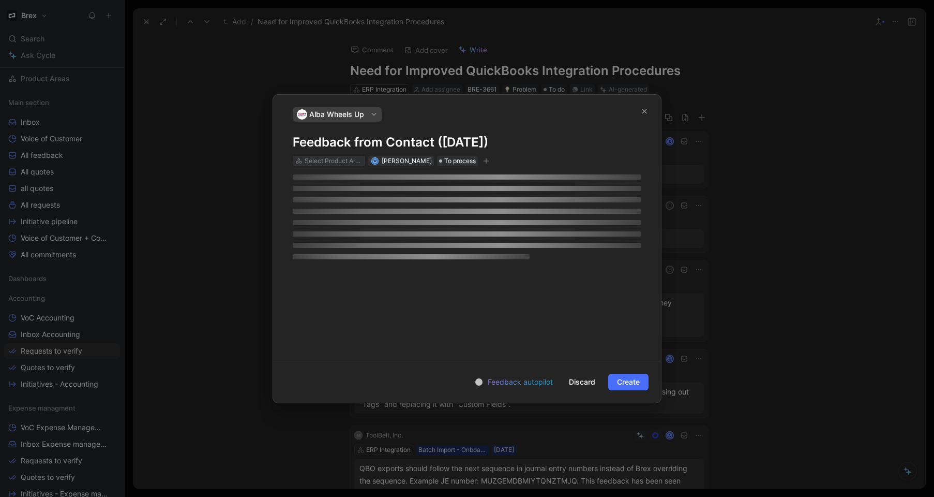
click at [327, 159] on div "Select Product Areas" at bounding box center [334, 161] width 58 height 10
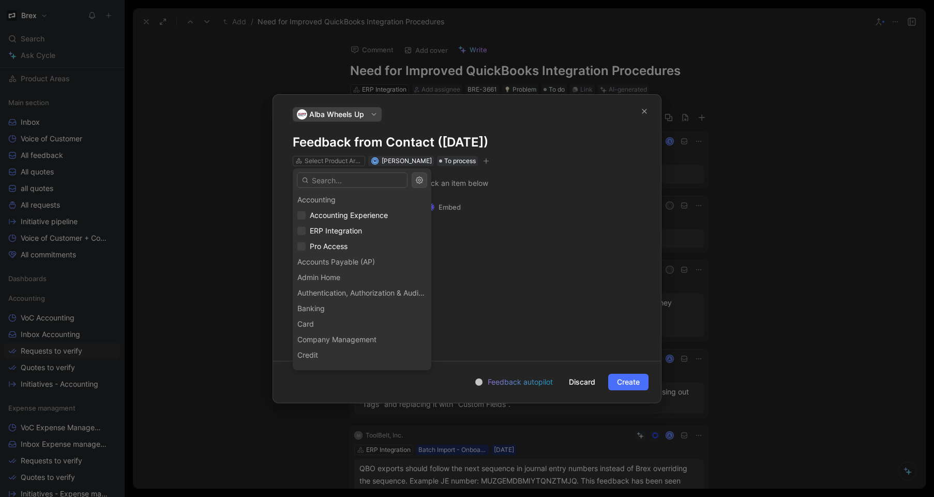
click at [345, 259] on div "Accounts Payable (AP)" at bounding box center [362, 262] width 139 height 16
click at [344, 264] on div "Accounts Payable (AP)" at bounding box center [362, 262] width 139 height 16
drag, startPoint x: 344, startPoint y: 264, endPoint x: 340, endPoint y: 269, distance: 5.9
click at [344, 264] on div "Accounts Payable (AP)" at bounding box center [362, 262] width 139 height 16
click at [334, 286] on div "Authentication, Authorization & Auditing" at bounding box center [362, 293] width 139 height 16
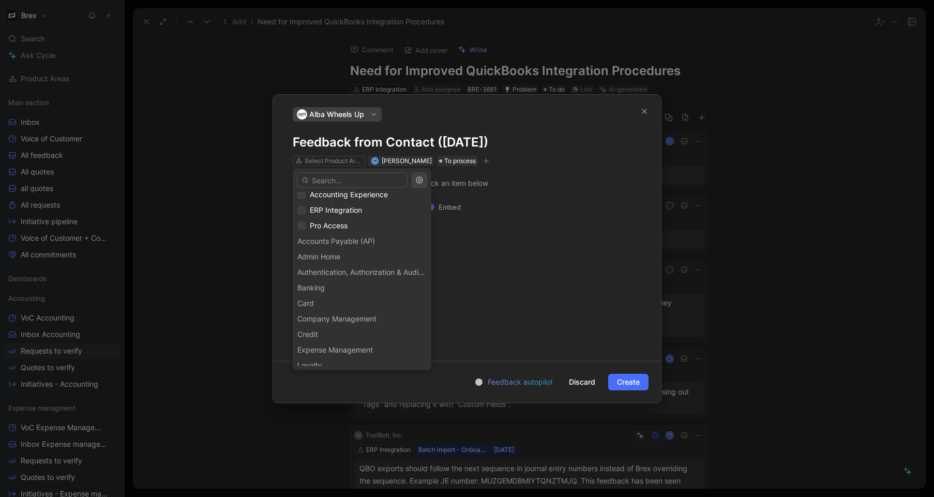
scroll to position [75, 0]
click at [343, 289] on div "Expense Management" at bounding box center [362, 296] width 139 height 16
click at [340, 296] on div "Expense Management" at bounding box center [362, 296] width 139 height 16
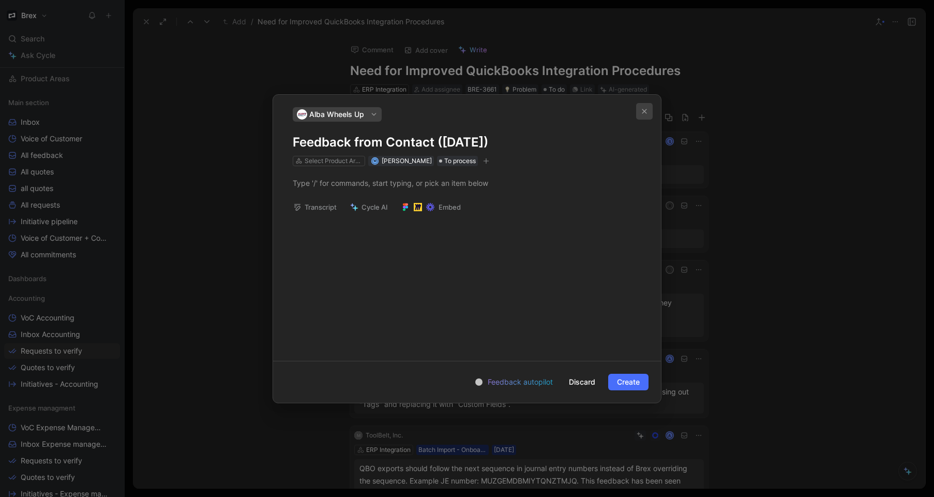
click at [642, 113] on icon "button" at bounding box center [645, 111] width 6 height 6
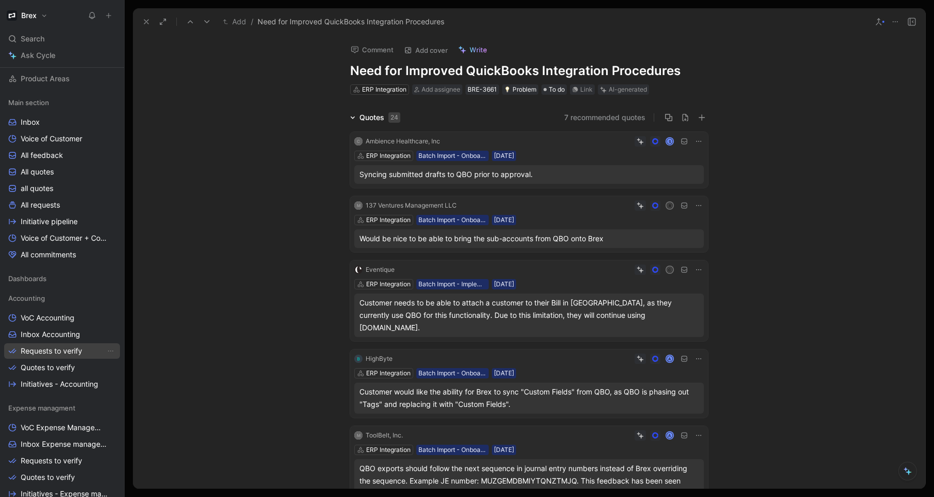
click at [77, 350] on span "Requests to verify" at bounding box center [52, 351] width 62 height 10
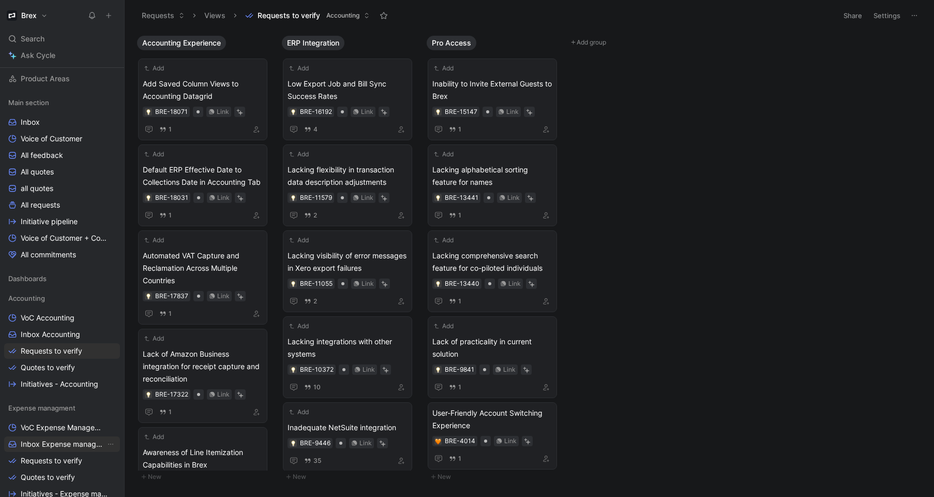
click at [48, 442] on span "Inbox Expense management" at bounding box center [63, 444] width 85 height 10
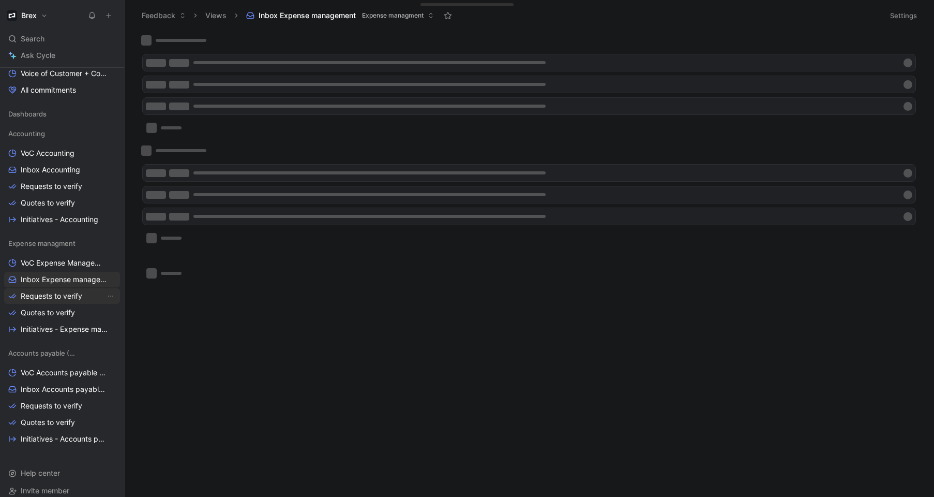
scroll to position [275, 0]
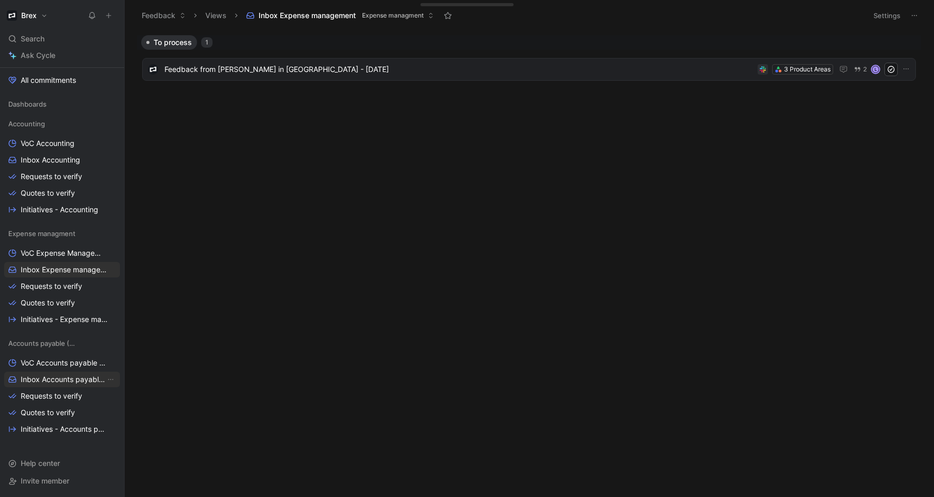
click at [54, 380] on span "Inbox Accounts payable (AP)" at bounding box center [63, 379] width 85 height 10
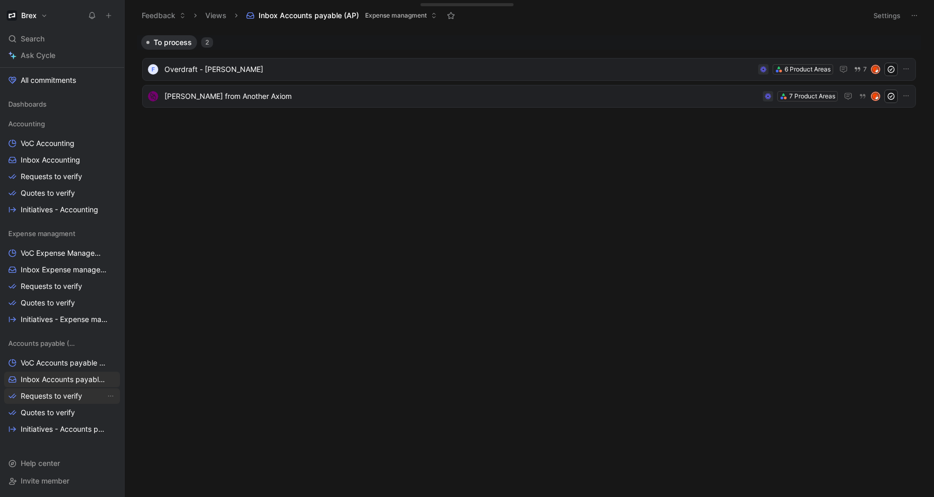
click at [53, 396] on span "Requests to verify" at bounding box center [52, 396] width 62 height 10
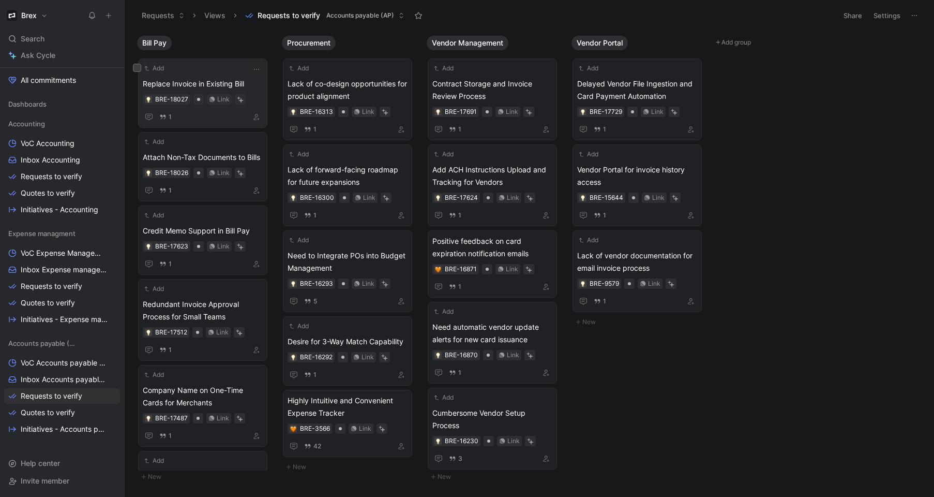
click at [214, 72] on div "Add" at bounding box center [196, 68] width 107 height 10
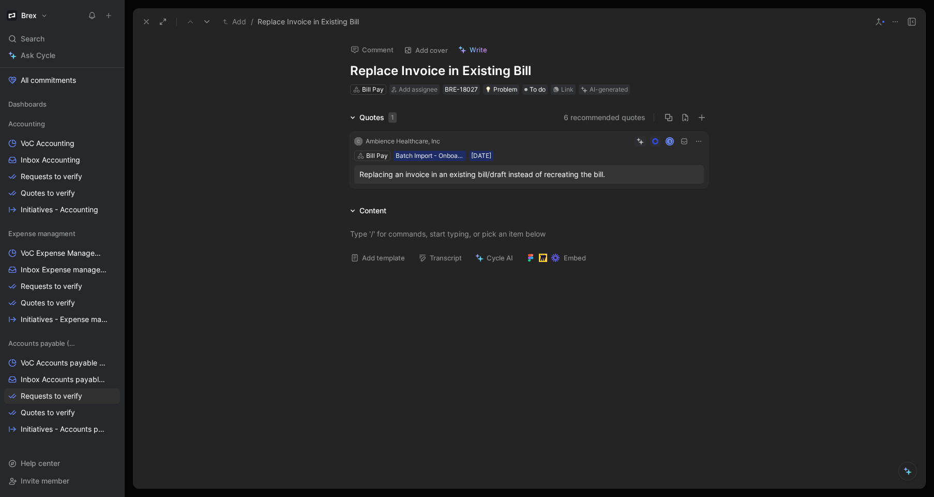
click at [144, 22] on icon at bounding box center [146, 22] width 8 height 8
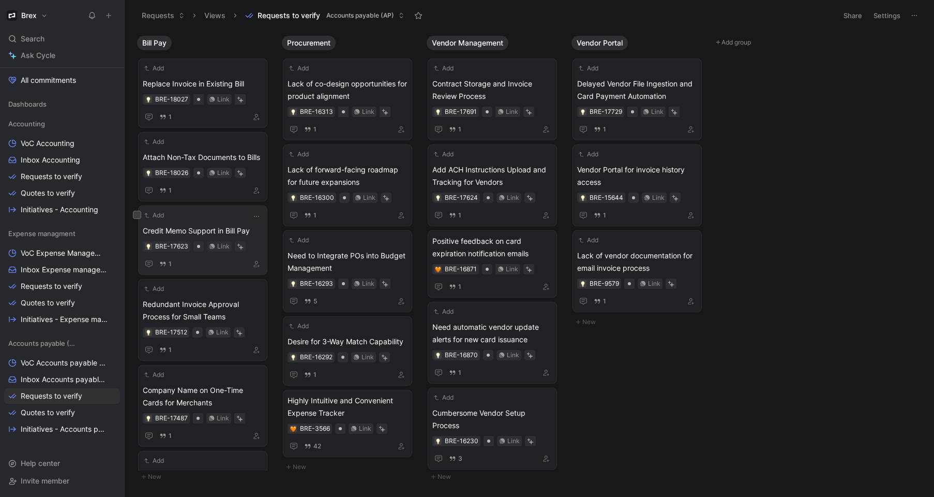
click at [211, 216] on div "Add" at bounding box center [196, 215] width 107 height 10
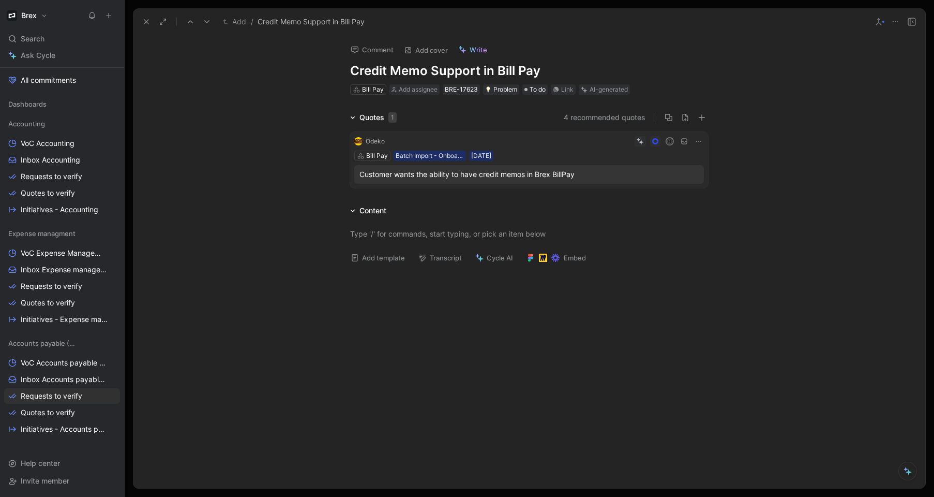
click at [147, 24] on icon at bounding box center [146, 22] width 8 height 8
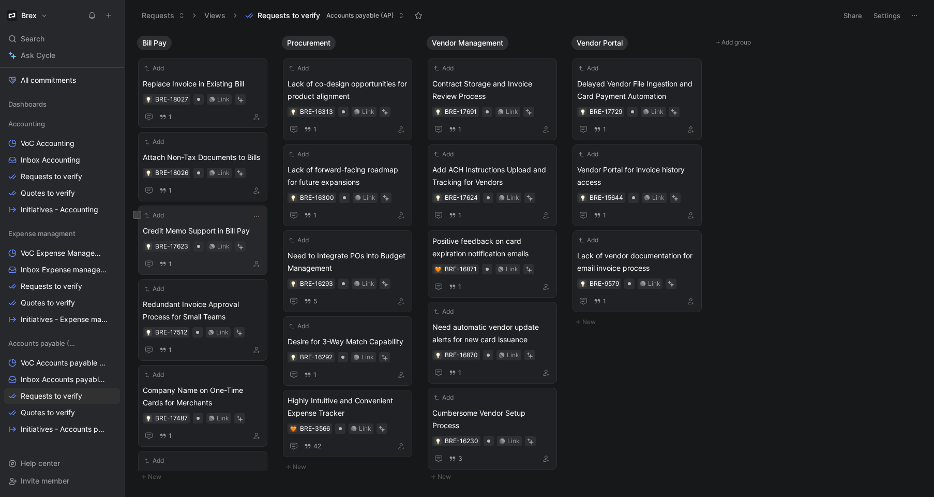
click at [223, 218] on div "Add" at bounding box center [196, 215] width 107 height 10
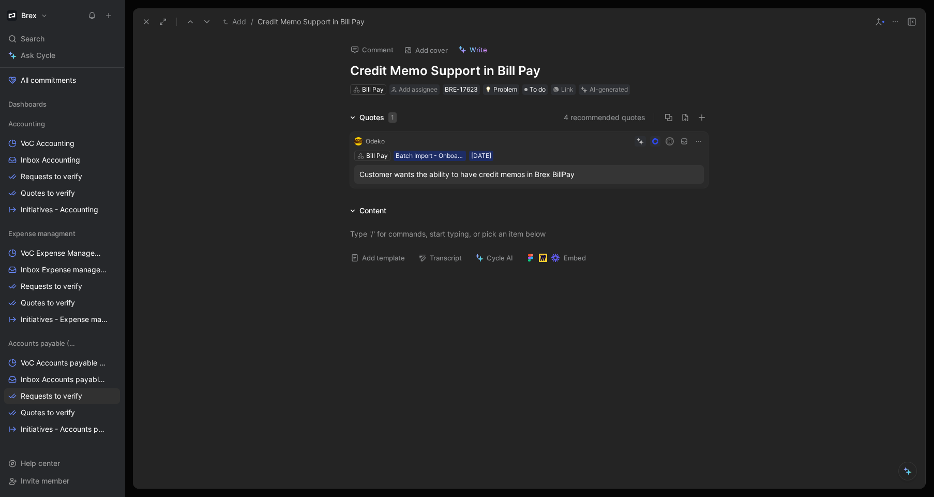
click at [149, 22] on icon at bounding box center [146, 22] width 8 height 8
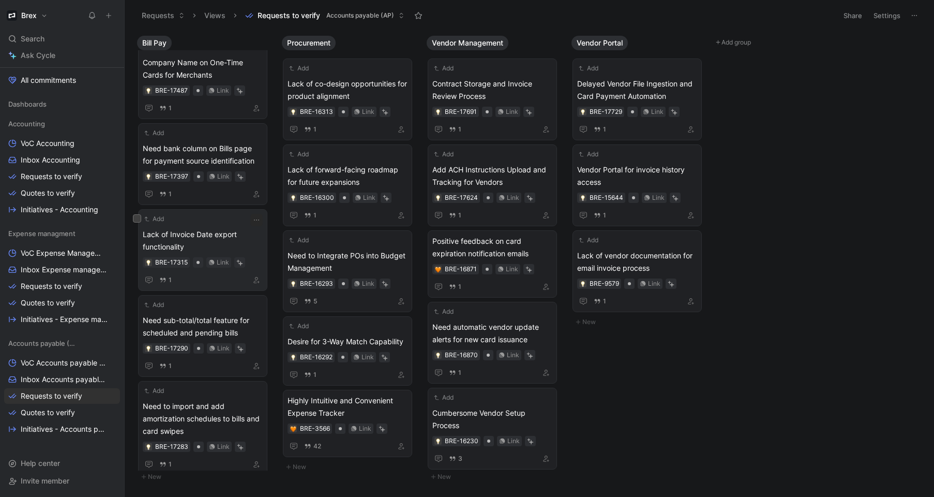
scroll to position [330, 0]
click at [209, 232] on span "Lack of Invoice Date export functionality" at bounding box center [203, 238] width 120 height 25
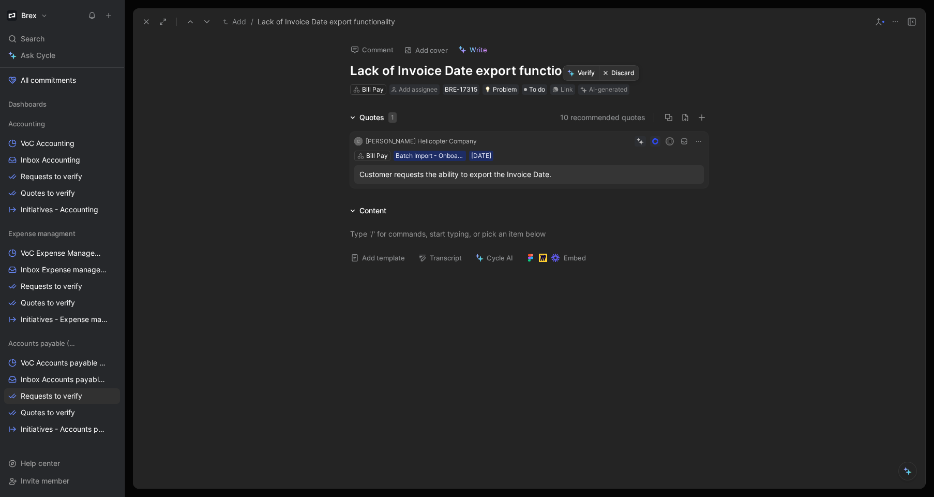
click at [585, 72] on button "Verify" at bounding box center [581, 73] width 36 height 14
click at [110, 16] on icon at bounding box center [108, 15] width 7 height 7
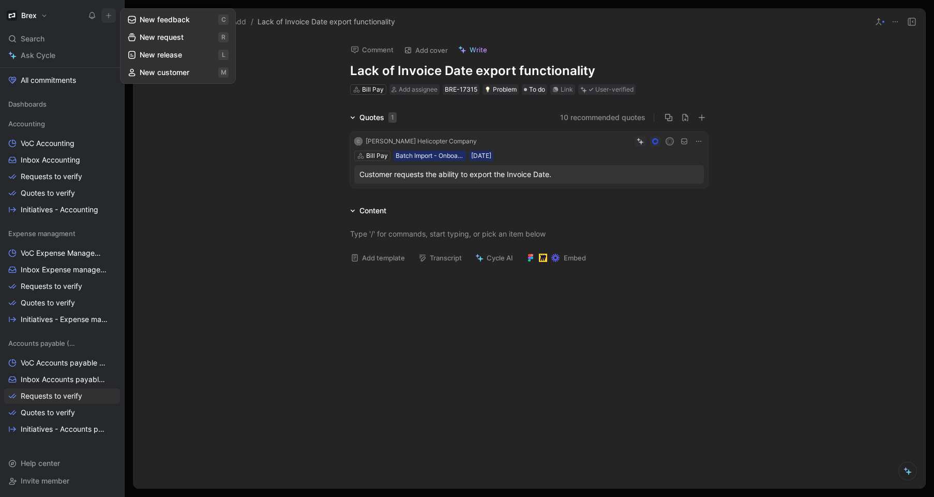
click at [169, 23] on button "New feedback c" at bounding box center [178, 20] width 111 height 18
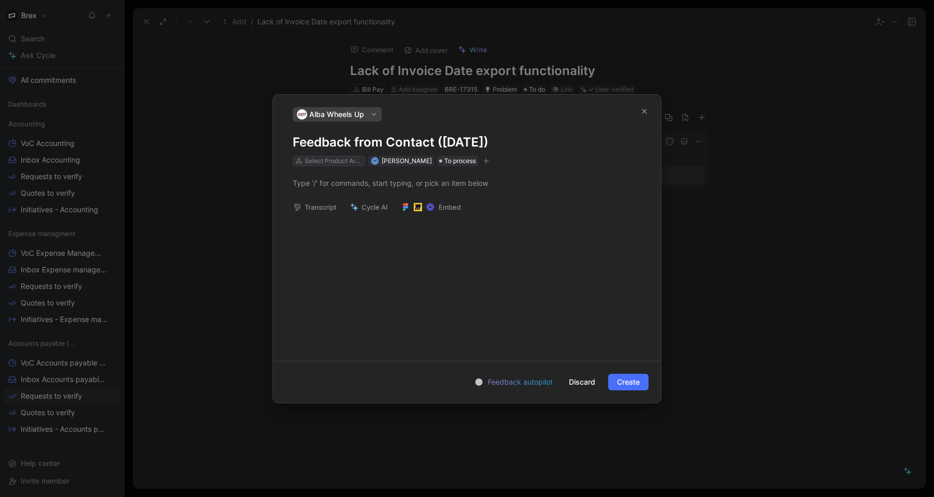
click at [338, 160] on div "Select Product Areas" at bounding box center [334, 161] width 58 height 10
click at [361, 186] on div at bounding box center [467, 182] width 349 height 11
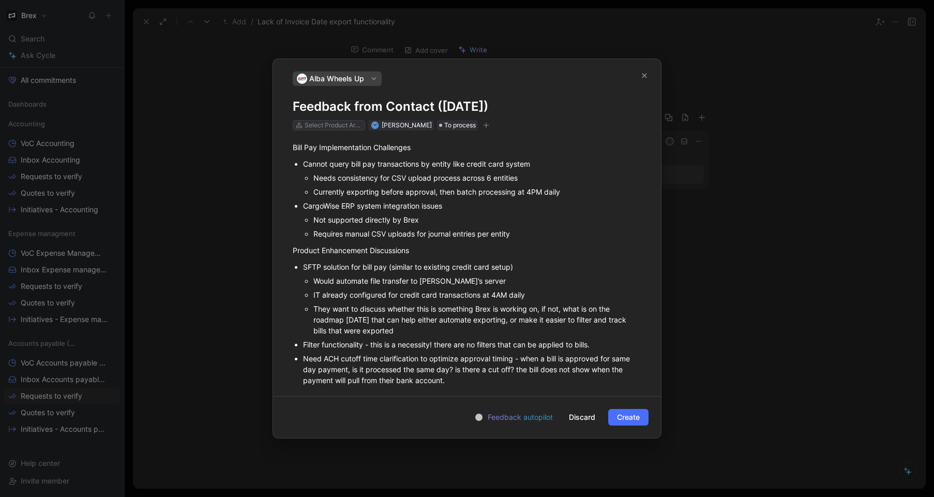
click at [340, 126] on div "Select Product Areas" at bounding box center [334, 125] width 58 height 10
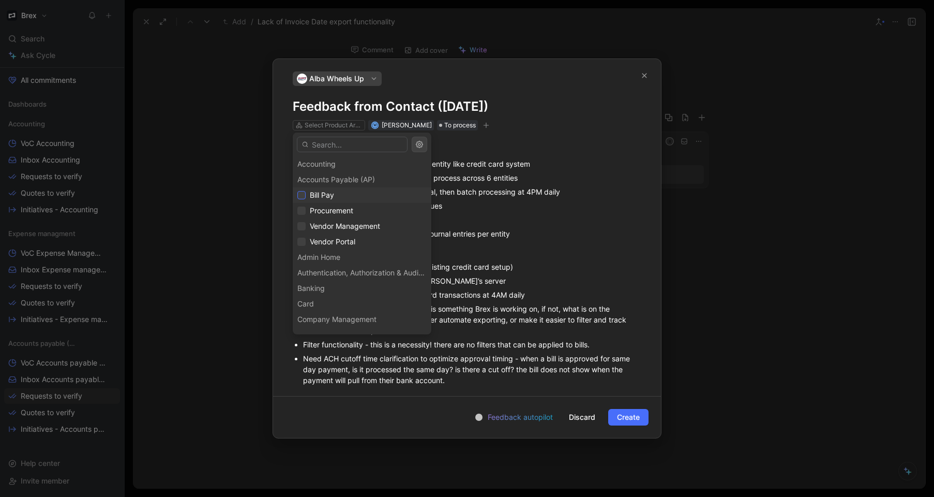
click at [300, 196] on icon at bounding box center [302, 196] width 5 height 4
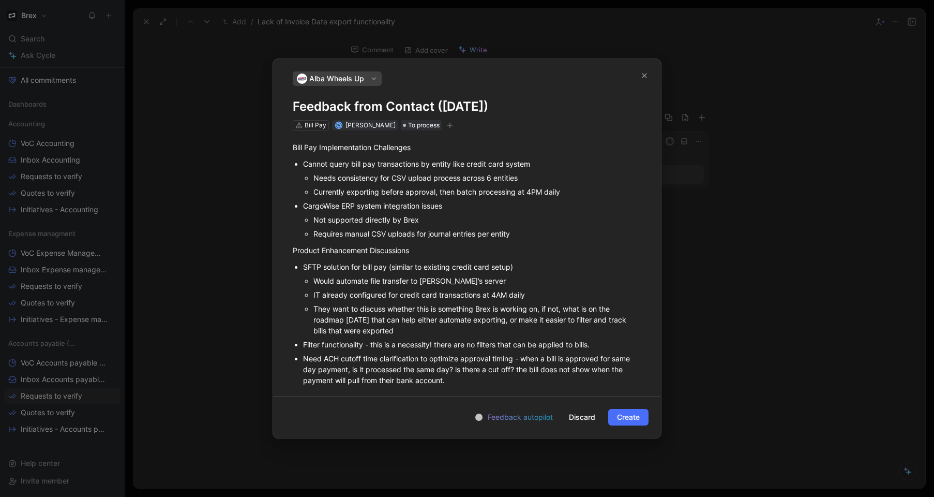
click at [405, 107] on h1 "Feedback from Contact ([DATE])" at bounding box center [467, 106] width 349 height 17
click at [393, 107] on h1 "Feedback from Contact ([DATE])" at bounding box center [467, 106] width 349 height 17
drag, startPoint x: 388, startPoint y: 107, endPoint x: 433, endPoint y: 106, distance: 44.5
click at [433, 106] on h1 "Feedback from Contact ([DATE])" at bounding box center [467, 106] width 349 height 17
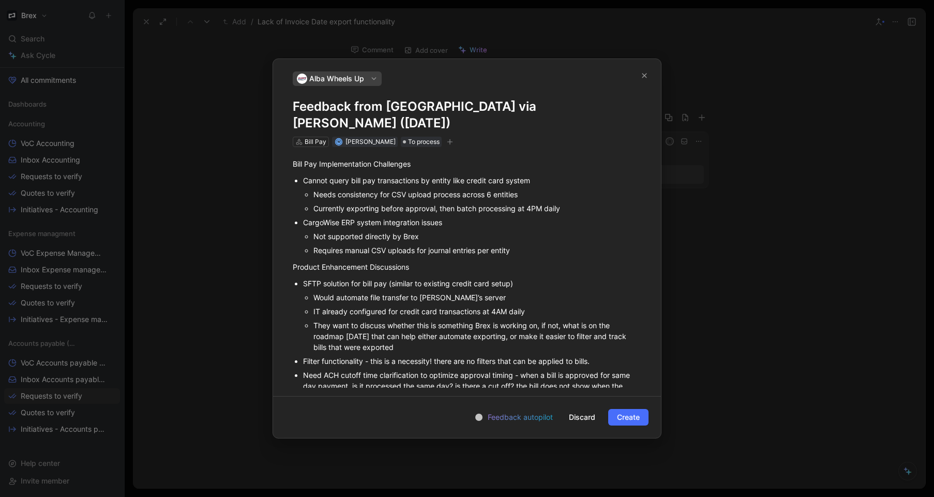
drag, startPoint x: 395, startPoint y: 186, endPoint x: 391, endPoint y: 179, distance: 8.6
click at [395, 201] on p "Currently exporting before approval, then batch processing at 4PM daily" at bounding box center [478, 208] width 328 height 14
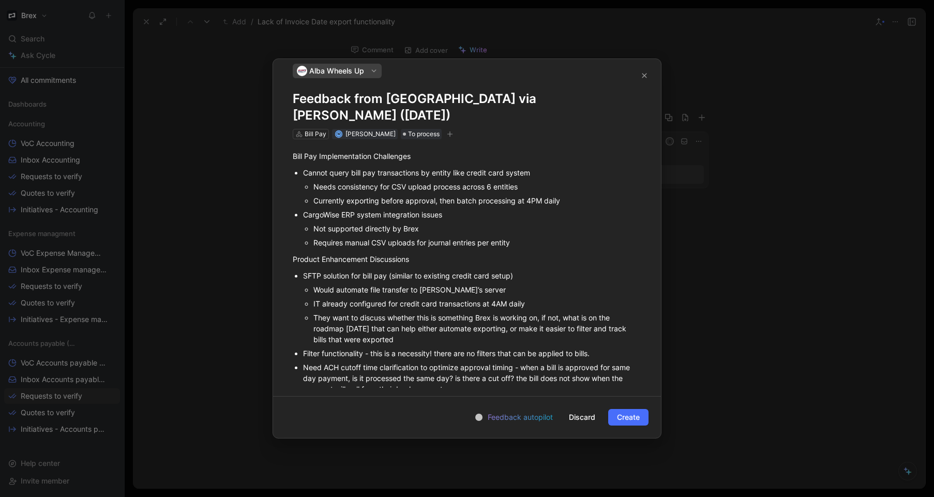
click at [628, 413] on span "Create" at bounding box center [628, 417] width 23 height 12
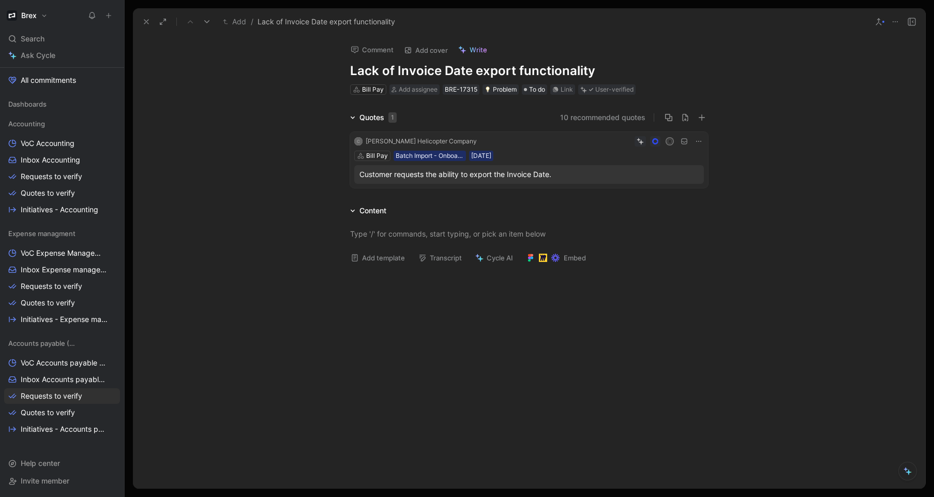
scroll to position [587, 0]
